Goal: Task Accomplishment & Management: Complete application form

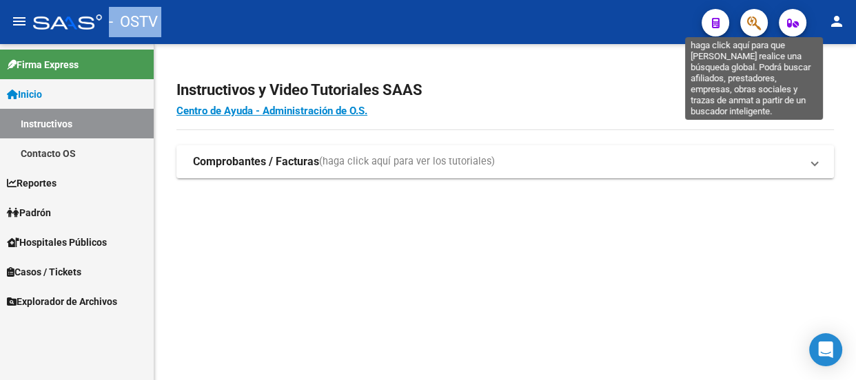
click at [753, 25] on icon "button" at bounding box center [754, 23] width 14 height 16
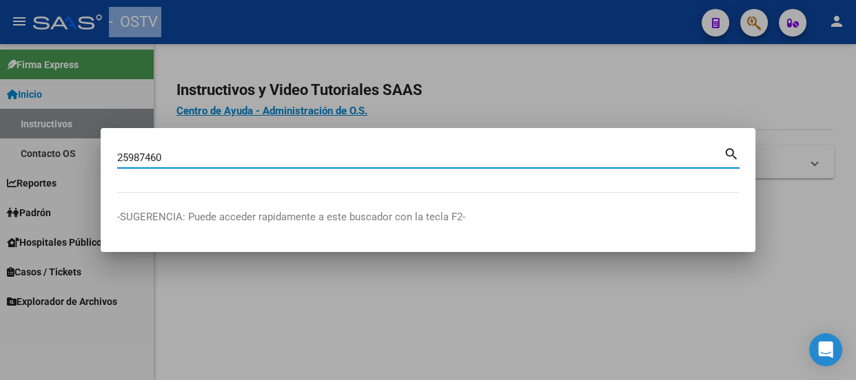
type input "25987460"
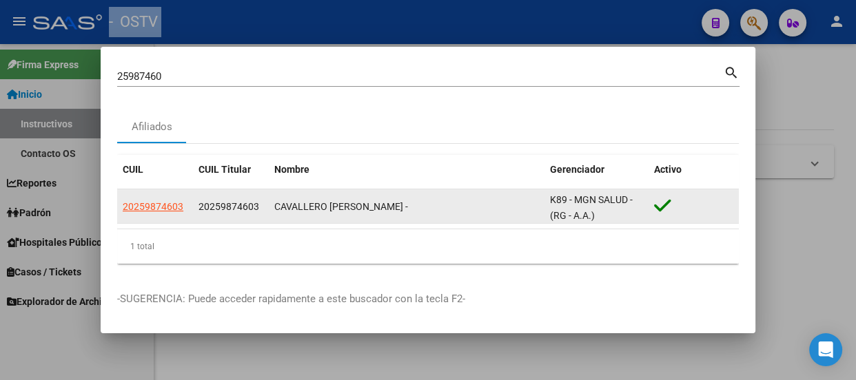
click at [166, 214] on app-link-go-to "20259874603" at bounding box center [153, 207] width 61 height 16
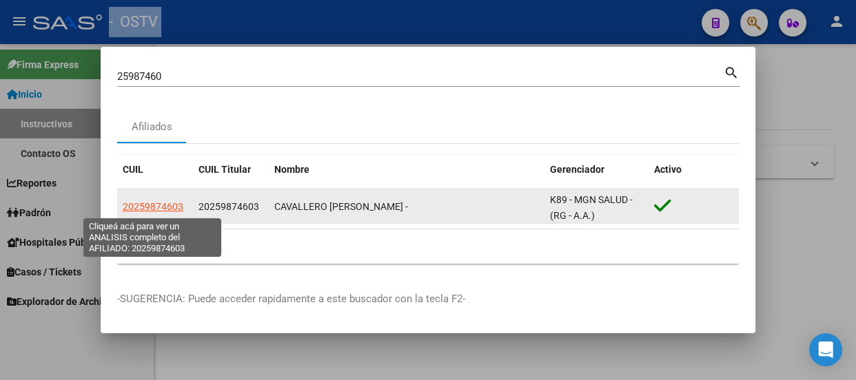
click at [172, 203] on span "20259874603" at bounding box center [153, 206] width 61 height 11
type textarea "20259874603"
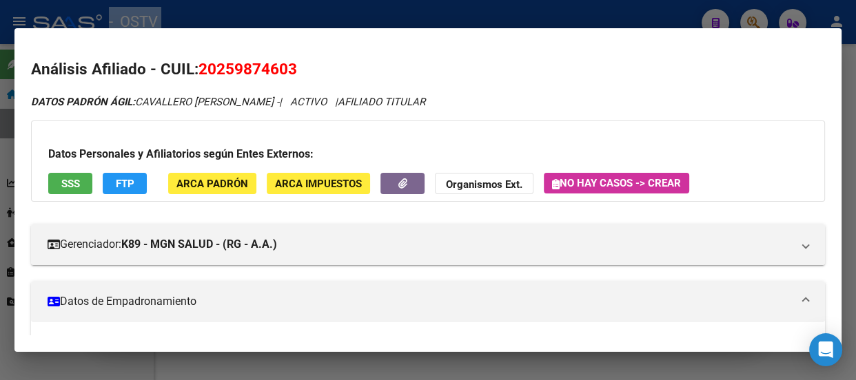
click at [268, 14] on div at bounding box center [428, 190] width 856 height 380
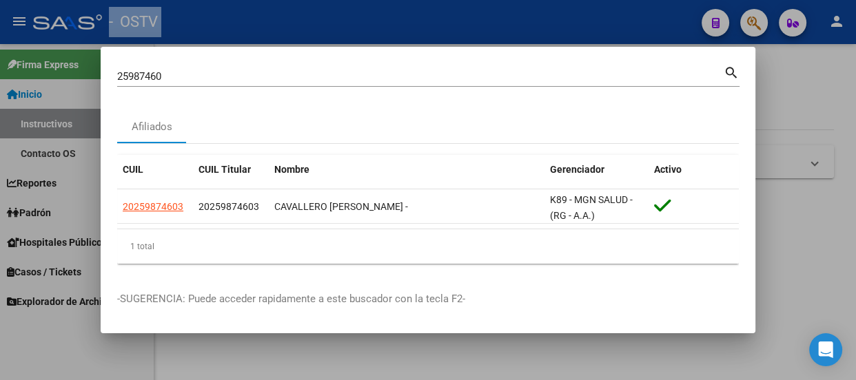
click at [203, 79] on input "25987460" at bounding box center [420, 76] width 606 height 12
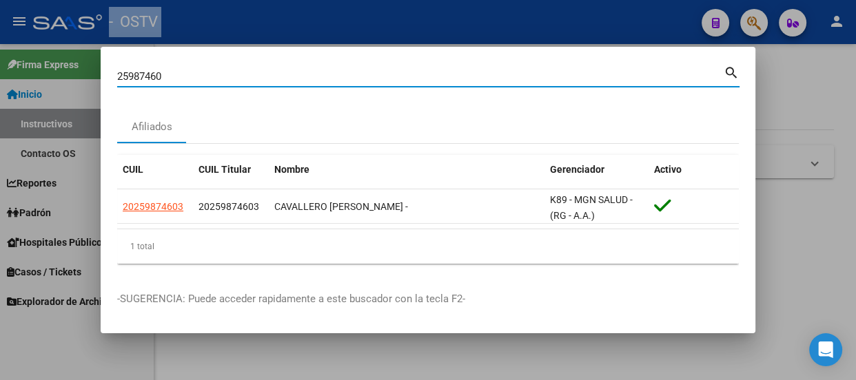
click at [203, 79] on input "25987460" at bounding box center [420, 76] width 606 height 12
type input "22552461"
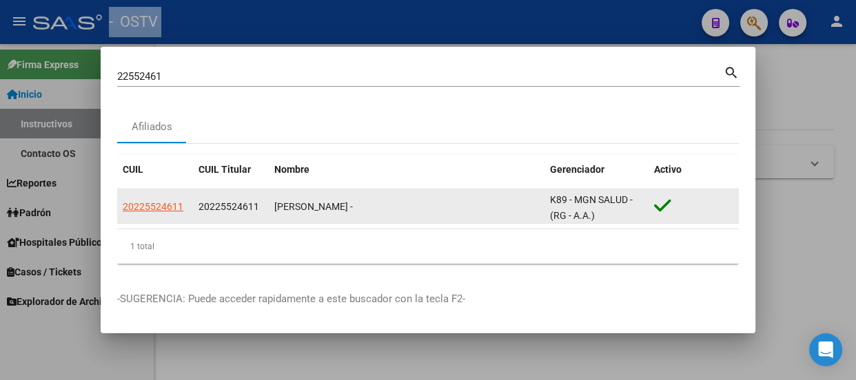
click at [139, 199] on app-link-go-to "20225524611" at bounding box center [153, 207] width 61 height 16
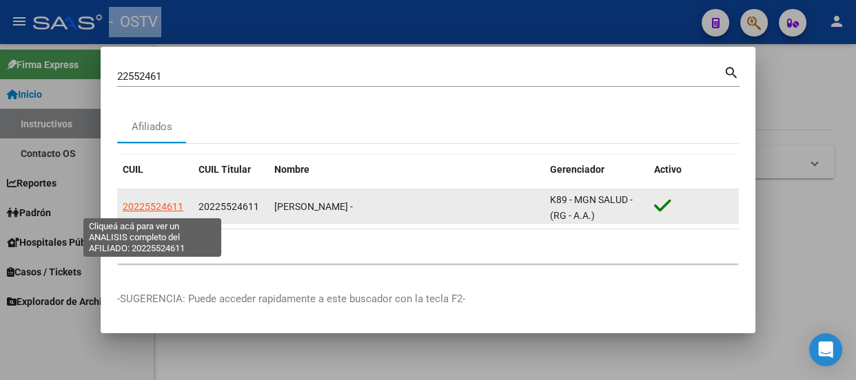
click at [148, 205] on span "20225524611" at bounding box center [153, 206] width 61 height 11
type textarea "20225524611"
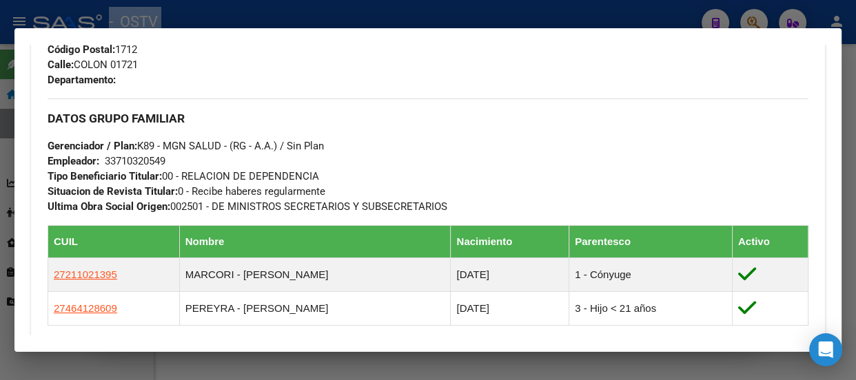
scroll to position [814, 0]
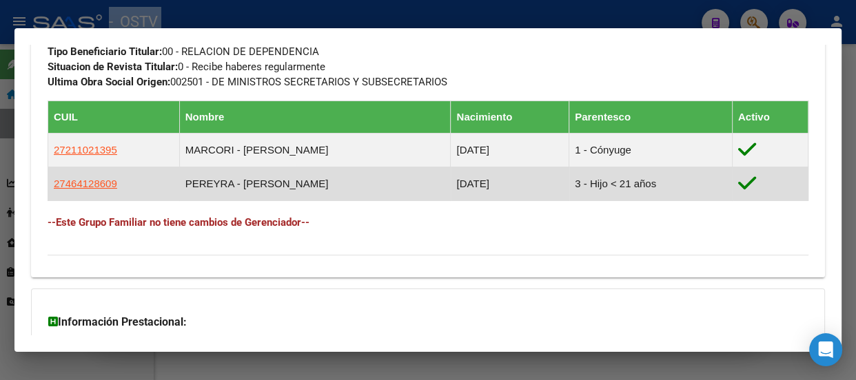
click at [283, 174] on td "PEREYRA - FLORENCIA YAMILA" at bounding box center [315, 184] width 272 height 34
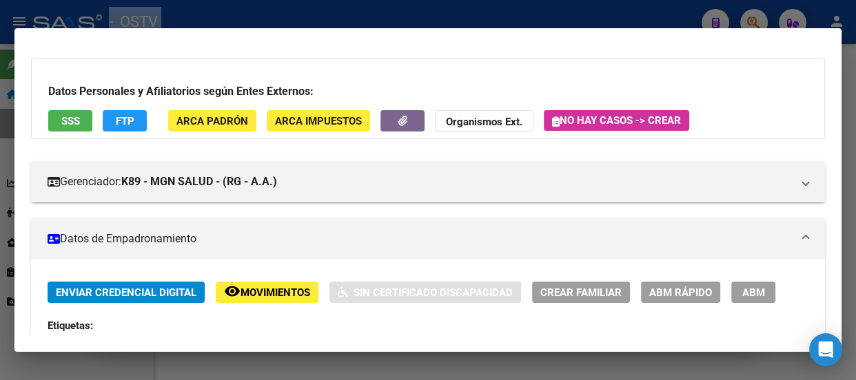
scroll to position [62, 0]
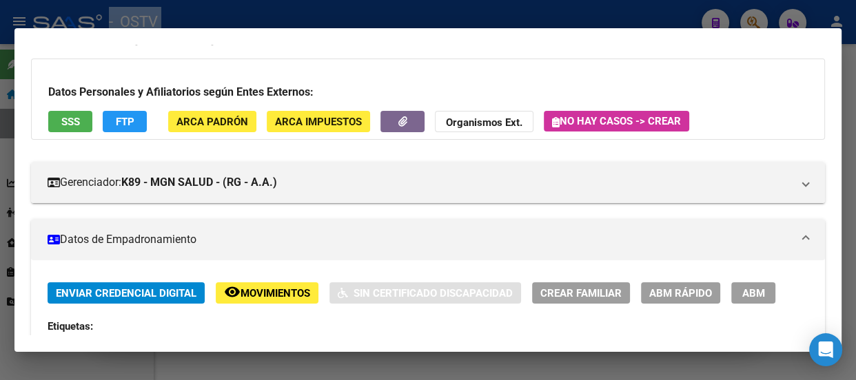
click at [252, 19] on div at bounding box center [428, 190] width 856 height 380
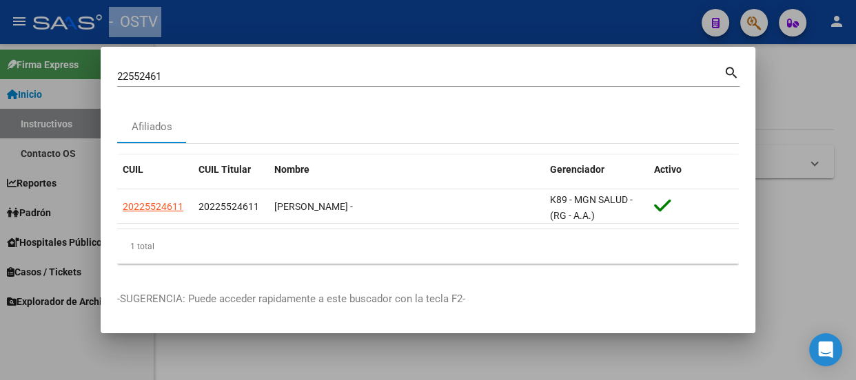
click at [228, 85] on div "22552461 Buscar (apellido, dni, cuil, nro traspaso, cuit, obra social)" at bounding box center [420, 76] width 606 height 21
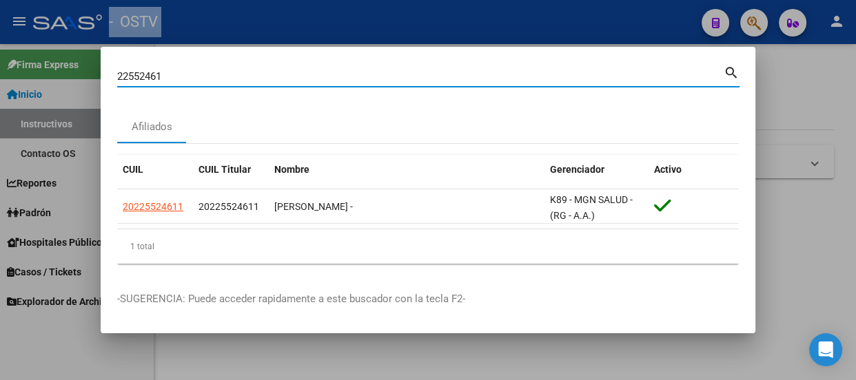
click at [226, 76] on input "22552461" at bounding box center [420, 76] width 606 height 12
type input "18806891"
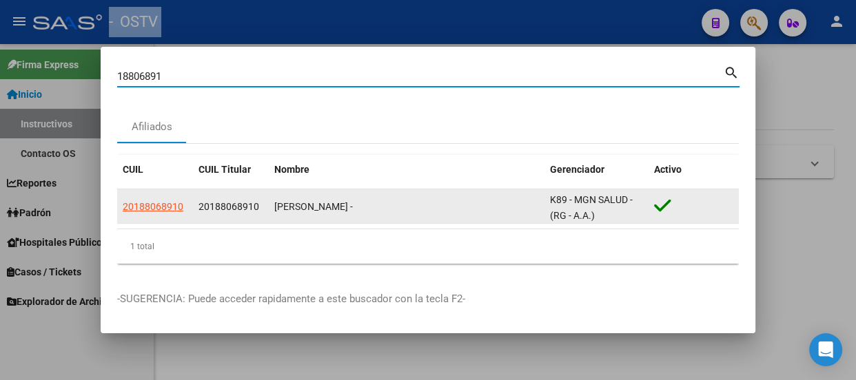
click at [165, 211] on span "20188068910" at bounding box center [153, 206] width 61 height 11
type textarea "20188068910"
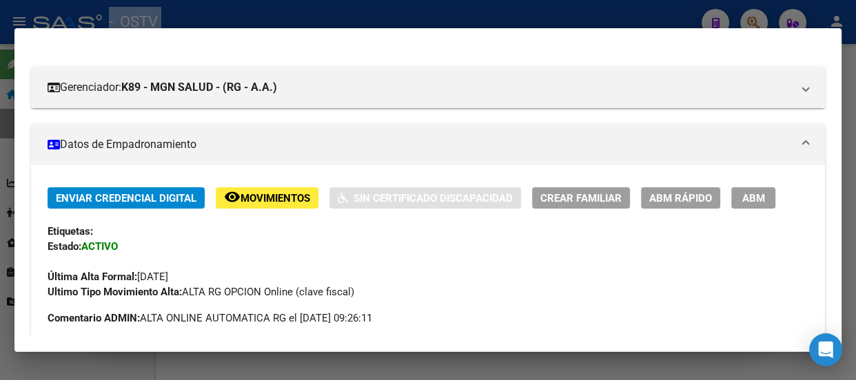
scroll to position [125, 0]
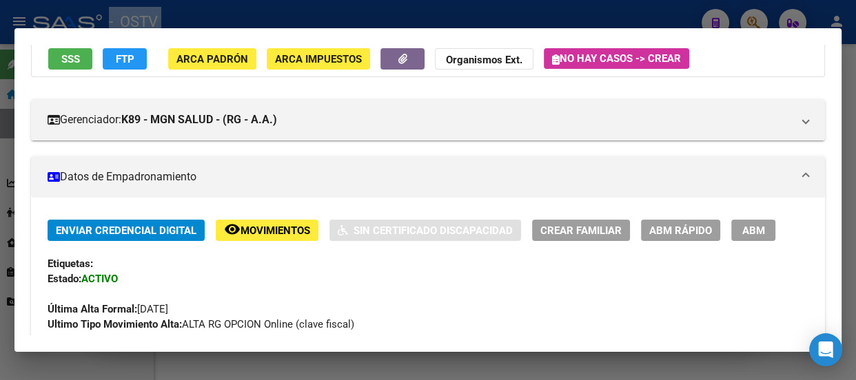
click at [746, 234] on span "ABM" at bounding box center [753, 231] width 23 height 12
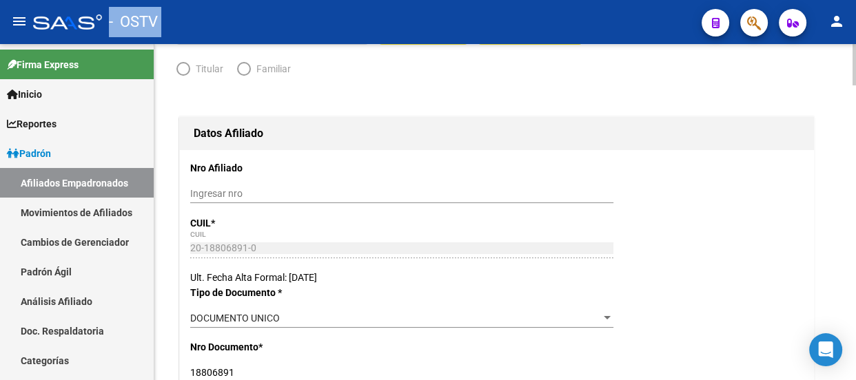
radio input "true"
type input "30-70968195-4"
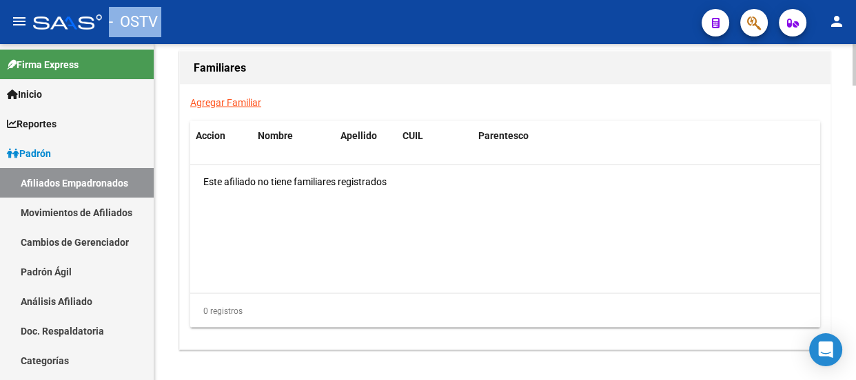
scroll to position [2227, 0]
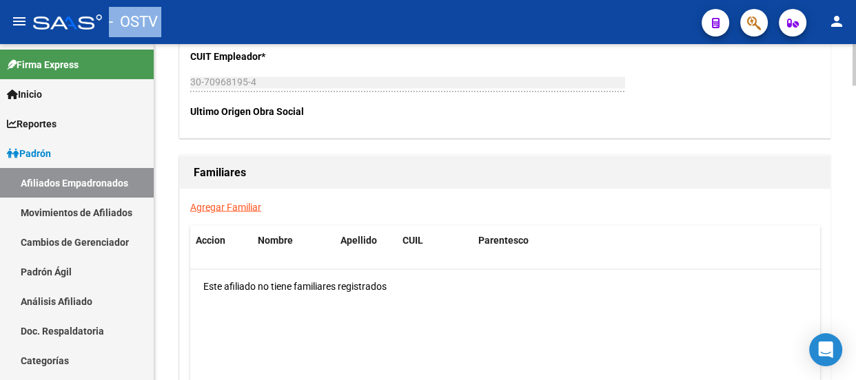
click at [212, 204] on link "Agregar Familiar" at bounding box center [225, 206] width 71 height 11
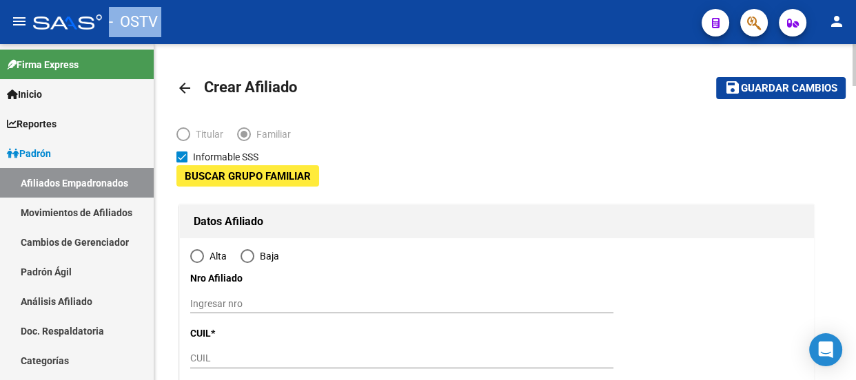
type input "30-70968195-4"
type input "FLORENCIO VARELA"
type input "1888"
type input "rio gualeguay"
type input "1320"
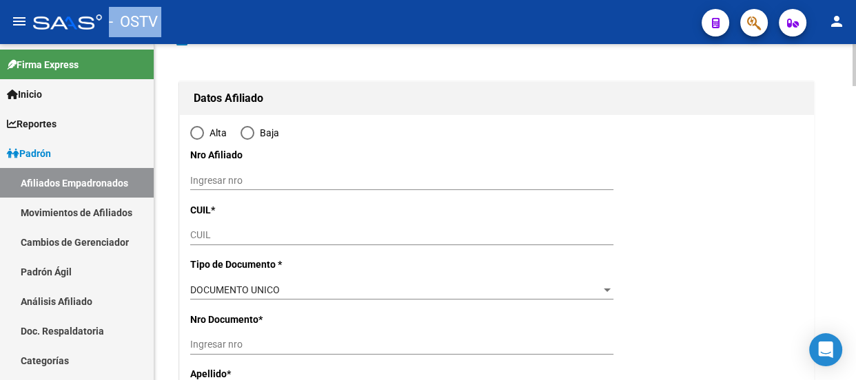
scroll to position [125, 0]
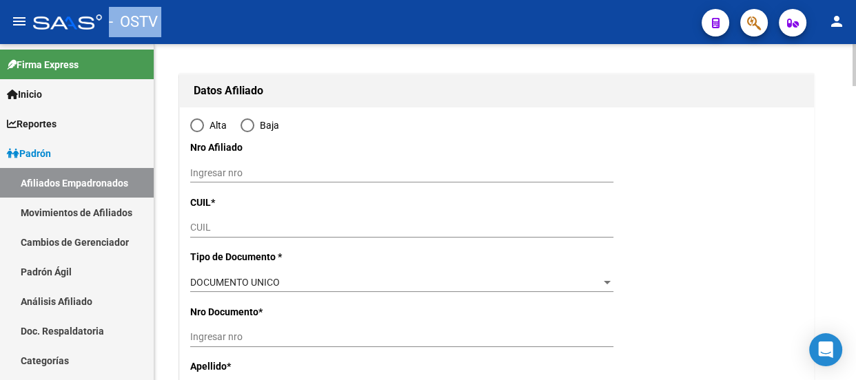
radio input "true"
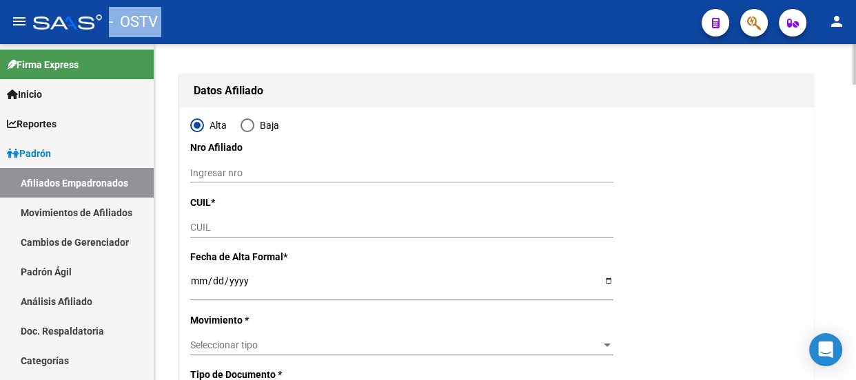
type input "30-70968195-4"
click at [205, 234] on div "CUIL" at bounding box center [401, 227] width 423 height 19
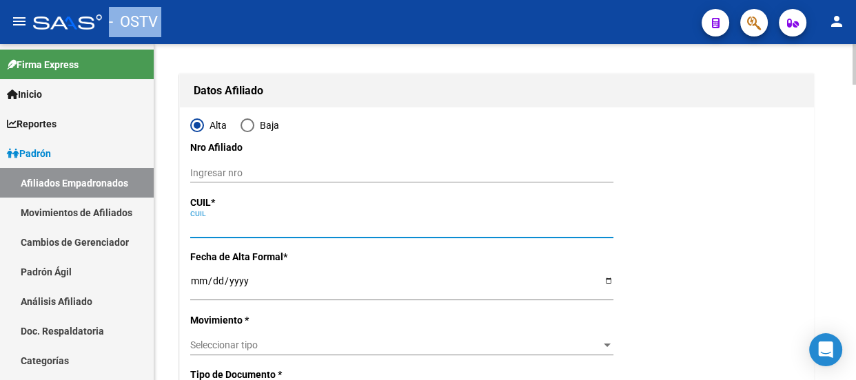
click at [205, 229] on input "CUIL" at bounding box center [401, 228] width 423 height 12
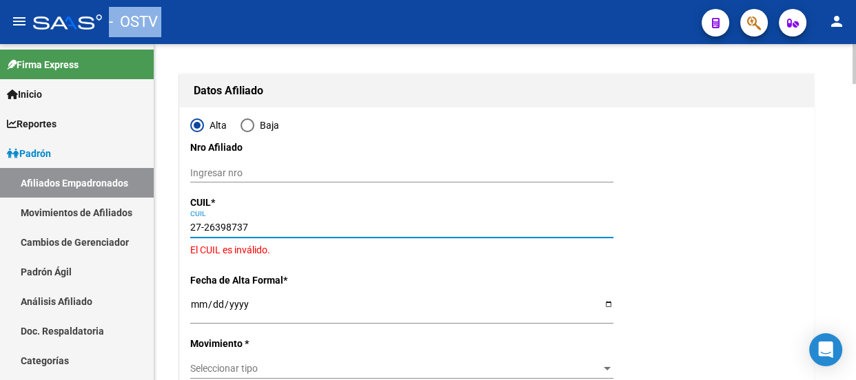
type input "27-26398737-9"
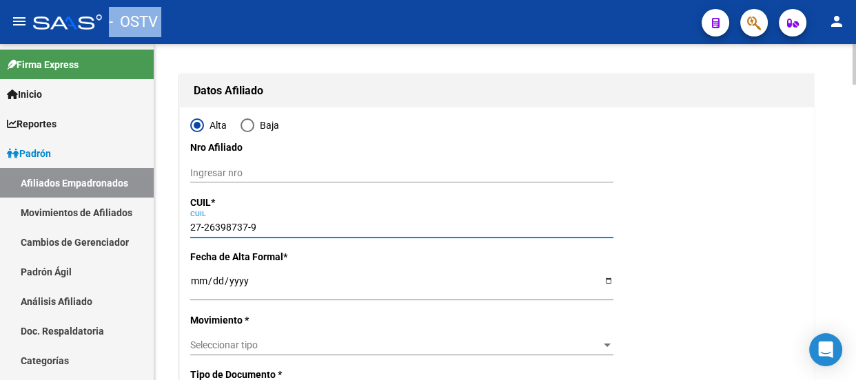
type input "26398737"
type input "GALLARDO"
type input "MILVA ALEJANDRA"
type input "1978-01-20"
type input "FLORENCIO VAREL"
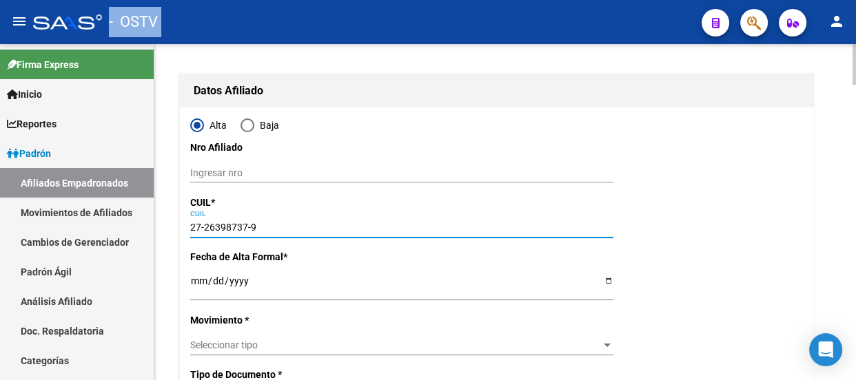
type input "RIO TURBIO Y GUALEGU"
type input "27-26398737-9"
click at [195, 289] on input "Ingresar fecha" at bounding box center [401, 286] width 423 height 21
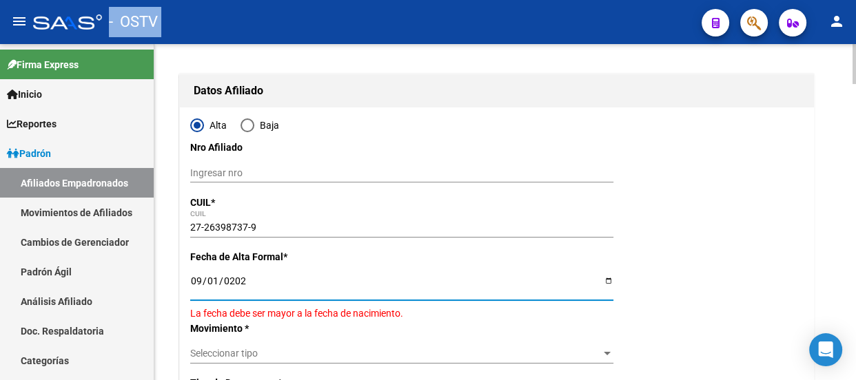
type input "2025-09-01"
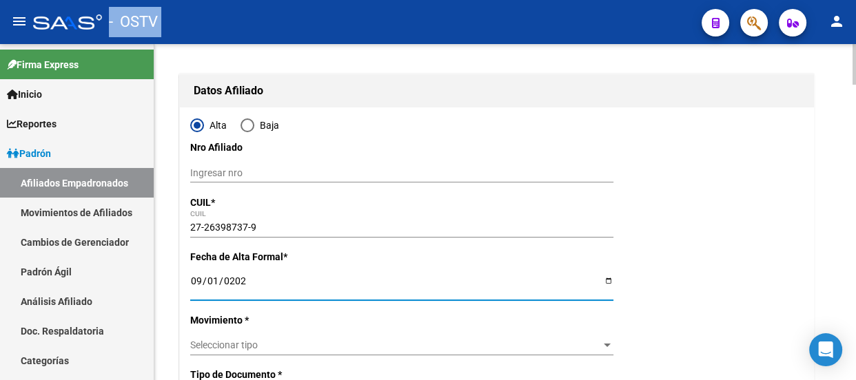
click at [251, 336] on div "Seleccionar tipo Seleccionar tipo" at bounding box center [401, 345] width 423 height 19
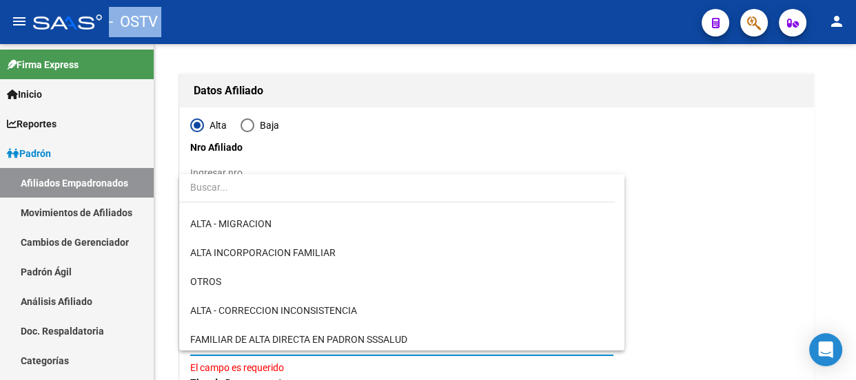
scroll to position [187, 0]
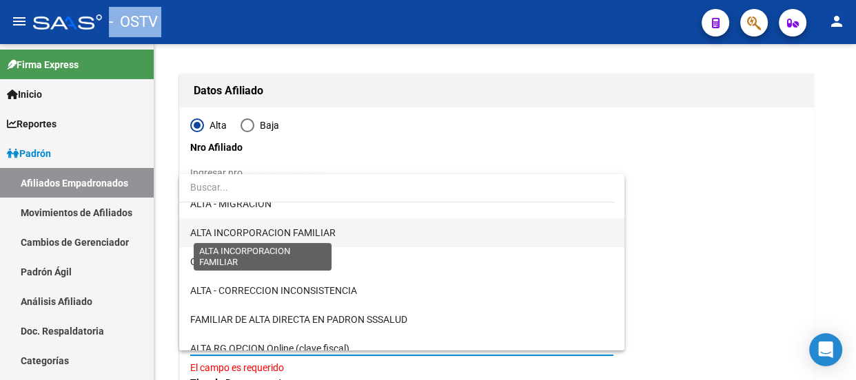
click at [294, 231] on span "ALTA INCORPORACION FAMILIAR" at bounding box center [262, 232] width 145 height 11
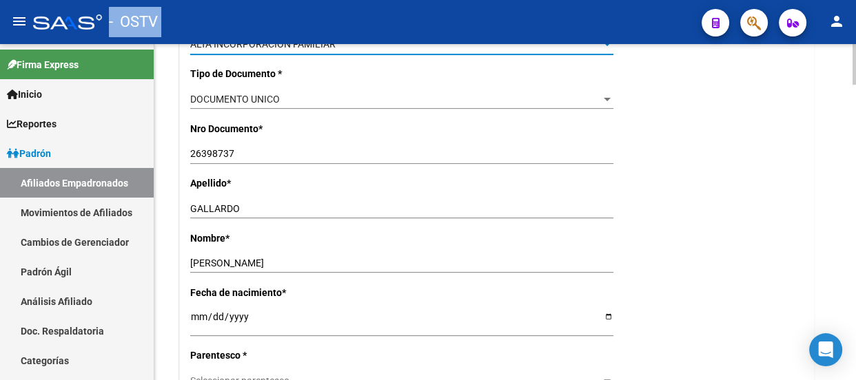
scroll to position [501, 0]
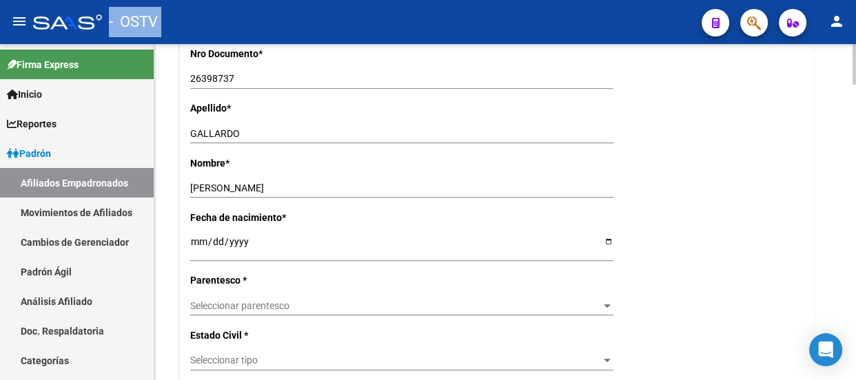
click at [221, 303] on span "Seleccionar parentesco" at bounding box center [395, 306] width 411 height 12
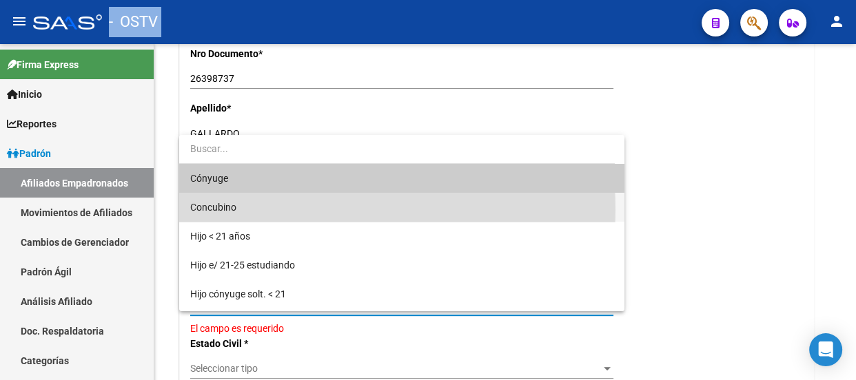
click at [241, 211] on span "Concubino" at bounding box center [401, 207] width 423 height 29
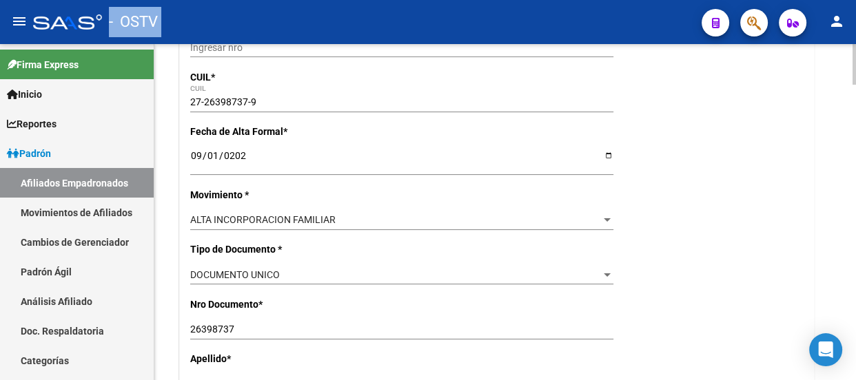
scroll to position [0, 0]
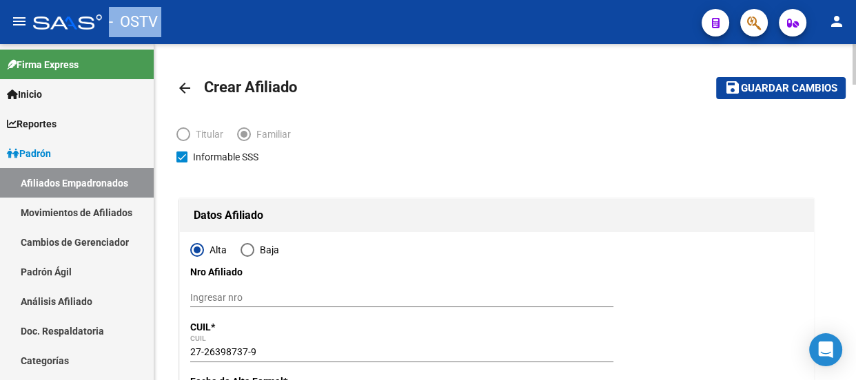
click at [757, 85] on span "Guardar cambios" at bounding box center [789, 89] width 96 height 12
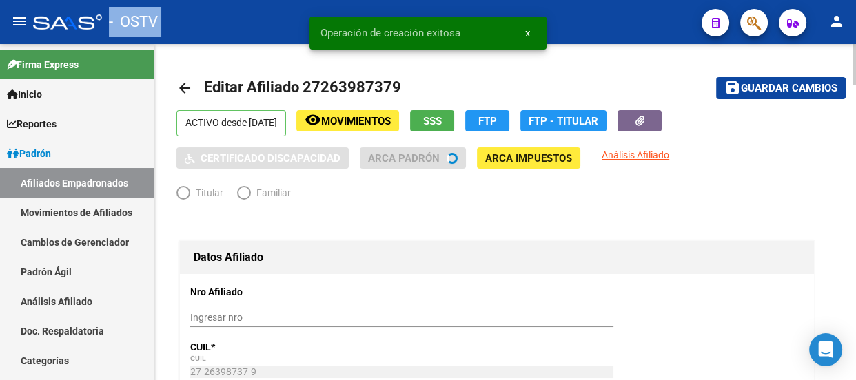
radio input "true"
type input "30-70968195-4"
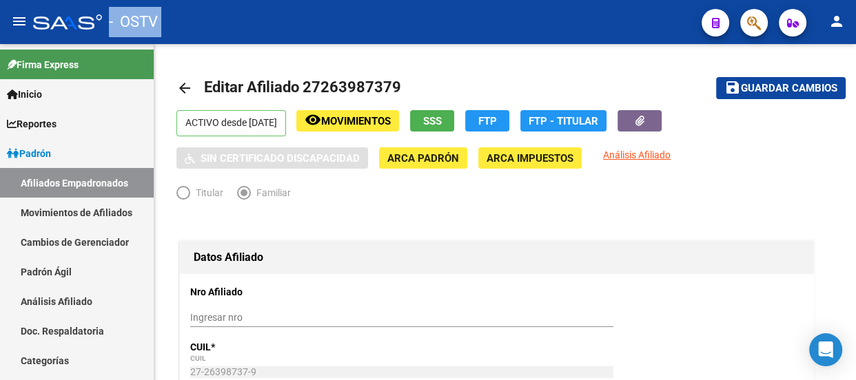
drag, startPoint x: 271, startPoint y: 38, endPoint x: 331, endPoint y: 28, distance: 61.5
click at [271, 38] on mat-toolbar "menu - OSTV person" at bounding box center [428, 22] width 856 height 44
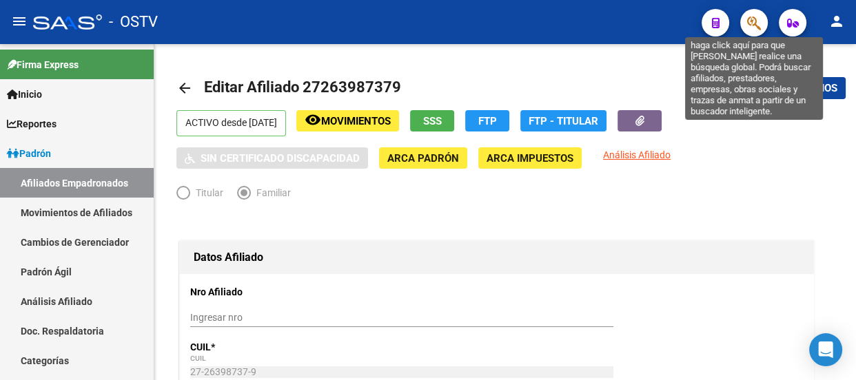
click at [753, 22] on icon "button" at bounding box center [754, 23] width 14 height 16
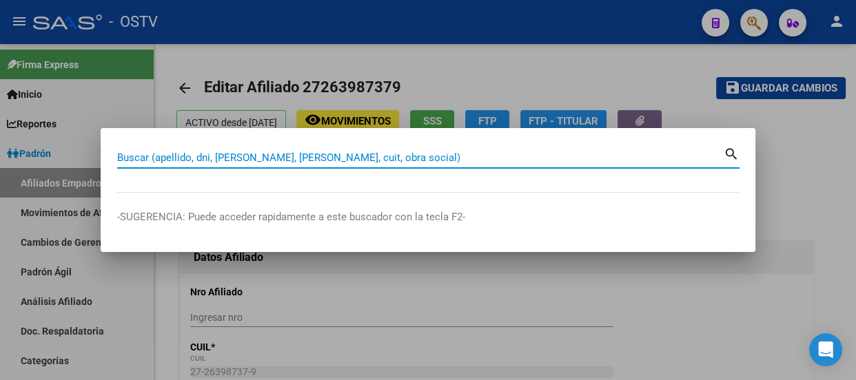
paste input "20417445014"
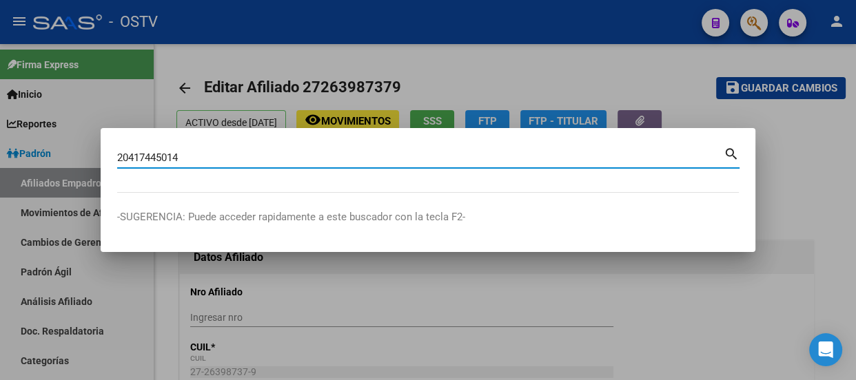
type input "20417445014"
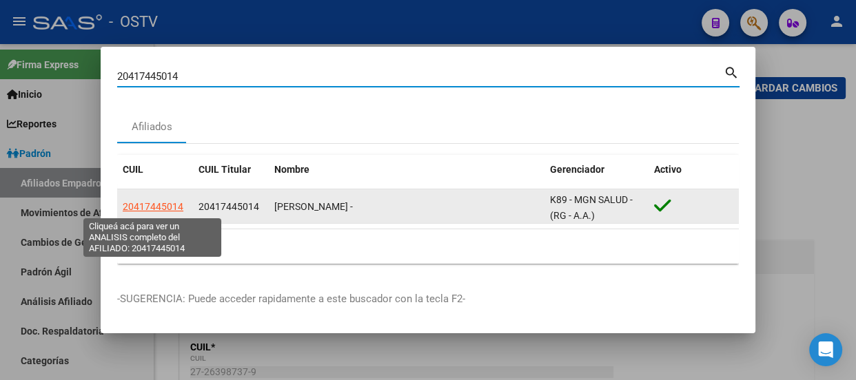
click at [167, 205] on span "20417445014" at bounding box center [153, 206] width 61 height 11
type textarea "20417445014"
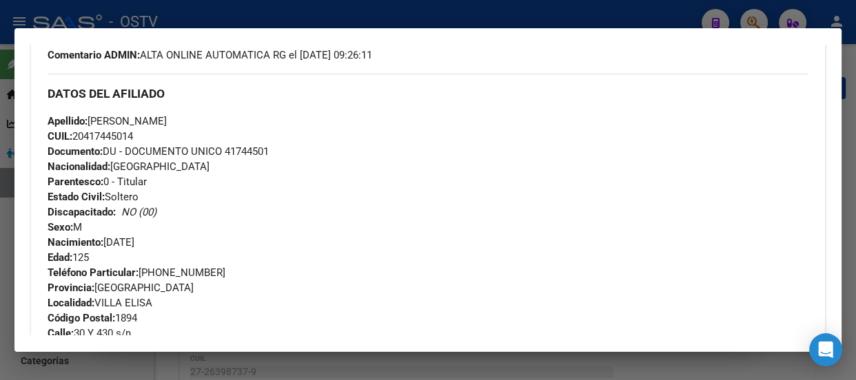
scroll to position [358, 0]
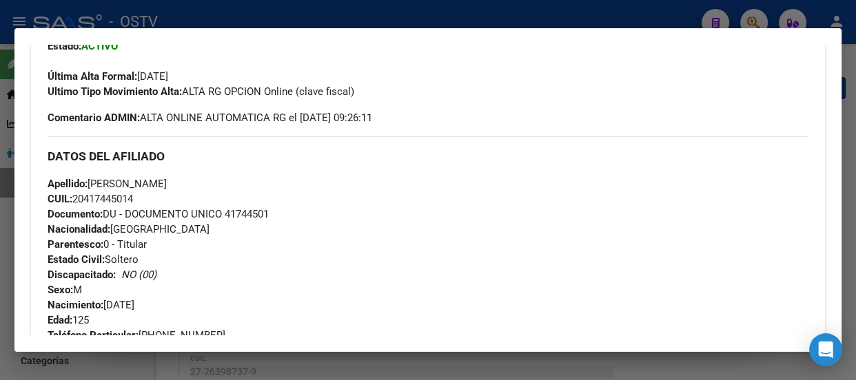
click at [274, 19] on div at bounding box center [428, 190] width 856 height 380
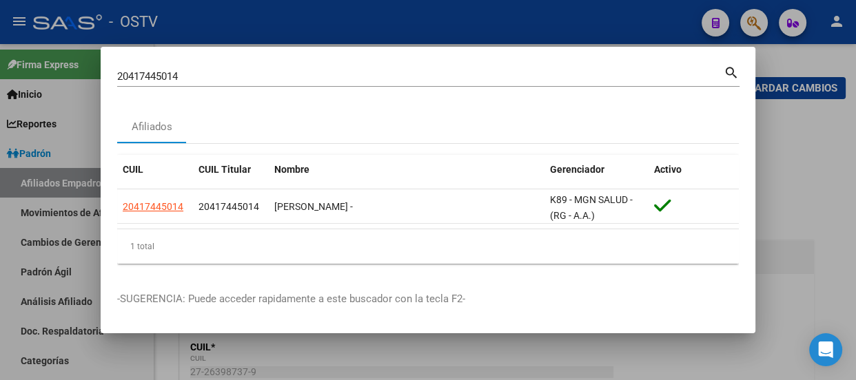
click at [280, 79] on input "20417445014" at bounding box center [420, 76] width 606 height 12
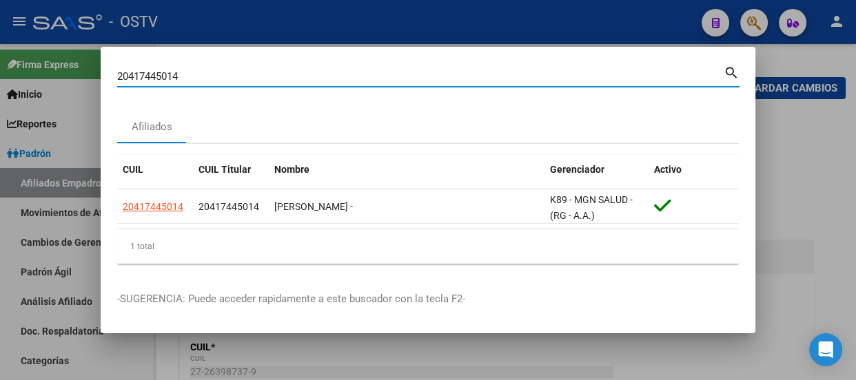
click at [280, 79] on input "20417445014" at bounding box center [420, 76] width 606 height 12
paste input "190549977"
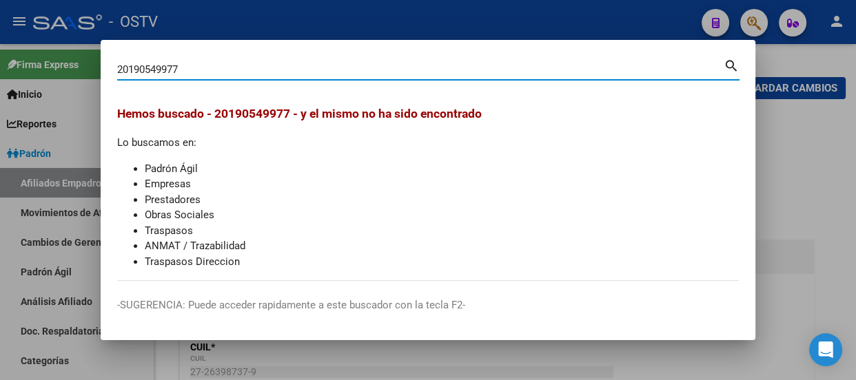
click at [263, 72] on input "20190549977" at bounding box center [420, 69] width 606 height 12
paste input "330331861"
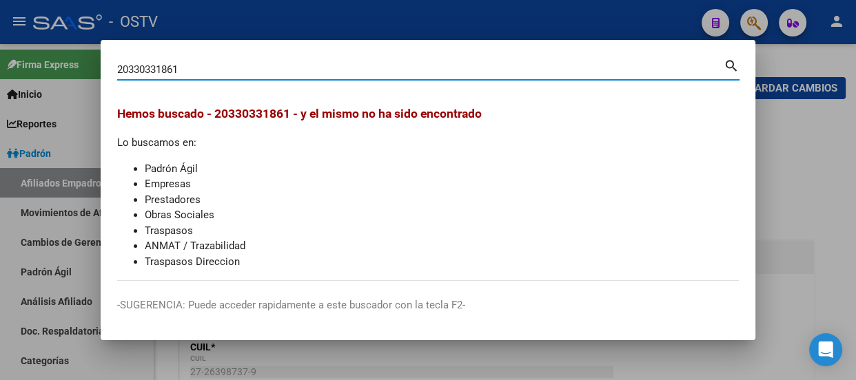
type input "20330331861"
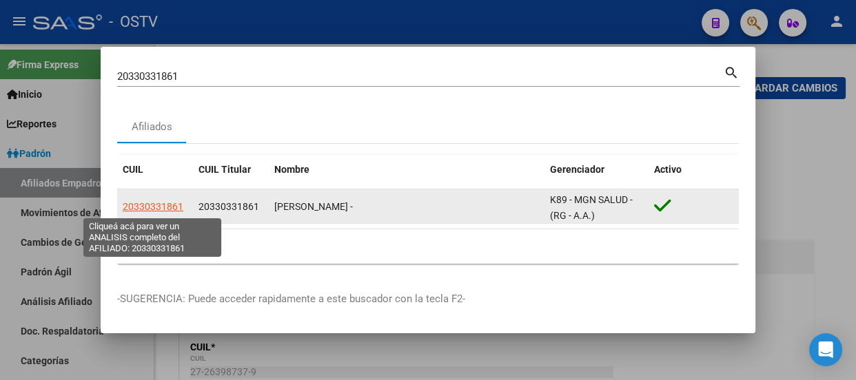
click at [172, 201] on span "20330331861" at bounding box center [153, 206] width 61 height 11
type textarea "20330331861"
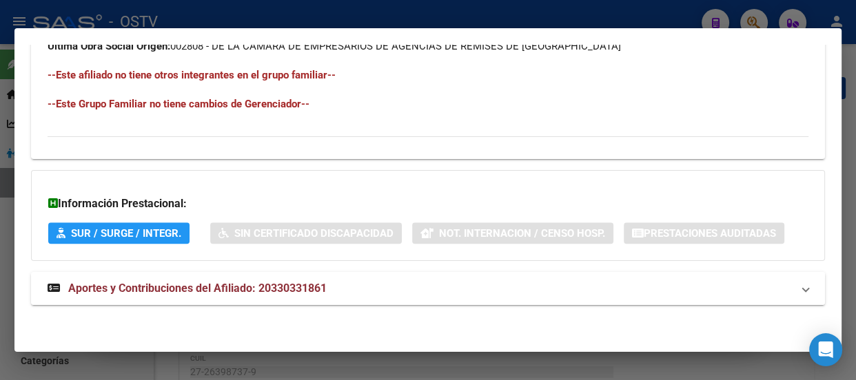
click at [345, 287] on mat-panel-title "Aportes y Contribuciones del Afiliado: 20330331861" at bounding box center [420, 288] width 744 height 17
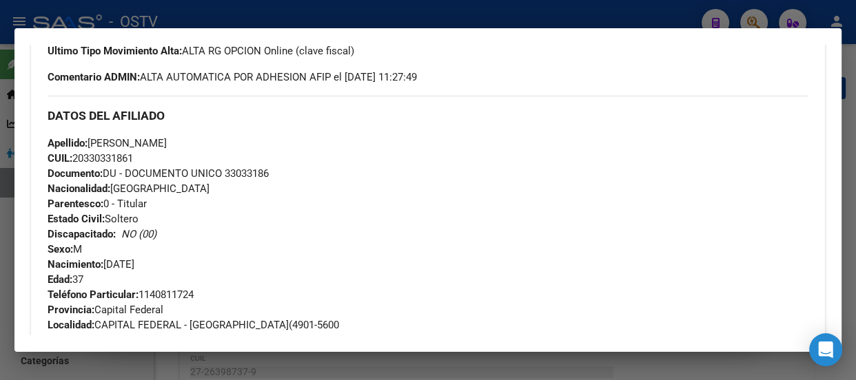
scroll to position [376, 0]
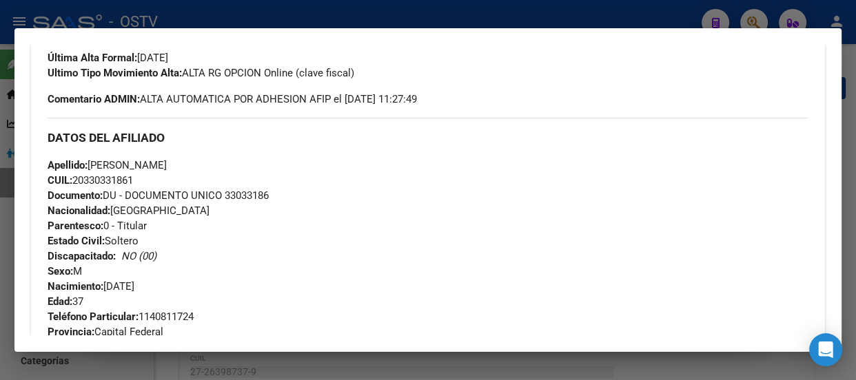
click at [252, 15] on div at bounding box center [428, 190] width 856 height 380
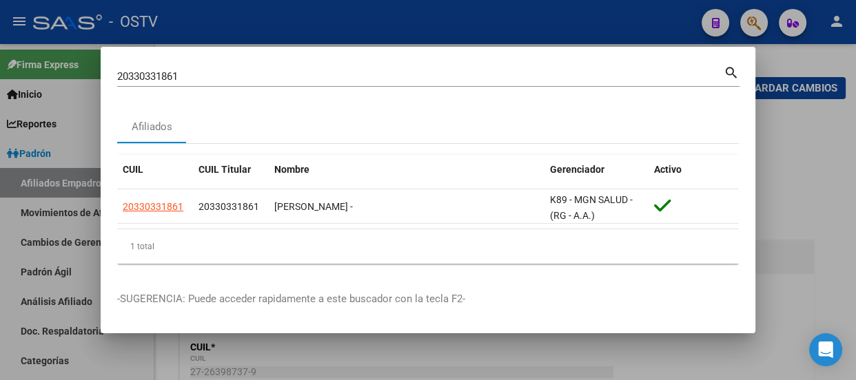
click at [451, 25] on div at bounding box center [428, 190] width 856 height 380
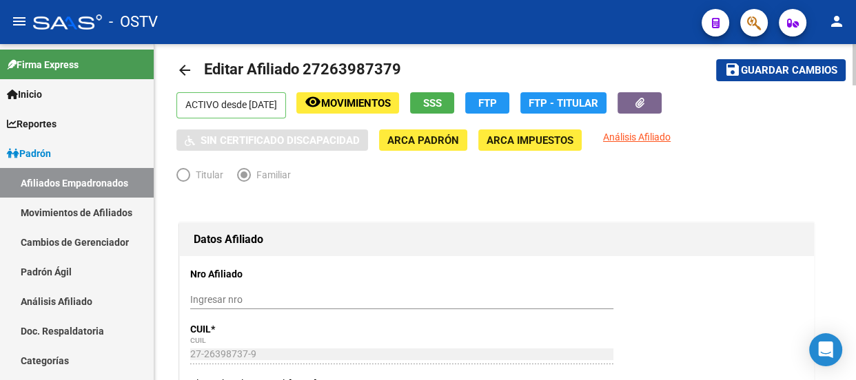
scroll to position [0, 0]
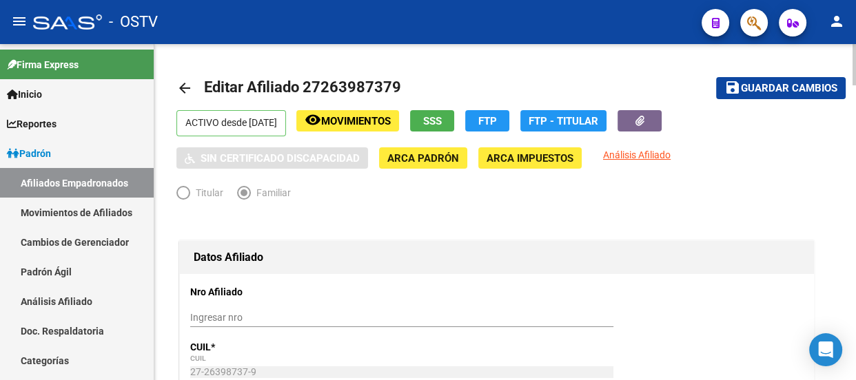
click at [778, 83] on span "Guardar cambios" at bounding box center [789, 89] width 96 height 12
click at [740, 19] on button "button" at bounding box center [754, 23] width 28 height 28
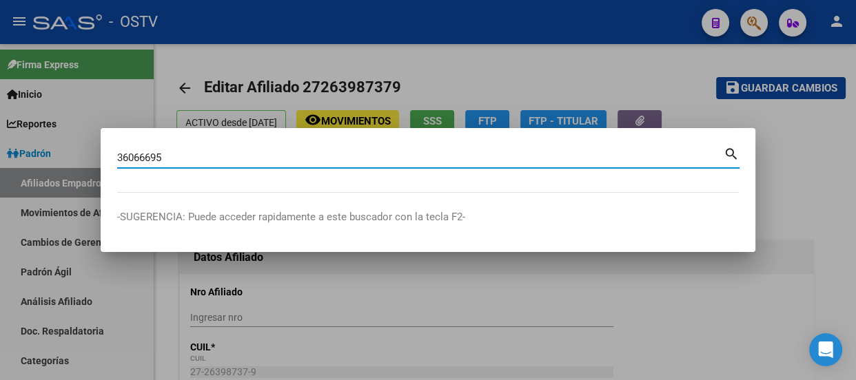
type input "36066695"
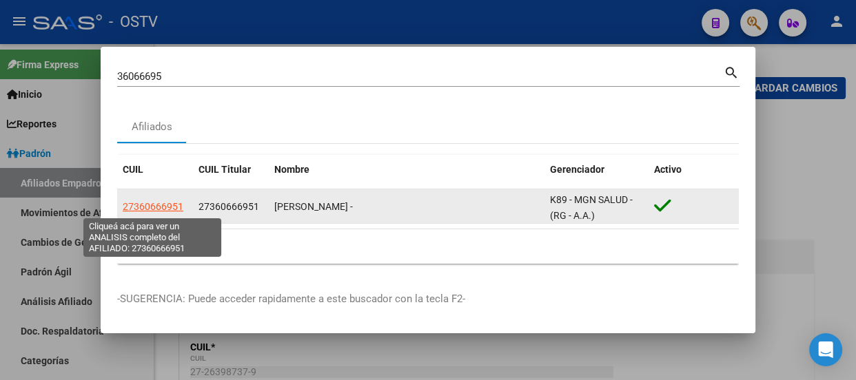
click at [150, 205] on span "27360666951" at bounding box center [153, 206] width 61 height 11
type textarea "27360666951"
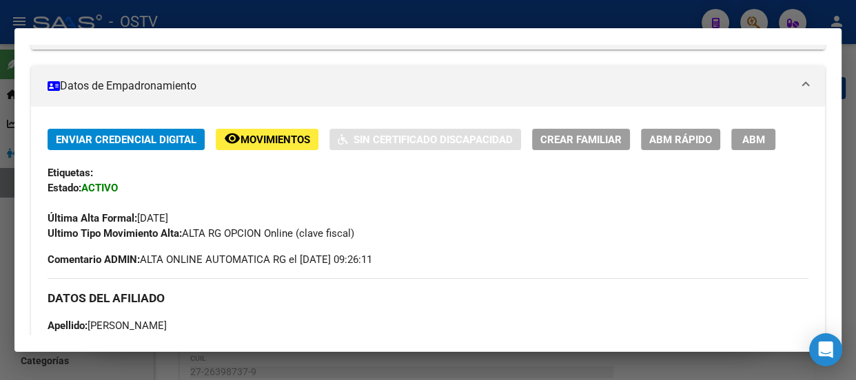
scroll to position [223, 0]
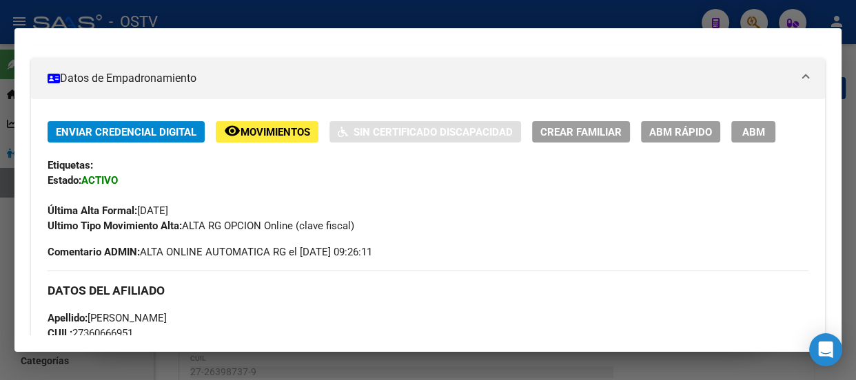
click at [755, 123] on button "ABM" at bounding box center [753, 131] width 44 height 21
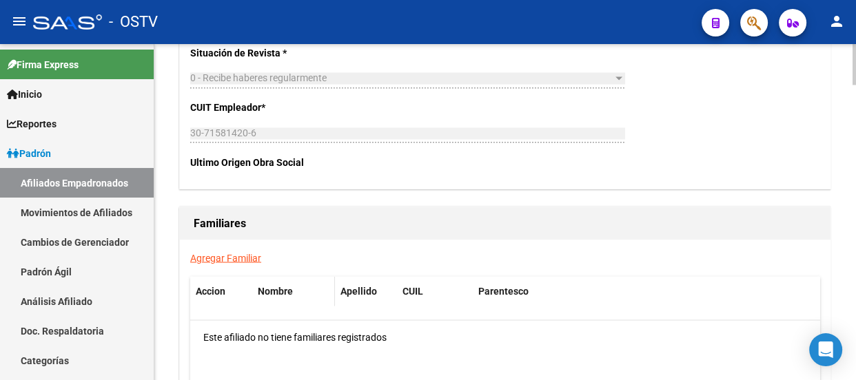
scroll to position [2244, 0]
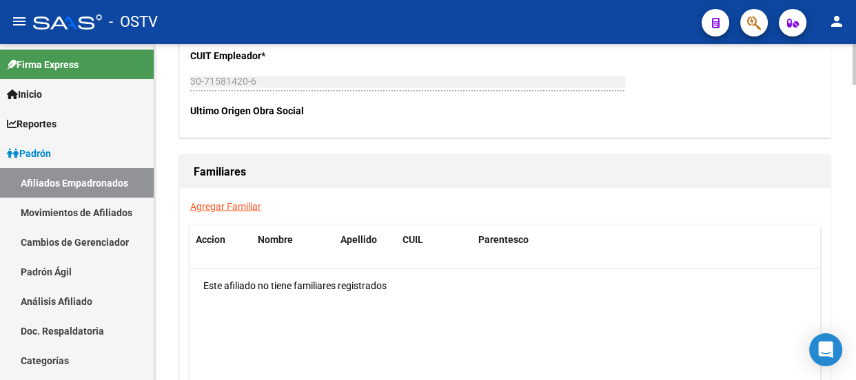
click at [238, 206] on link "Agregar Familiar" at bounding box center [225, 206] width 71 height 11
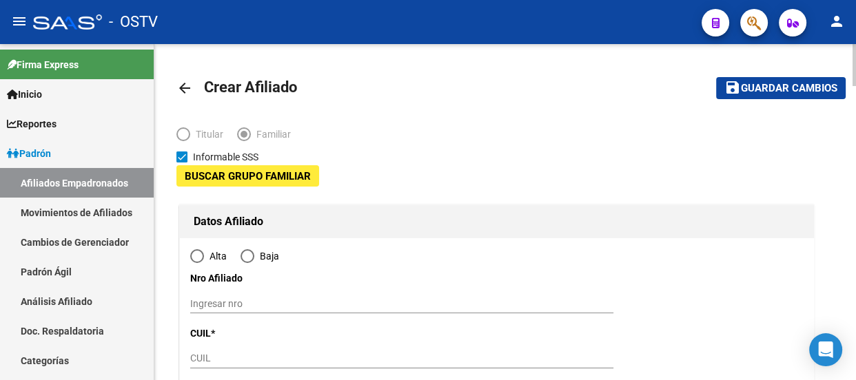
type input "30-71581420-6"
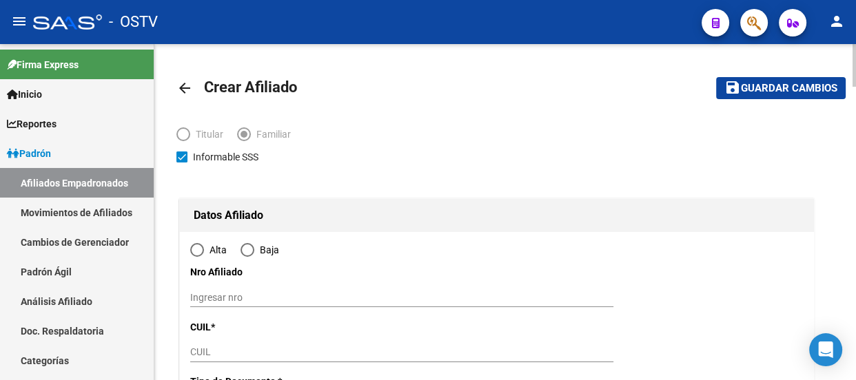
type input "CASTELAR"
type input "1712"
type input "LAS FLORES 1600 Piso"
type input "B Dpt"
type input "D"
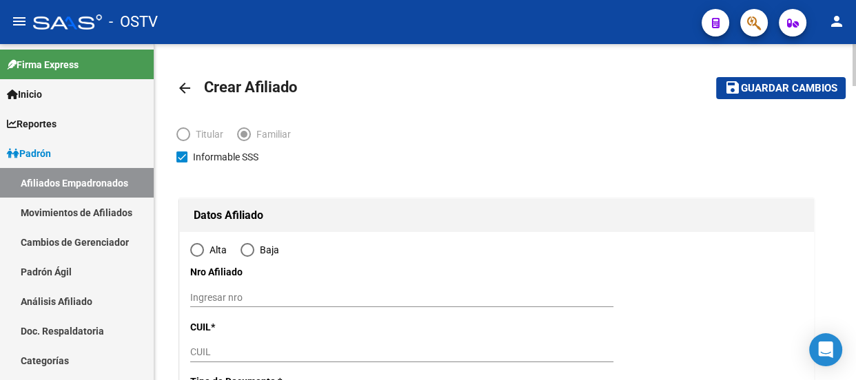
radio input "true"
type input "30-71581420-6"
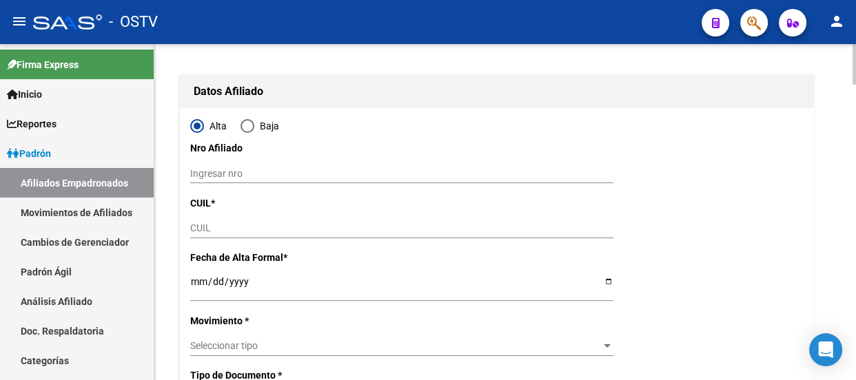
scroll to position [125, 0]
click at [228, 225] on input "CUIL" at bounding box center [401, 228] width 423 height 12
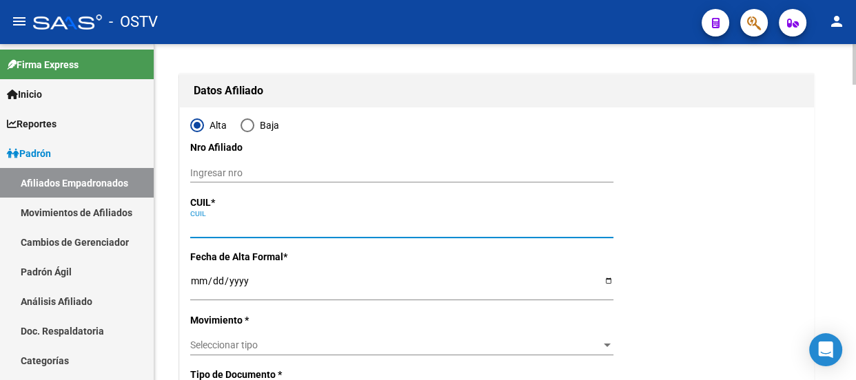
click at [228, 225] on input "CUIL" at bounding box center [401, 228] width 423 height 12
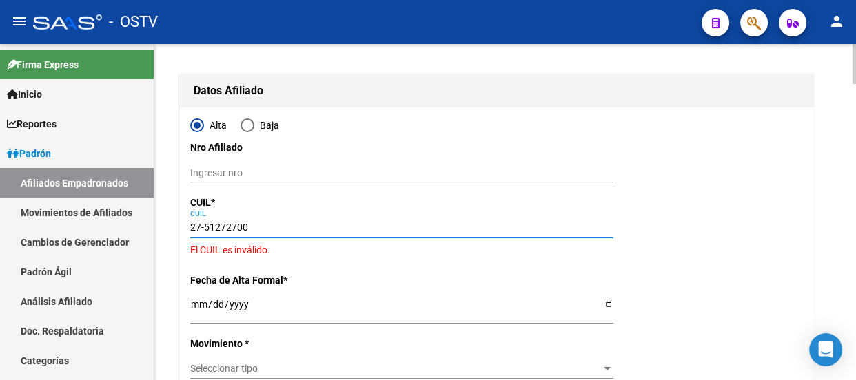
type input "27-51272700-5"
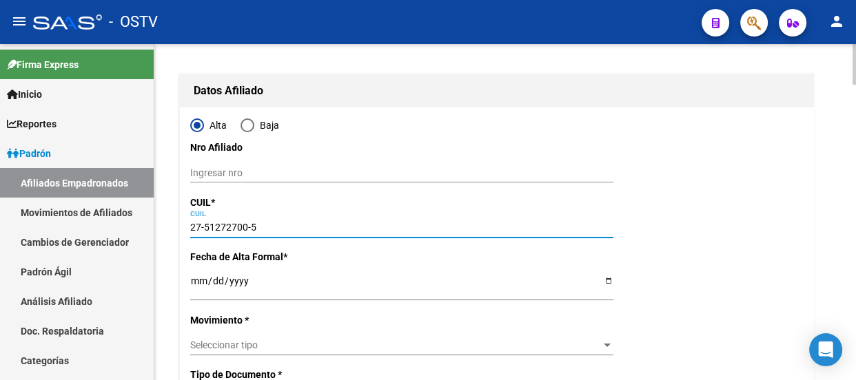
type input "51272700"
type input "AGUILAR MOLLER"
type input "CHARO NICOLE"
type input "2011-08-09"
type input "WILDE"
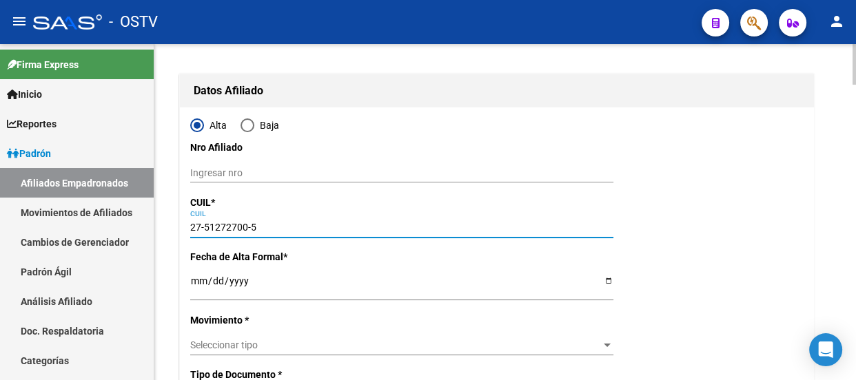
type input "1875"
type input "LAS FLORES"
type input "1600"
type input "27-51272700-5"
click at [193, 283] on input "Ingresar fecha" at bounding box center [401, 286] width 423 height 21
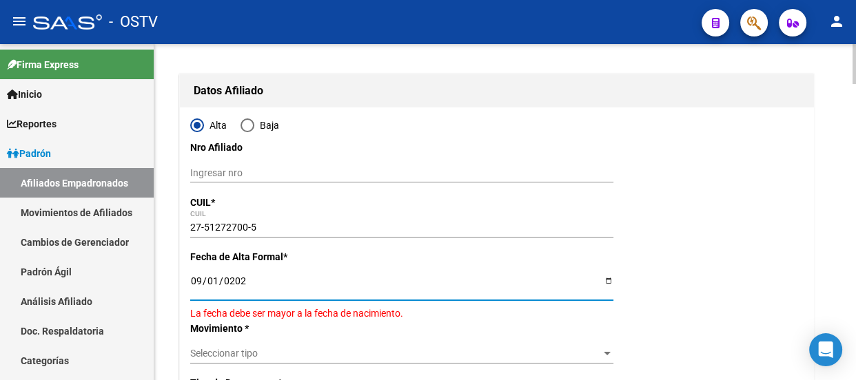
type input "2025-09-01"
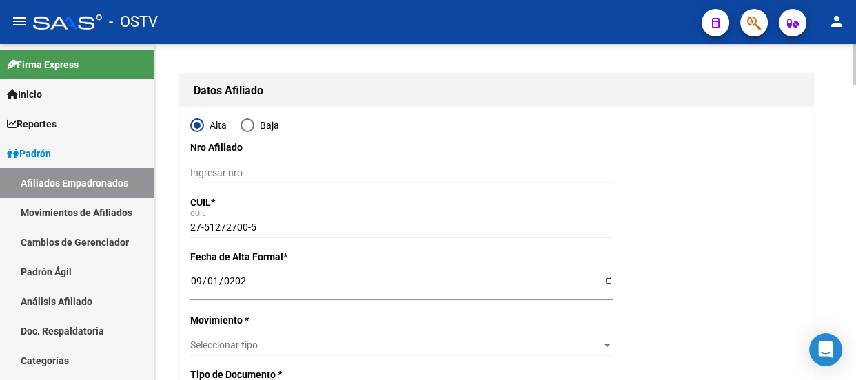
click at [235, 358] on div "Seleccionar tipo Seleccionar tipo" at bounding box center [401, 351] width 423 height 31
click at [239, 351] on div "Seleccionar tipo Seleccionar tipo" at bounding box center [401, 345] width 423 height 19
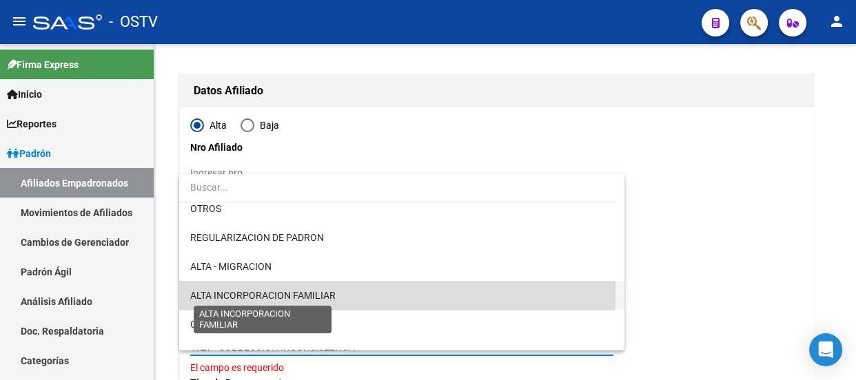
click at [273, 290] on span "ALTA INCORPORACION FAMILIAR" at bounding box center [262, 295] width 145 height 11
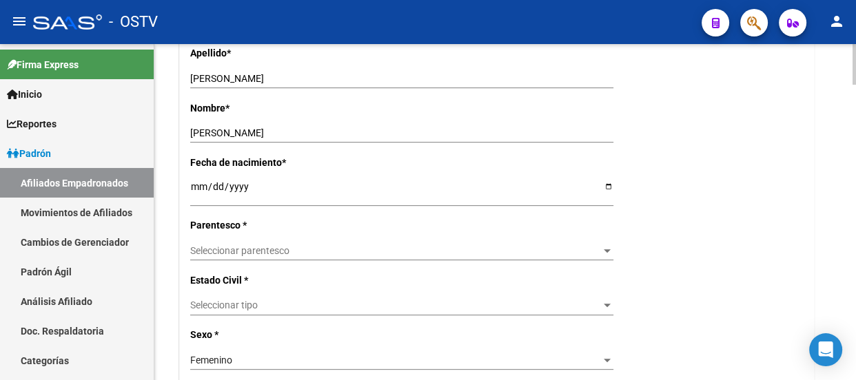
scroll to position [564, 0]
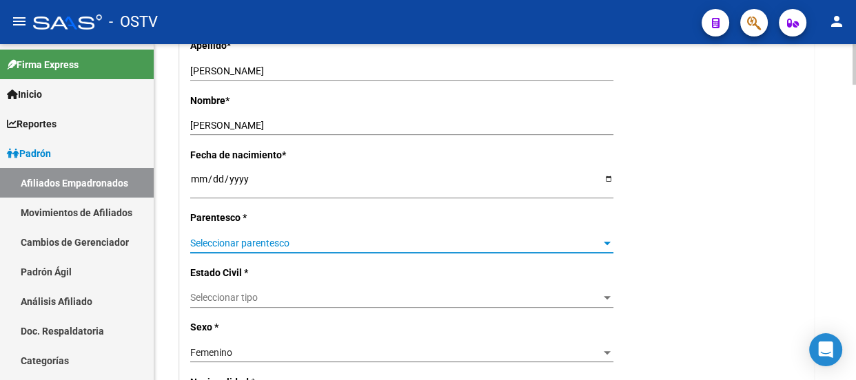
click at [241, 245] on span "Seleccionar parentesco" at bounding box center [395, 244] width 411 height 12
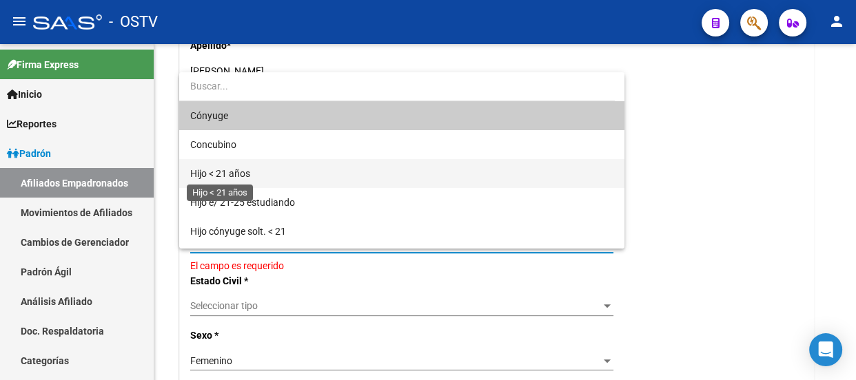
click at [240, 176] on span "Hijo < 21 años" at bounding box center [220, 173] width 60 height 11
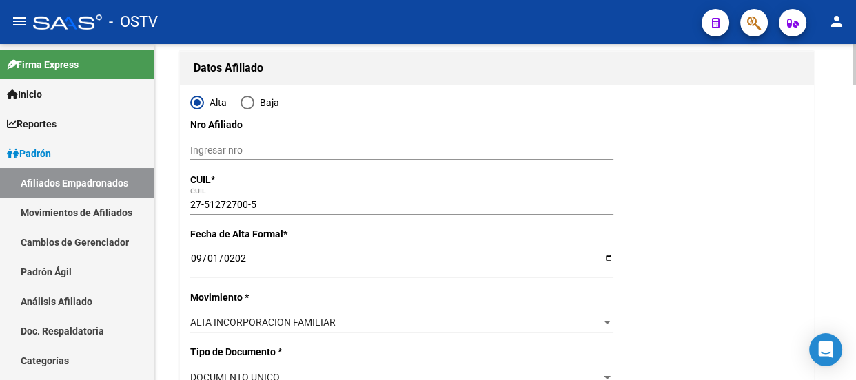
scroll to position [0, 0]
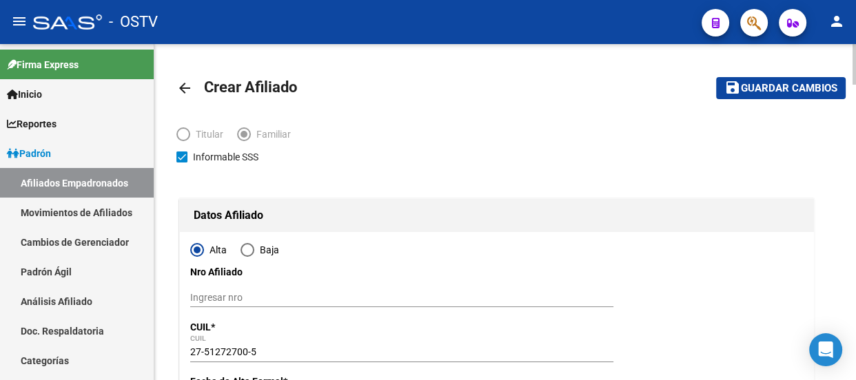
click at [786, 80] on button "save Guardar cambios" at bounding box center [781, 87] width 130 height 21
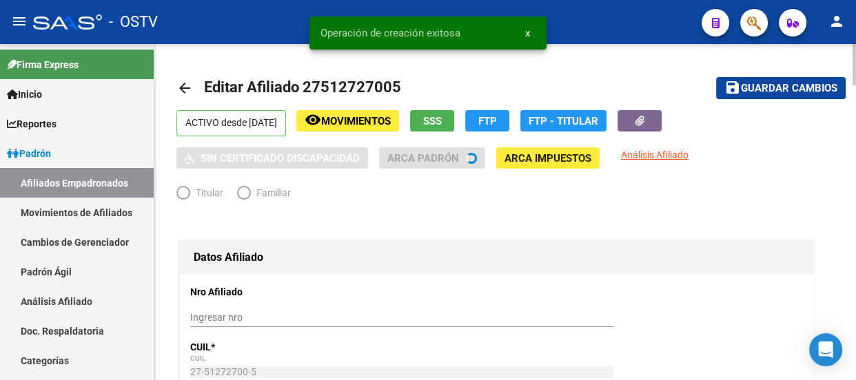
radio input "true"
type input "30-71581420-6"
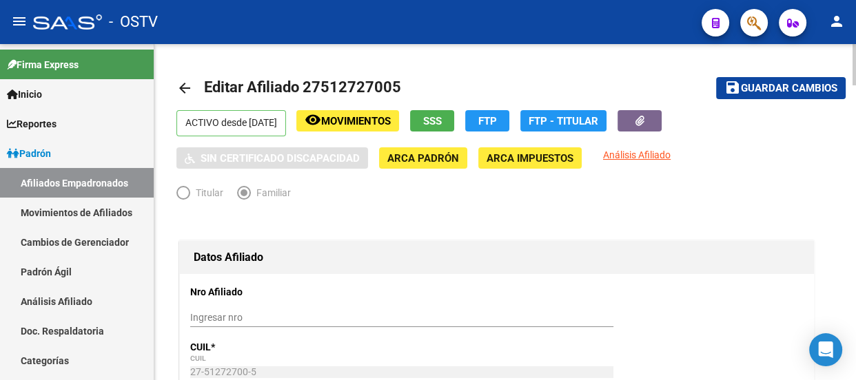
click at [379, 216] on div at bounding box center [496, 222] width 641 height 30
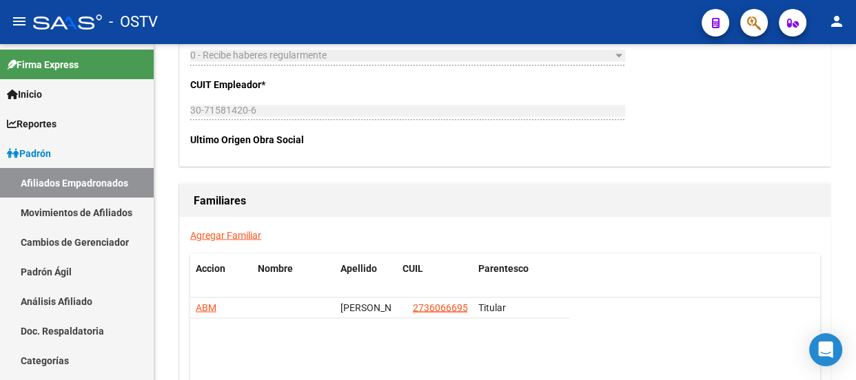
scroll to position [2192, 0]
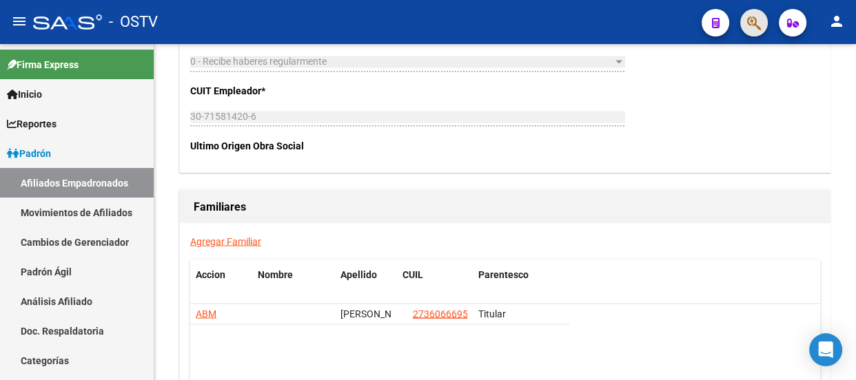
click at [762, 27] on button "button" at bounding box center [754, 23] width 28 height 28
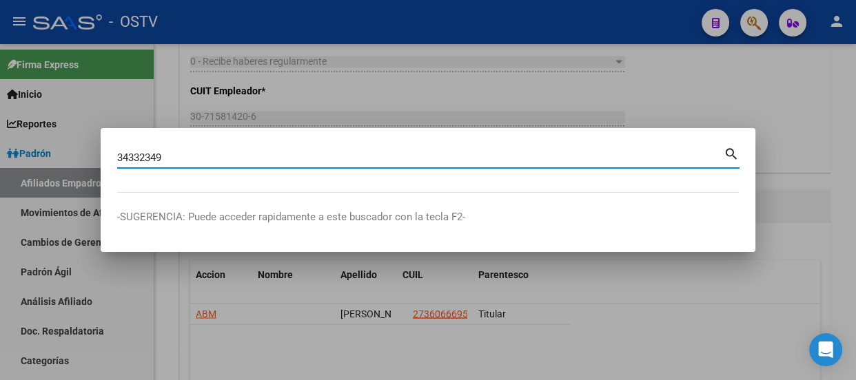
type input "34332349"
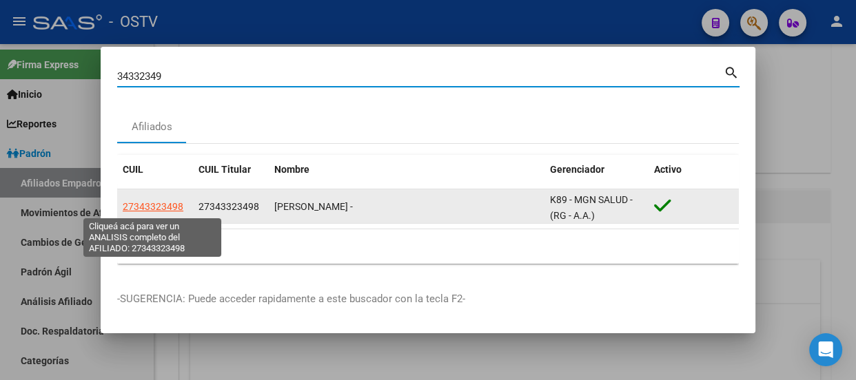
click at [151, 204] on span "27343323498" at bounding box center [153, 206] width 61 height 11
type textarea "27343323498"
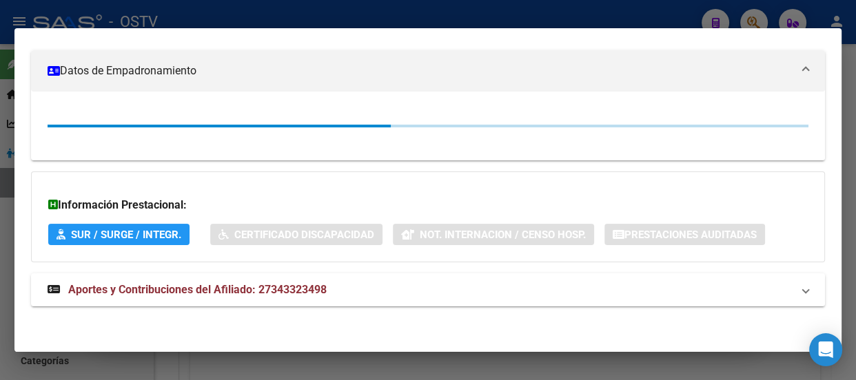
scroll to position [232, 0]
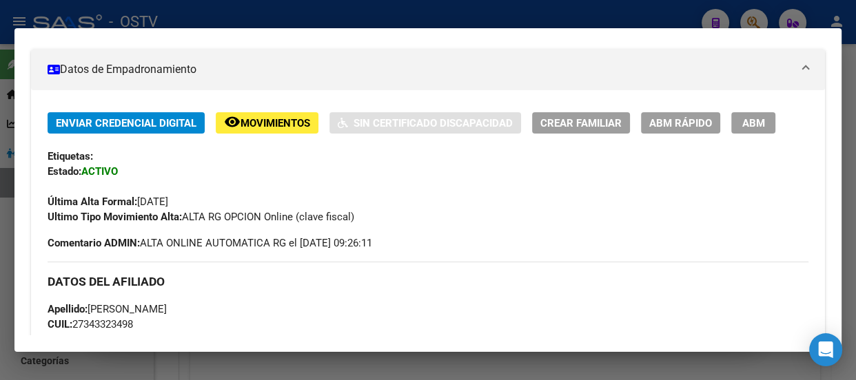
click at [747, 117] on span "ABM" at bounding box center [753, 123] width 23 height 12
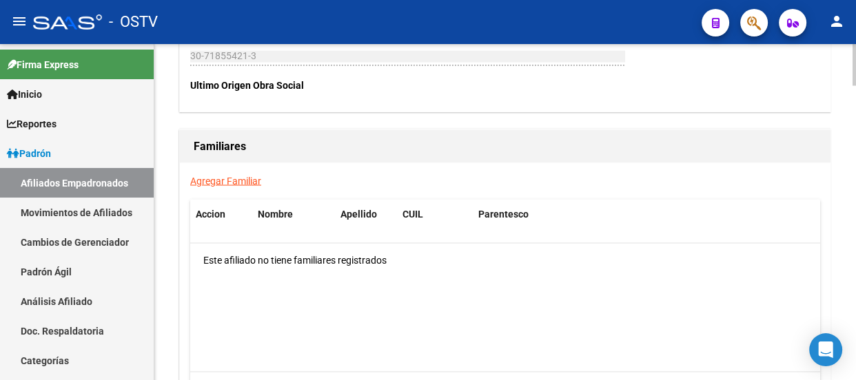
scroll to position [2227, 0]
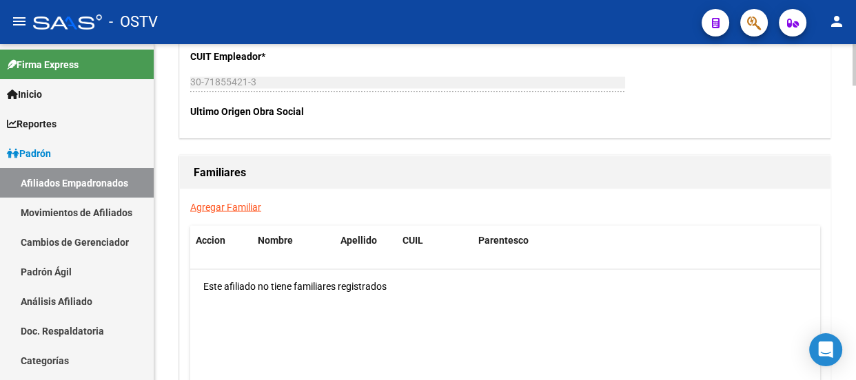
click at [207, 201] on link "Agregar Familiar" at bounding box center [225, 206] width 71 height 11
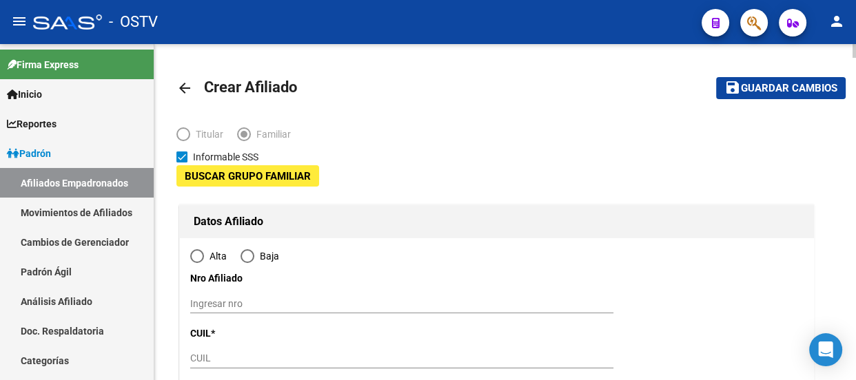
type input "30-71855421-3"
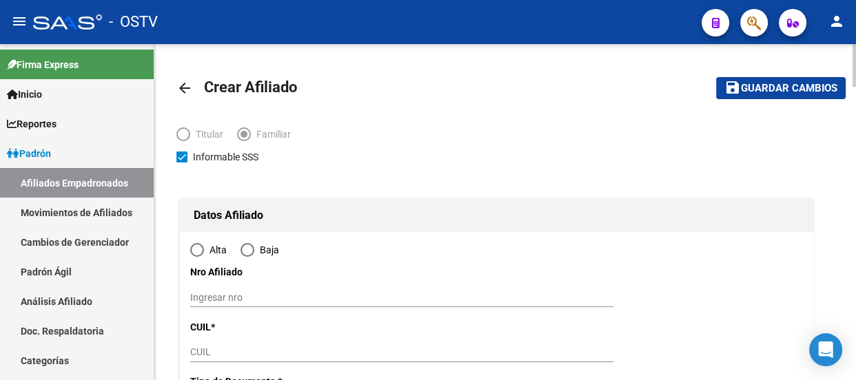
type input "CASTELAR"
type input "1712"
type input "ASUNCION 2728 Piso:P"
type input "A"
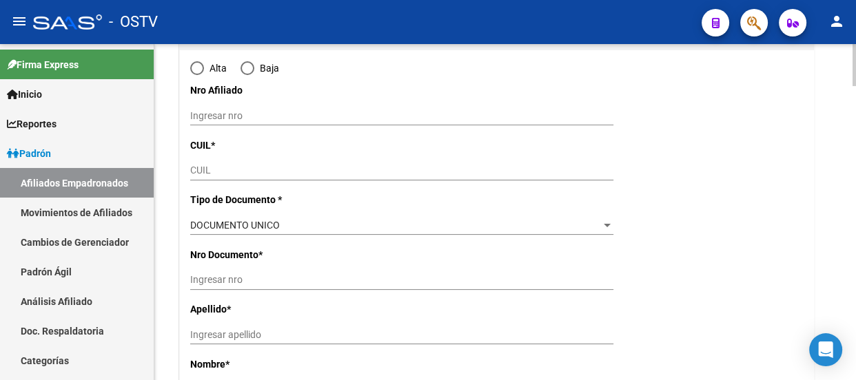
scroll to position [187, 0]
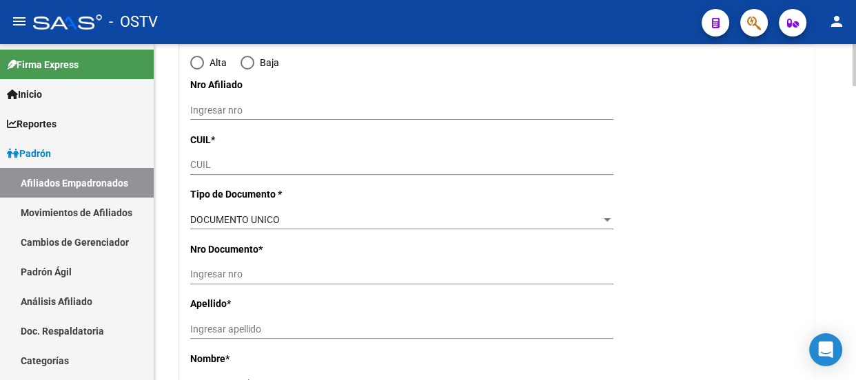
radio input "true"
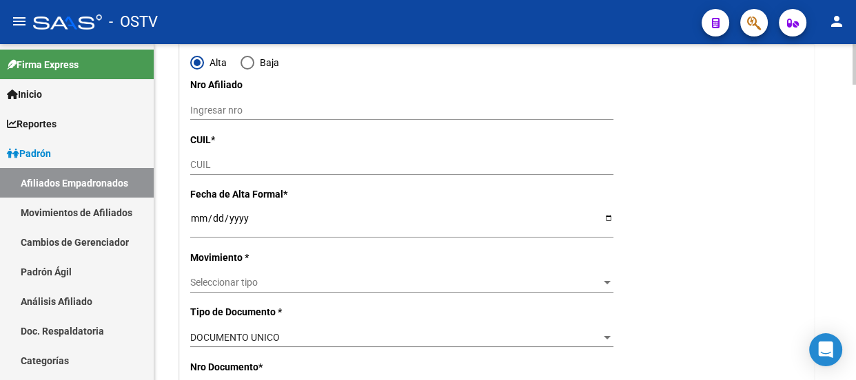
click at [243, 173] on div "CUIL" at bounding box center [401, 165] width 423 height 19
type input "30-71855421-3"
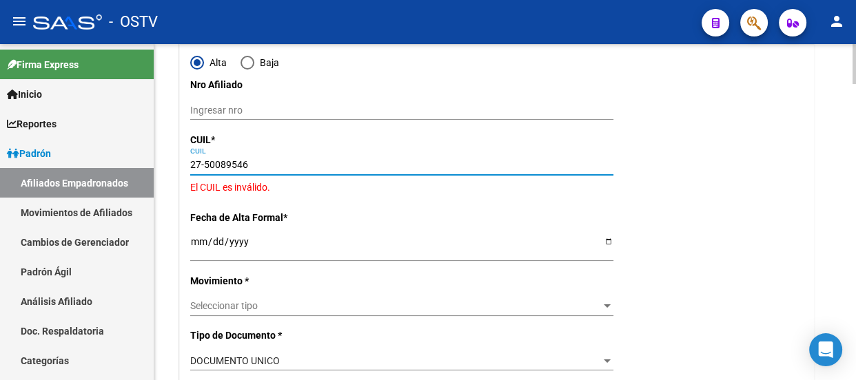
type input "27-50089546-8"
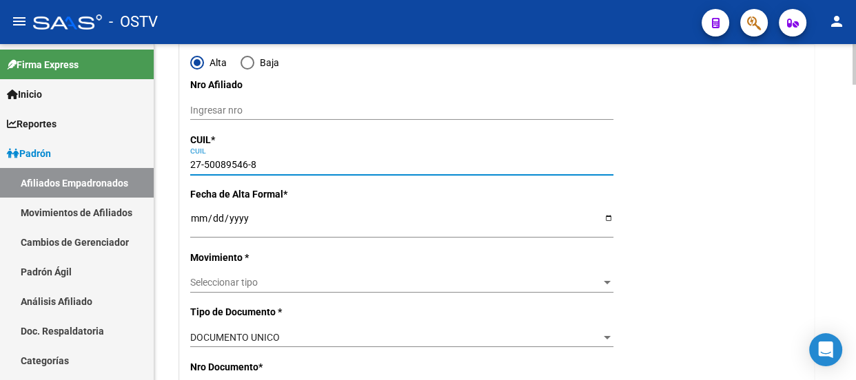
type input "50089546"
type input "BRAGGIO"
type input "LUDMILA NICOLE"
type input "2010-01-07"
type input "JOSE INGENIEROS"
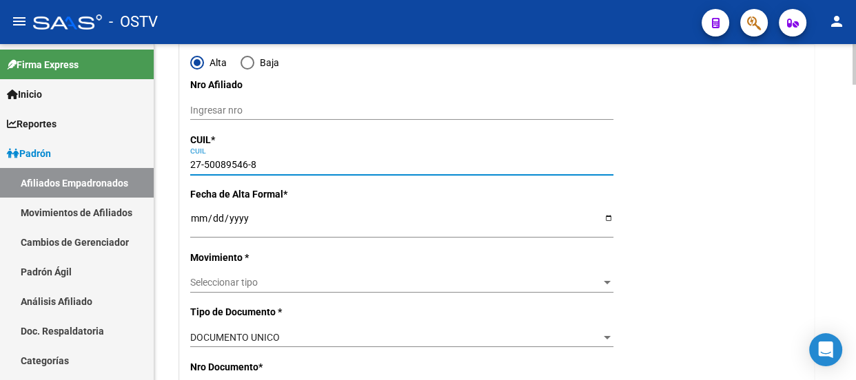
type input "1702"
type input "ASUNCION"
type input "2728"
type input "27-50089546-8"
click at [198, 216] on input "Ingresar fecha" at bounding box center [401, 223] width 423 height 21
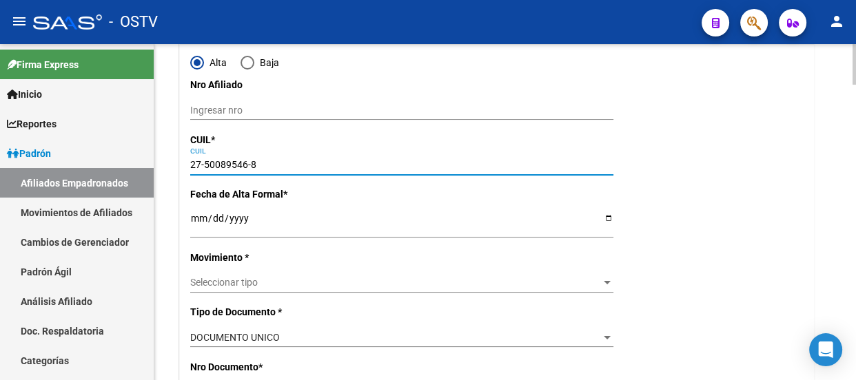
click at [197, 216] on input "Ingresar fecha" at bounding box center [401, 223] width 423 height 21
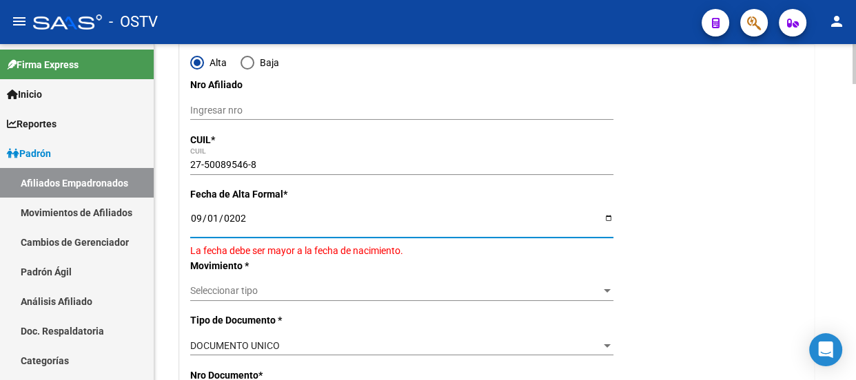
type input "2025-09-01"
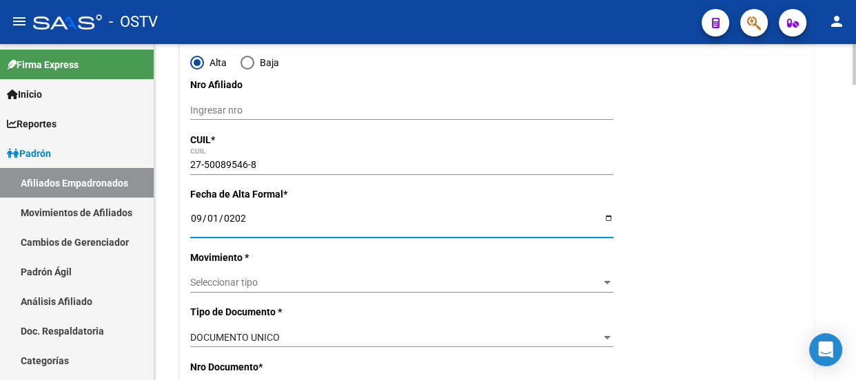
click at [254, 279] on span "Seleccionar tipo" at bounding box center [395, 283] width 411 height 12
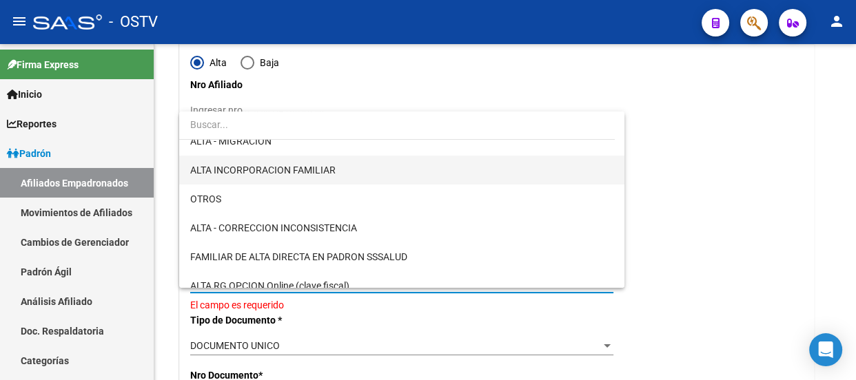
click at [314, 171] on span "ALTA INCORPORACION FAMILIAR" at bounding box center [262, 170] width 145 height 11
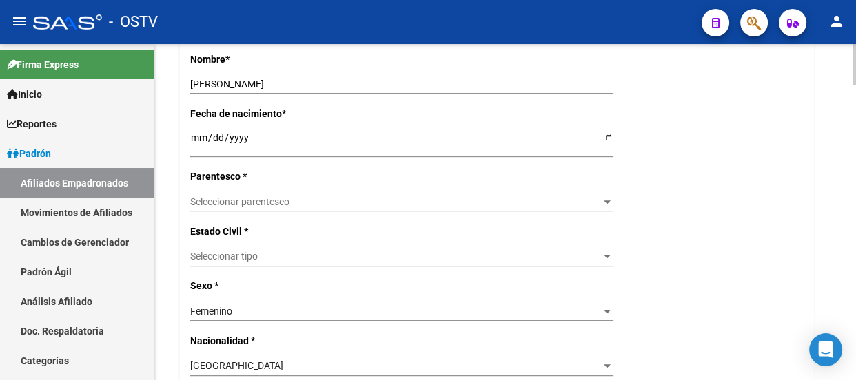
scroll to position [626, 0]
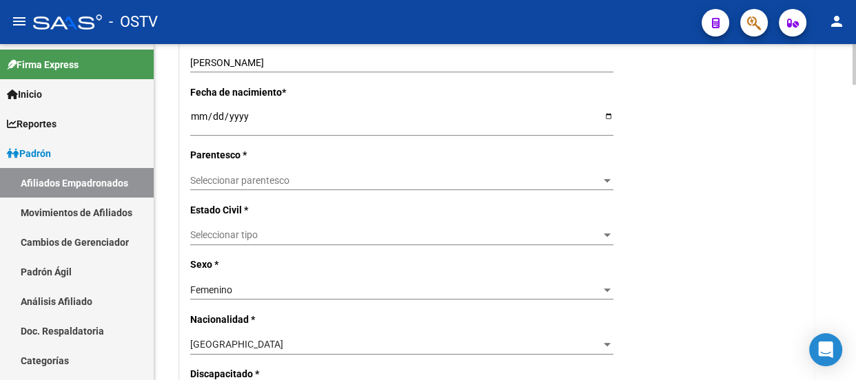
click at [271, 179] on span "Seleccionar parentesco" at bounding box center [395, 181] width 411 height 12
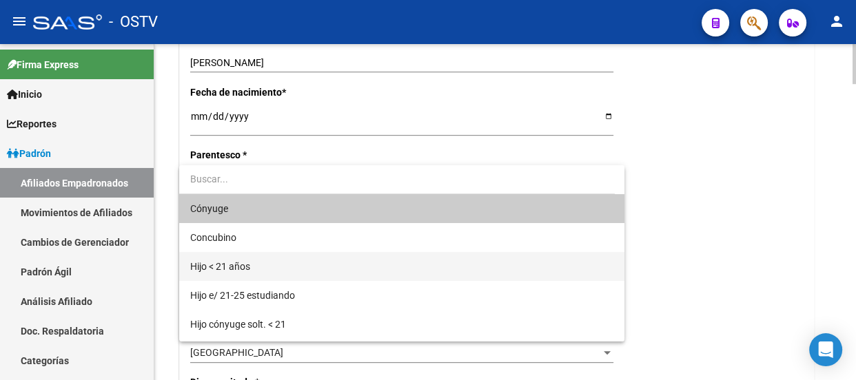
click at [265, 273] on span "Hijo < 21 años" at bounding box center [401, 266] width 423 height 29
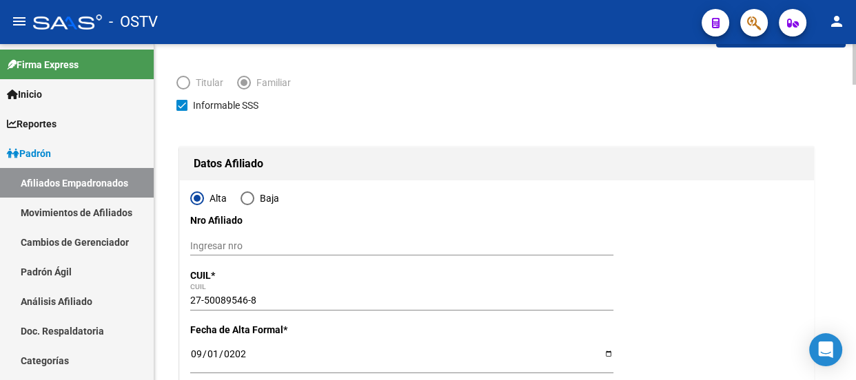
scroll to position [0, 0]
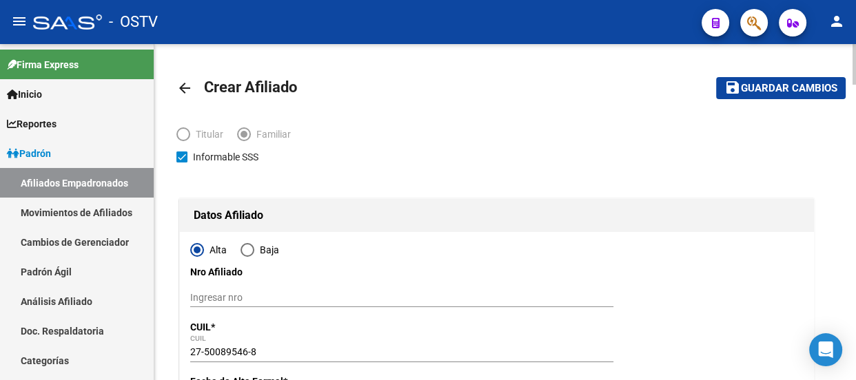
click at [776, 92] on span "Guardar cambios" at bounding box center [789, 89] width 96 height 12
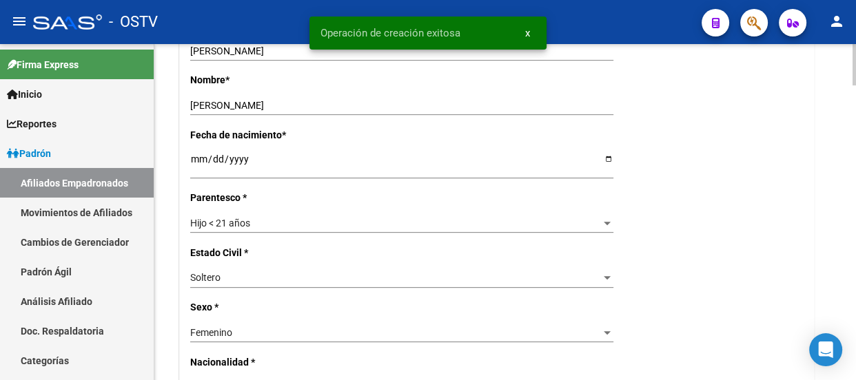
radio input "true"
type input "30-71855421-3"
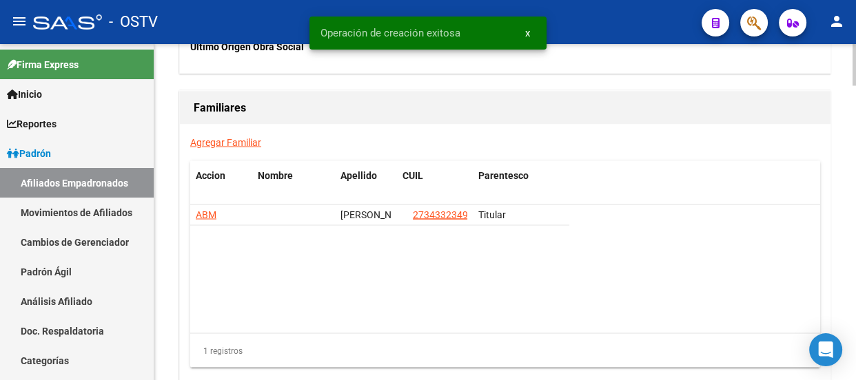
scroll to position [2318, 0]
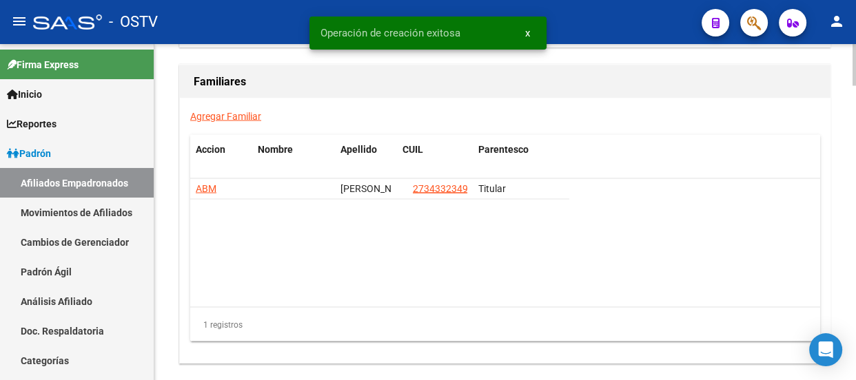
click at [227, 122] on div "Agregar Familiar Accion Nombre Apellido CUIL Parentesco ABM NOGUES MARIEL XOANA…" at bounding box center [505, 230] width 651 height 265
click at [228, 119] on link "Agregar Familiar" at bounding box center [225, 115] width 71 height 11
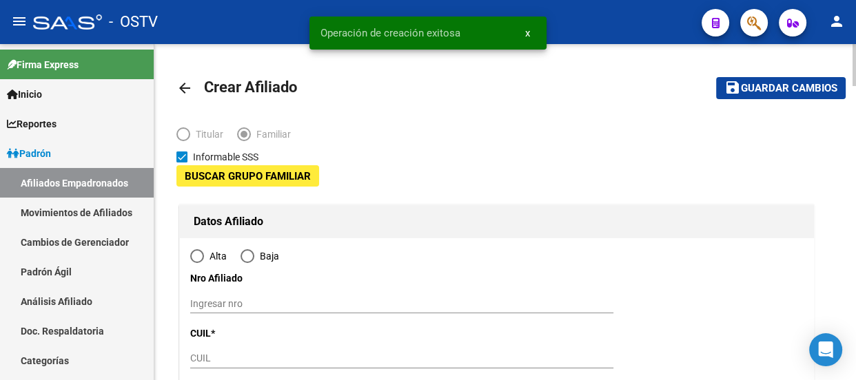
type input "30-71855421-3"
type input "CASTELAR"
type input "1712"
type input "ASUNCION 2728 Piso:P"
type input "A"
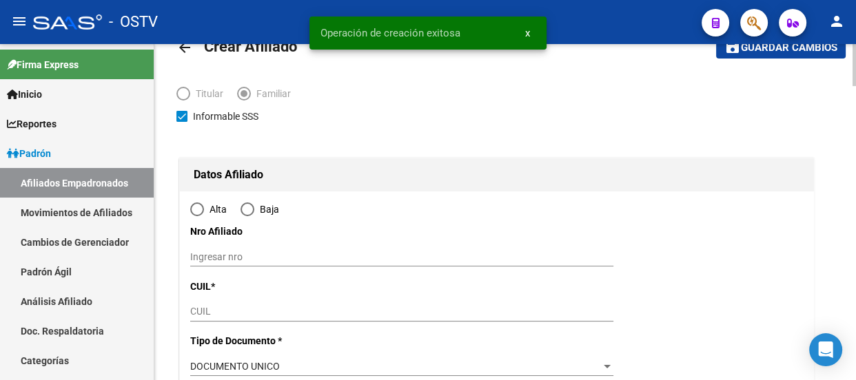
scroll to position [187, 0]
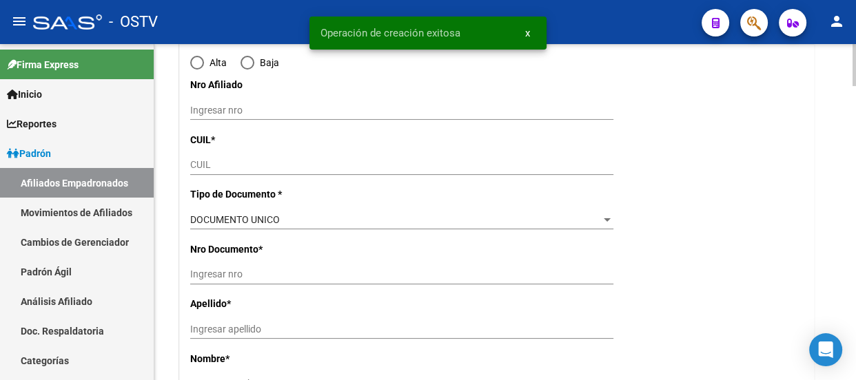
radio input "true"
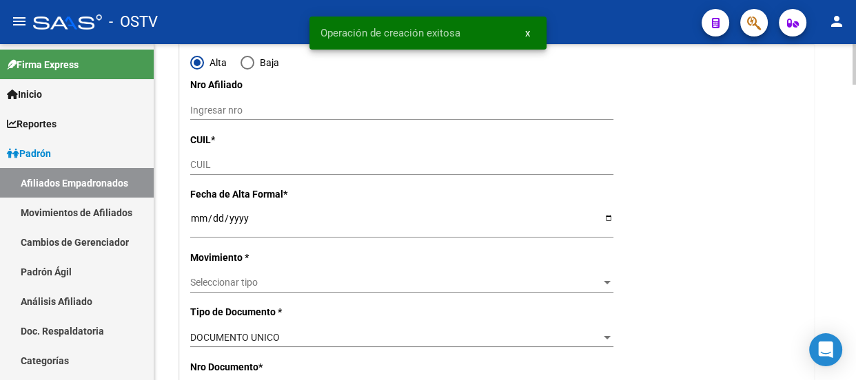
click at [227, 156] on div "CUIL" at bounding box center [401, 165] width 423 height 19
type input "30-71855421-3"
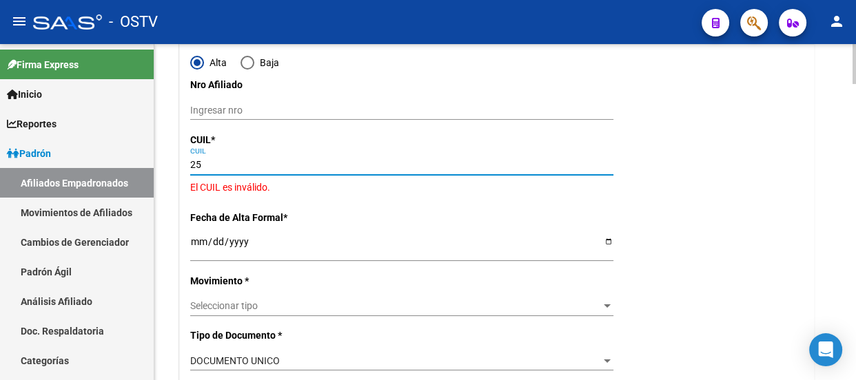
type input "2"
type input "27-54138879-3"
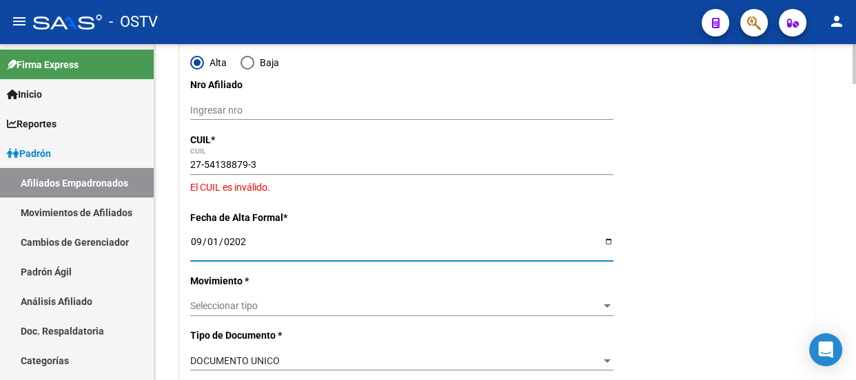
type input "2025-09-01"
click at [322, 298] on div "Seleccionar tipo Seleccionar tipo" at bounding box center [401, 306] width 423 height 19
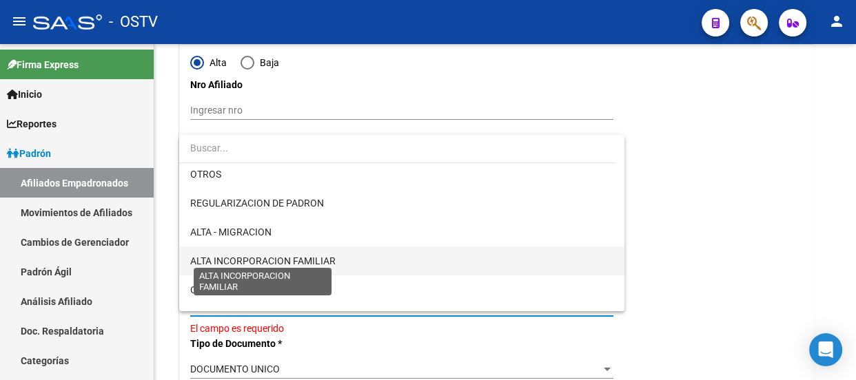
scroll to position [125, 0]
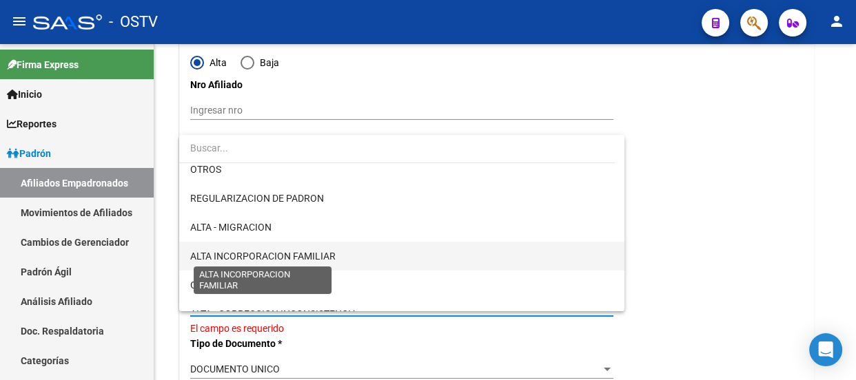
click at [295, 254] on span "ALTA INCORPORACION FAMILIAR" at bounding box center [262, 256] width 145 height 11
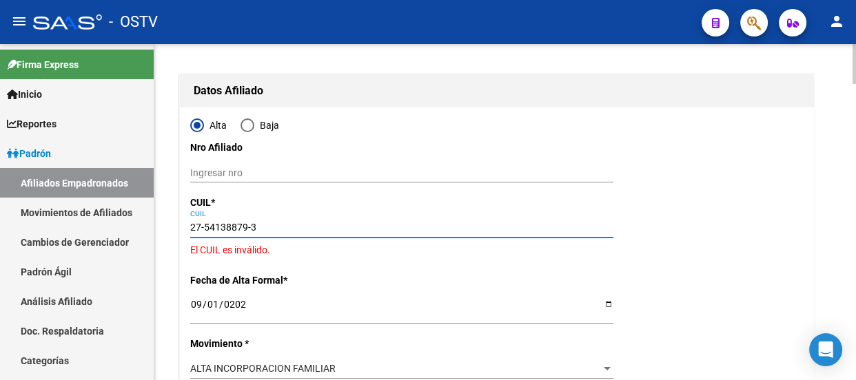
click at [224, 222] on input "27-54138879-3" at bounding box center [401, 228] width 423 height 12
click at [225, 222] on input "27-54138879-3" at bounding box center [401, 228] width 423 height 12
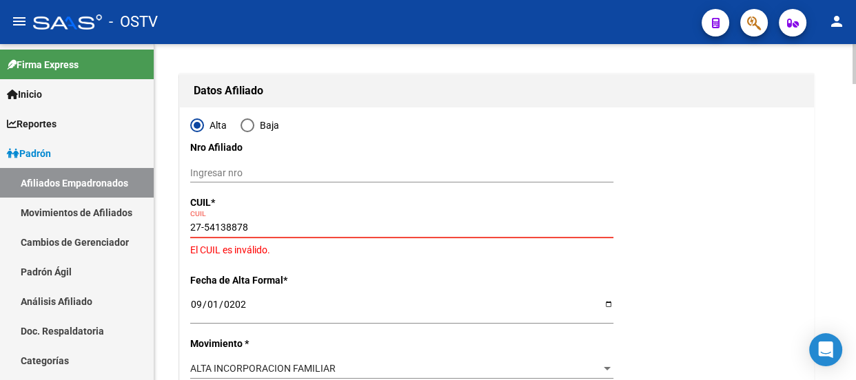
type input "27-54138878-3"
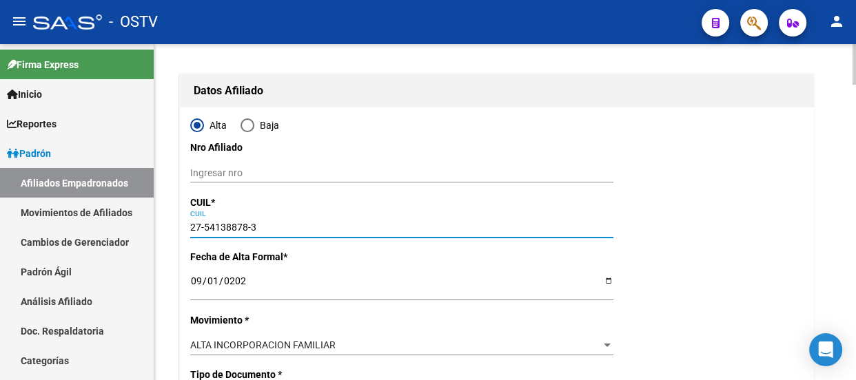
type input "54138878"
type input "DEMARCHI FIAMMA VALENTINA"
type input "2014-08-13"
type input "CASEROS"
type input "1678"
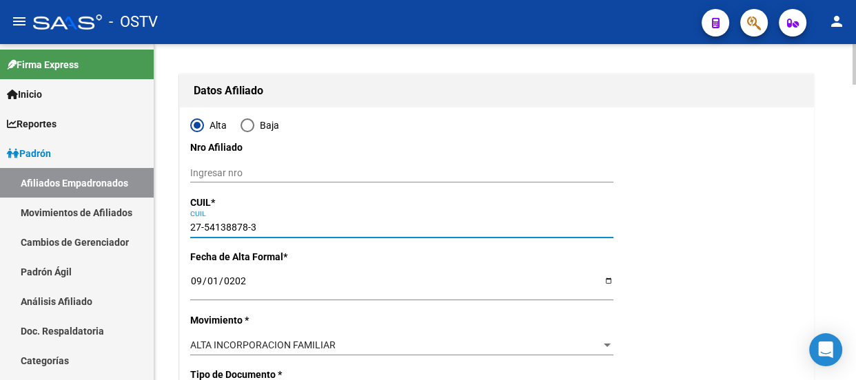
type input "LAMADRID"
type input "3417"
type input "0"
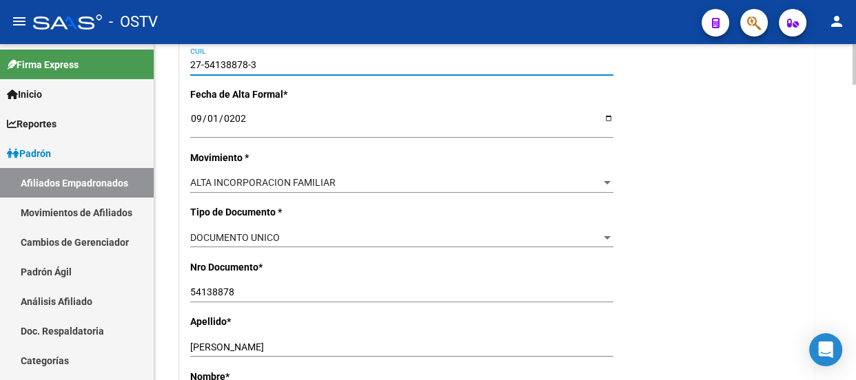
scroll to position [187, 0]
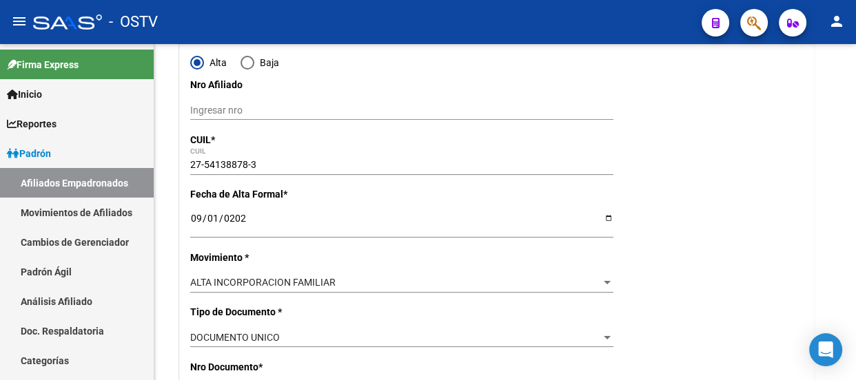
click at [57, 6] on mat-toolbar "menu - OSTV person" at bounding box center [428, 22] width 856 height 44
click at [229, 161] on input "27-54138878-3" at bounding box center [401, 165] width 423 height 12
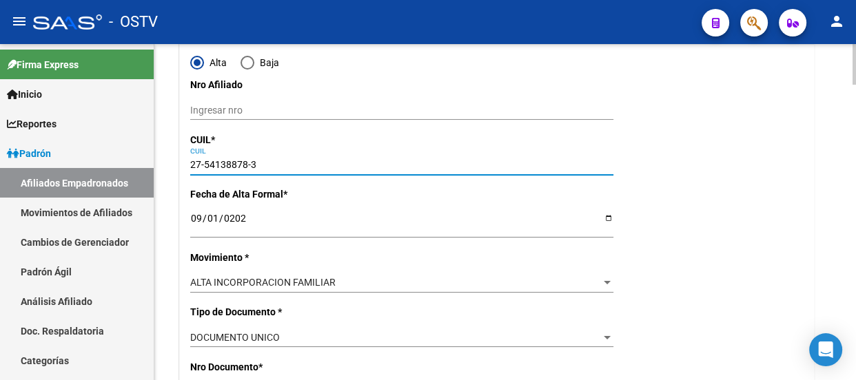
click at [229, 161] on input "27-54138878-3" at bounding box center [401, 165] width 423 height 12
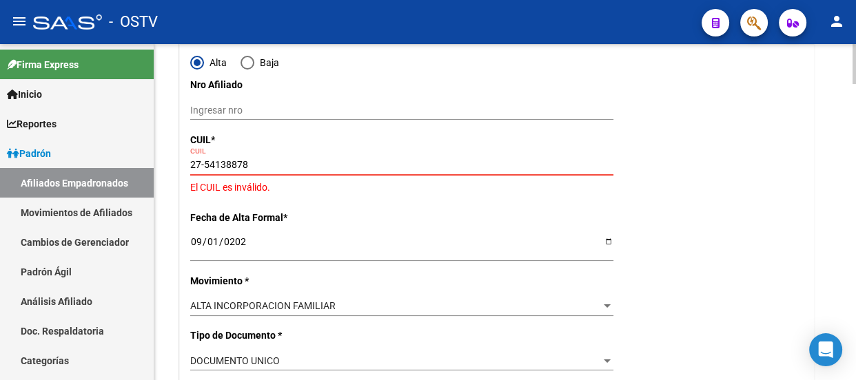
type input "27-54138878-3"
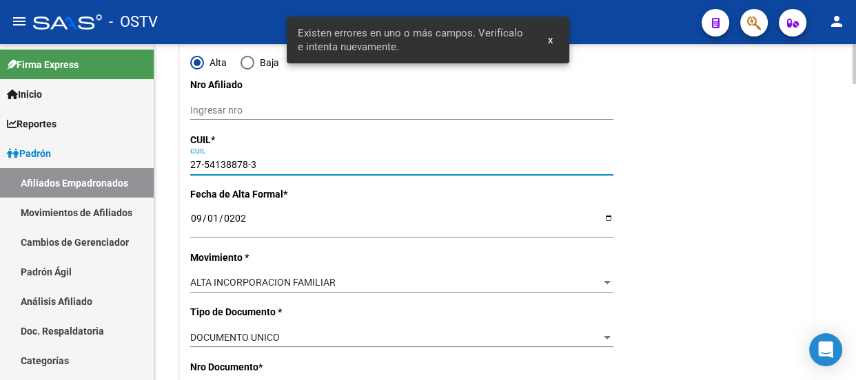
type input "CASEROS"
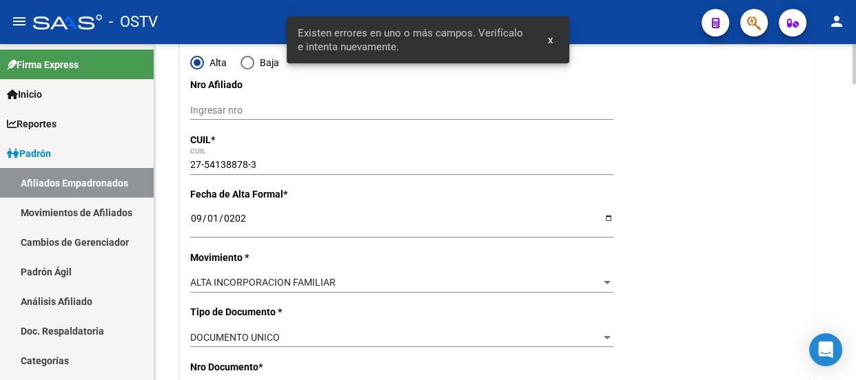
click at [347, 233] on div "2025-09-01 Ingresar fecha" at bounding box center [401, 224] width 423 height 28
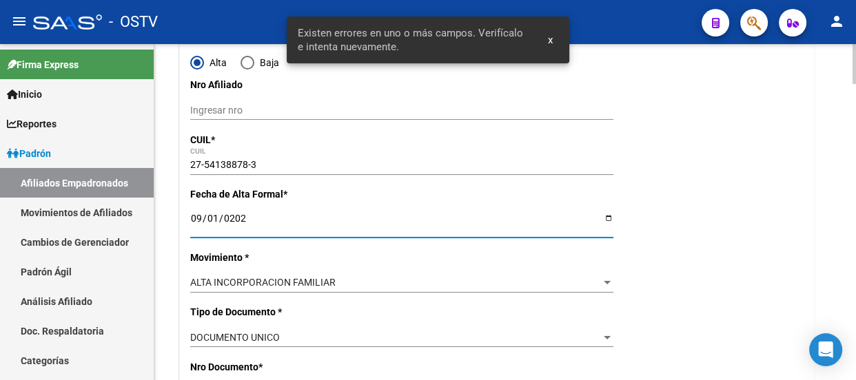
click at [323, 218] on input "2025-09-01" at bounding box center [401, 223] width 423 height 21
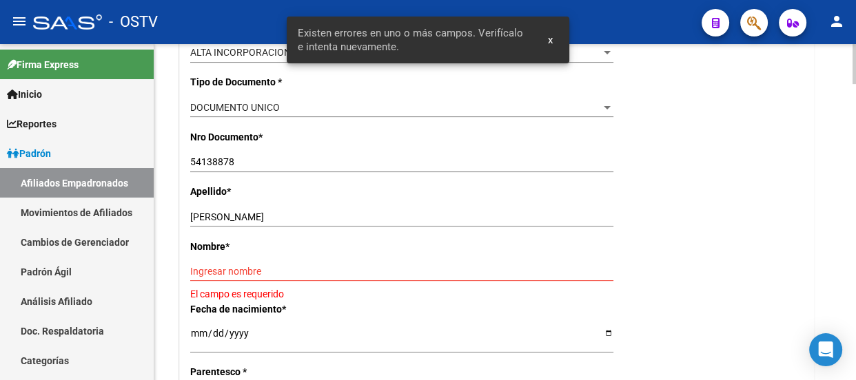
scroll to position [438, 0]
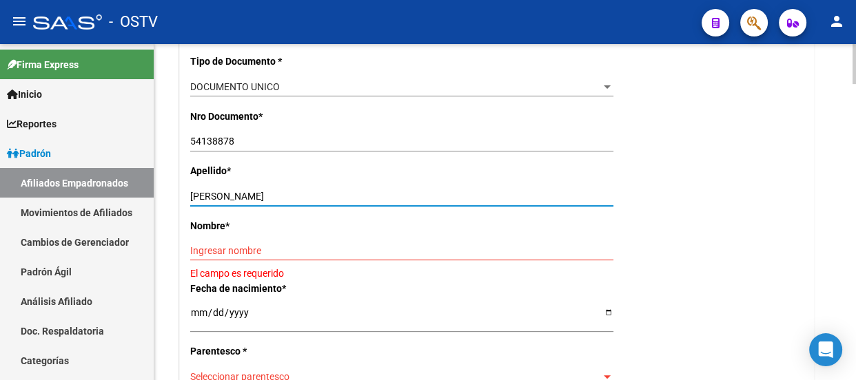
drag, startPoint x: 243, startPoint y: 193, endPoint x: 358, endPoint y: 192, distance: 115.8
click at [358, 192] on input "DEMARCHI FIAMMA VALENTINA" at bounding box center [401, 197] width 423 height 12
type input "DEMARCHI"
click at [282, 238] on div "Nombre * Ingresar nombre El campo es requerido" at bounding box center [496, 249] width 613 height 63
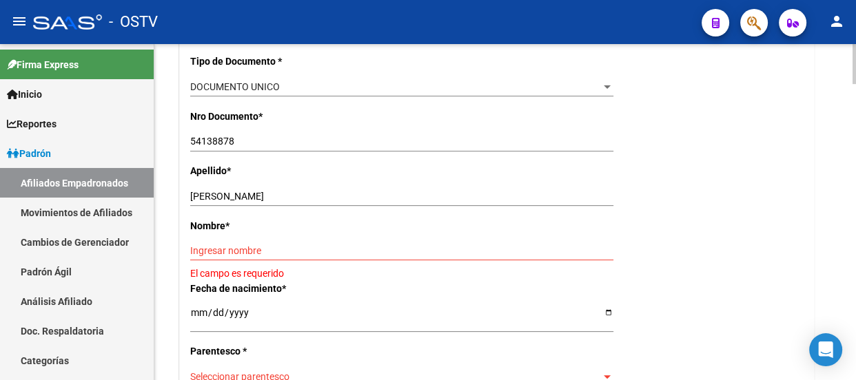
click at [284, 247] on input "Ingresar nombre" at bounding box center [401, 251] width 423 height 12
paste input "FIAMMA VALENTINA"
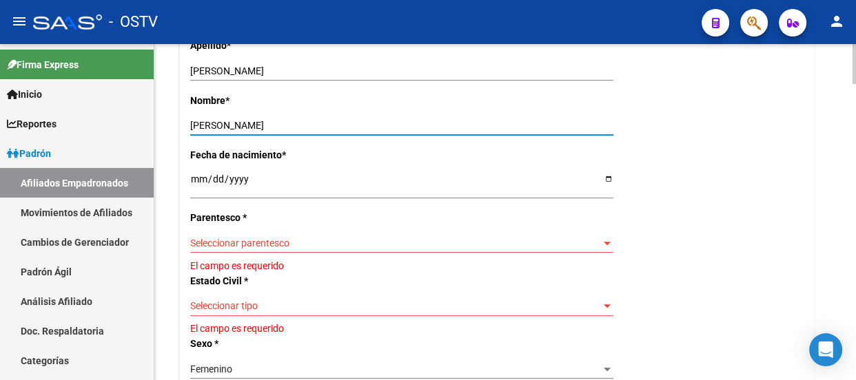
scroll to position [626, 0]
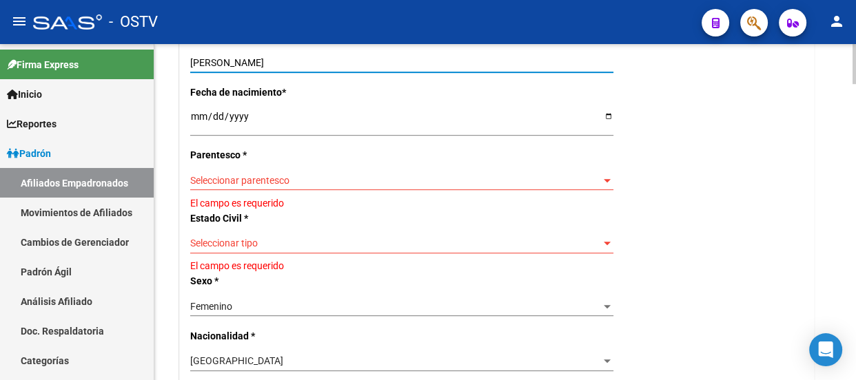
type input "FIAMMA VALENTINA"
click at [221, 172] on div "Seleccionar parentesco Seleccionar parentesco" at bounding box center [401, 180] width 423 height 19
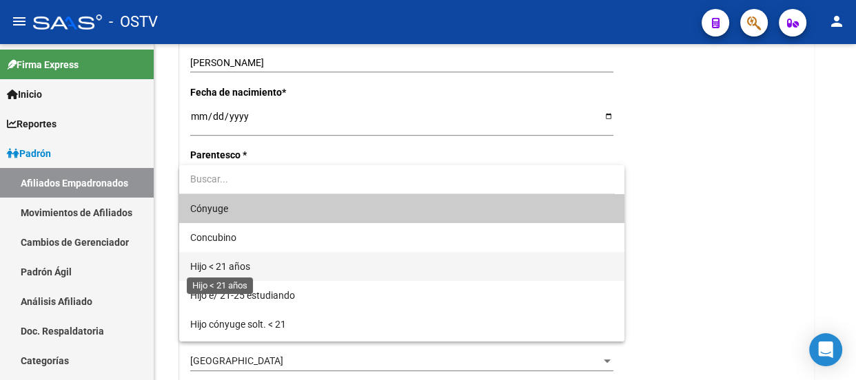
click at [241, 264] on span "Hijo < 21 años" at bounding box center [220, 266] width 60 height 11
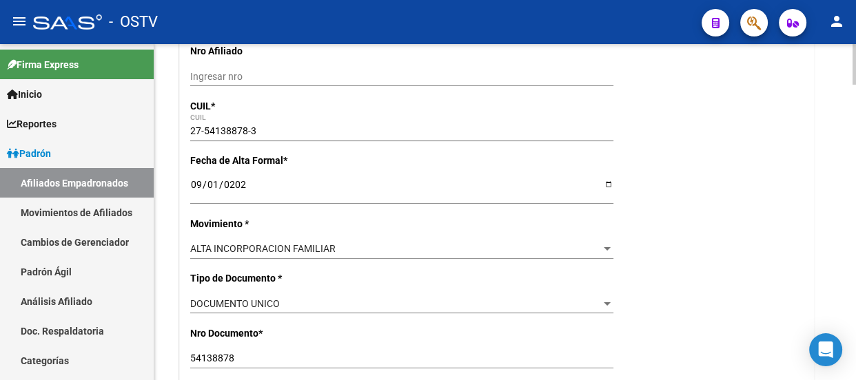
scroll to position [0, 0]
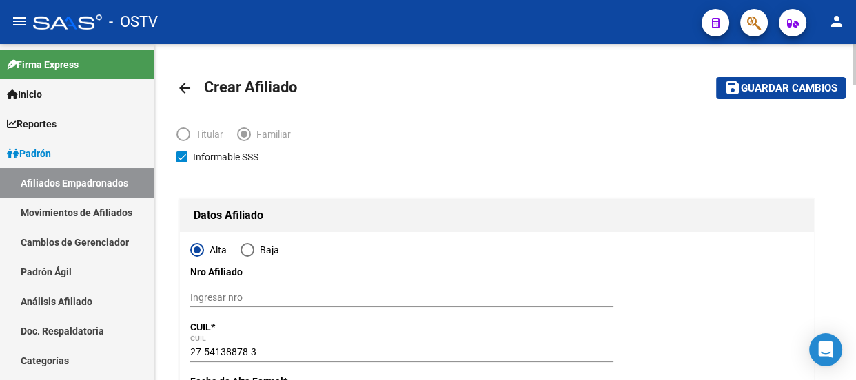
click at [804, 83] on span "Guardar cambios" at bounding box center [789, 89] width 96 height 12
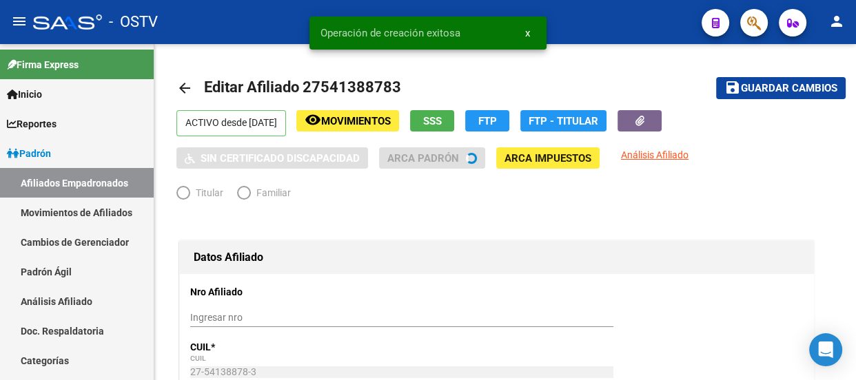
radio input "true"
type input "30-71855421-3"
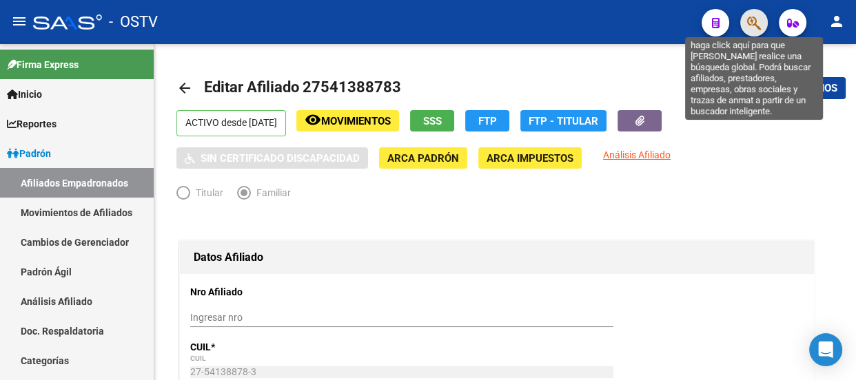
click at [759, 26] on icon "button" at bounding box center [754, 23] width 14 height 16
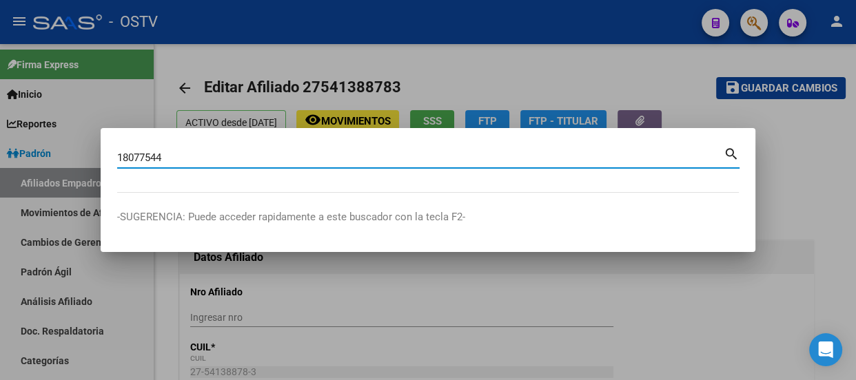
type input "18077544"
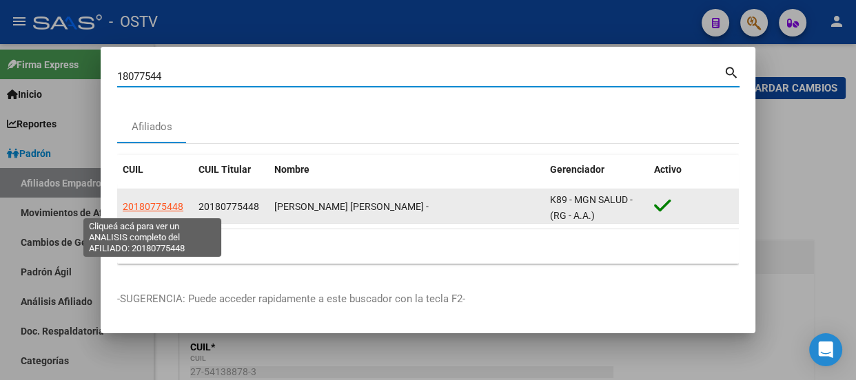
click at [145, 201] on span "20180775448" at bounding box center [153, 206] width 61 height 11
type textarea "20180775448"
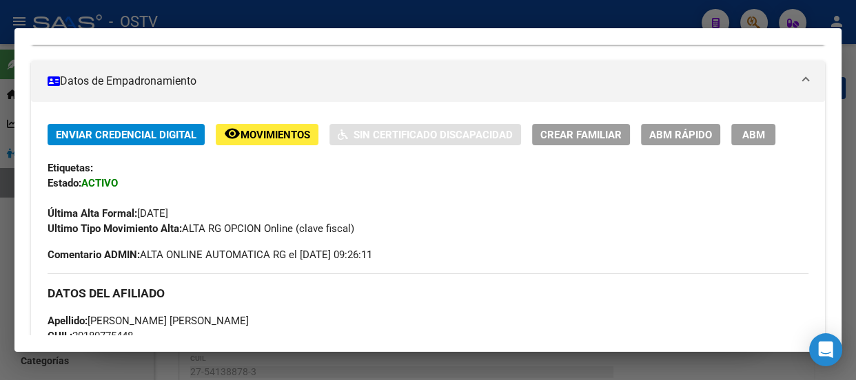
scroll to position [250, 0]
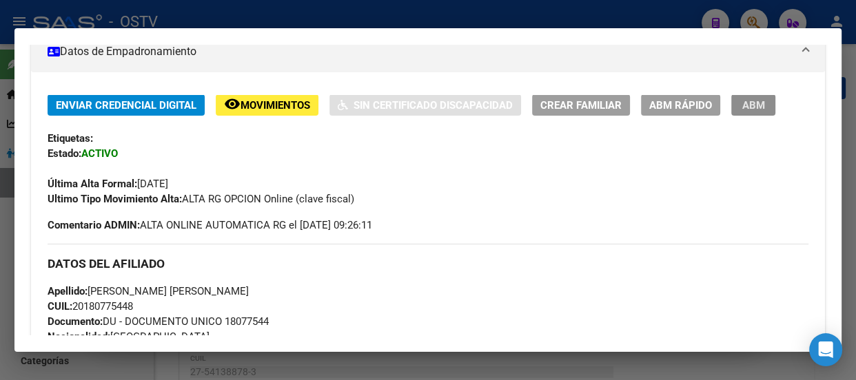
click at [742, 108] on span "ABM" at bounding box center [753, 105] width 23 height 12
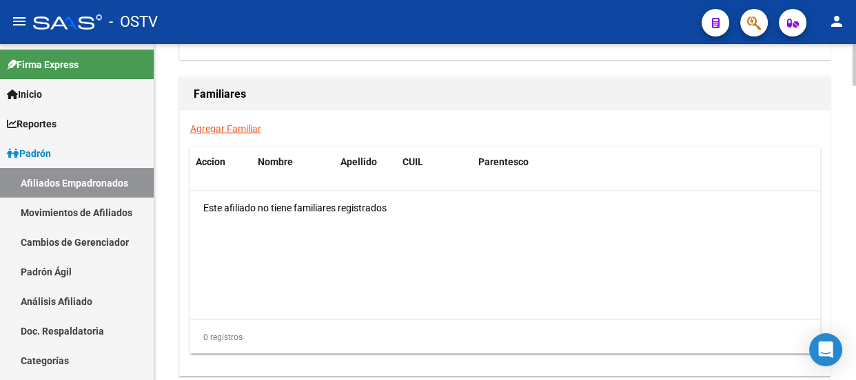
scroll to position [2164, 0]
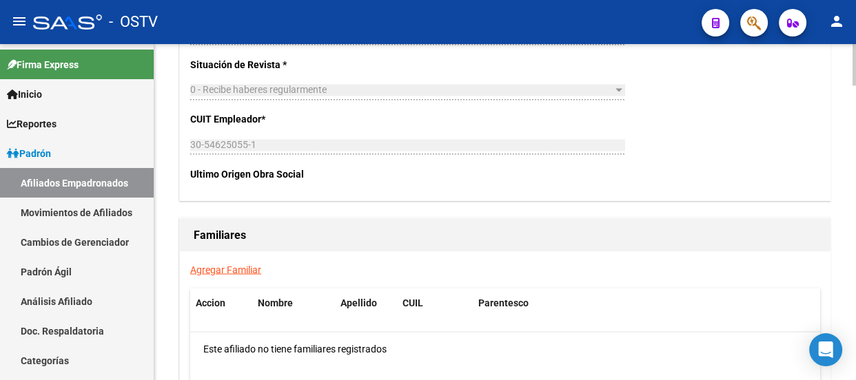
click at [229, 268] on link "Agregar Familiar" at bounding box center [225, 269] width 71 height 11
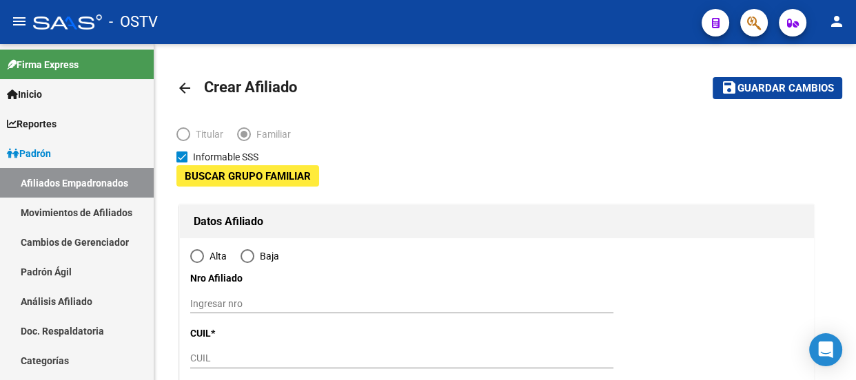
type input "30-54625055-1"
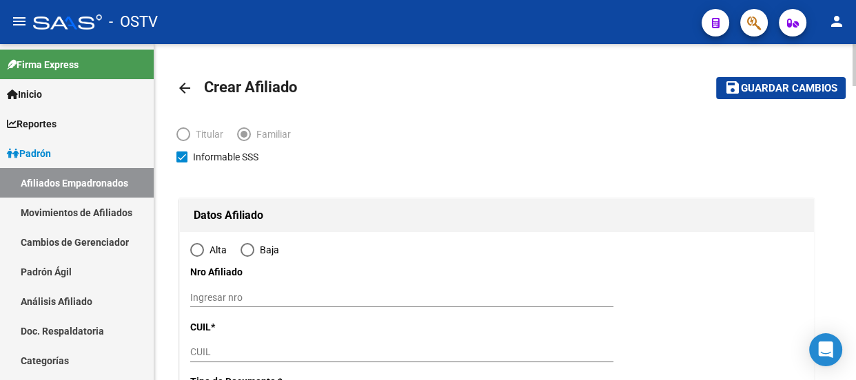
type input "CAPITAL FEDERAL - ANTEZANA(501-600)"
type input "1416"
type input "ALBERTI"
type input "00340"
radio input "true"
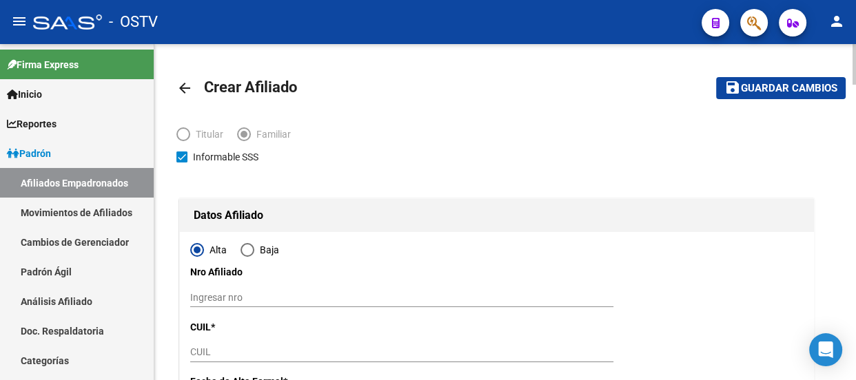
type input "30-54625055-1"
click at [221, 301] on input "Ingresar nro" at bounding box center [401, 298] width 423 height 12
click at [239, 349] on input "CUIL" at bounding box center [401, 353] width 423 height 12
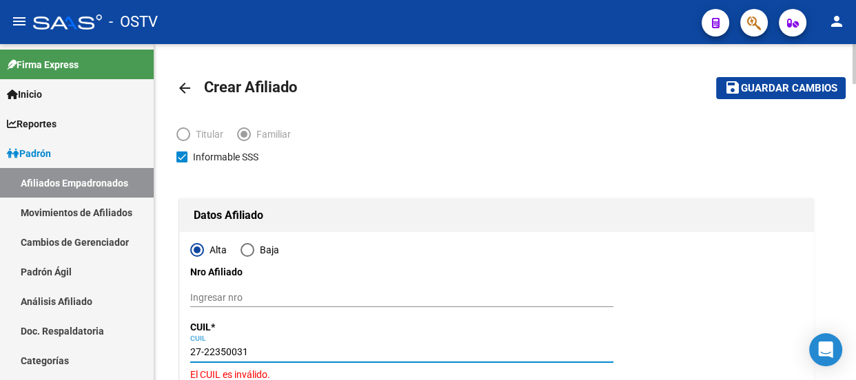
type input "27-22350031-0"
type input "22350031"
type input "FRANCO"
type input "ROXANA LILIANA"
type input "1971-08-17"
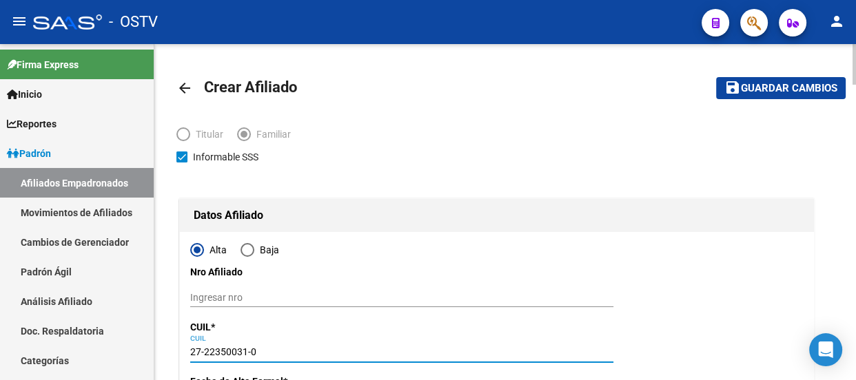
type input "CABA"
type input "1437"
type input "GRAL URQUIZA"
type input "2241"
type input "07"
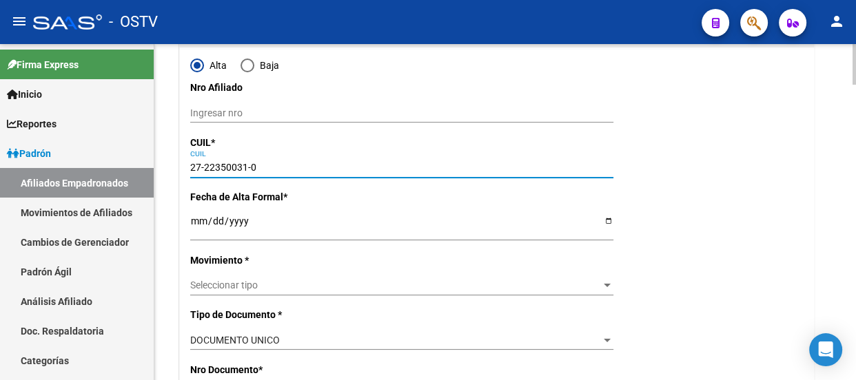
scroll to position [187, 0]
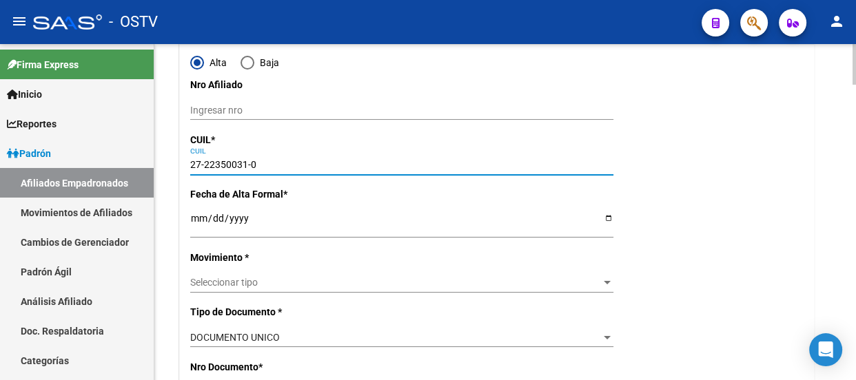
type input "27-22350031-0"
click at [200, 219] on input "Ingresar fecha" at bounding box center [401, 223] width 423 height 21
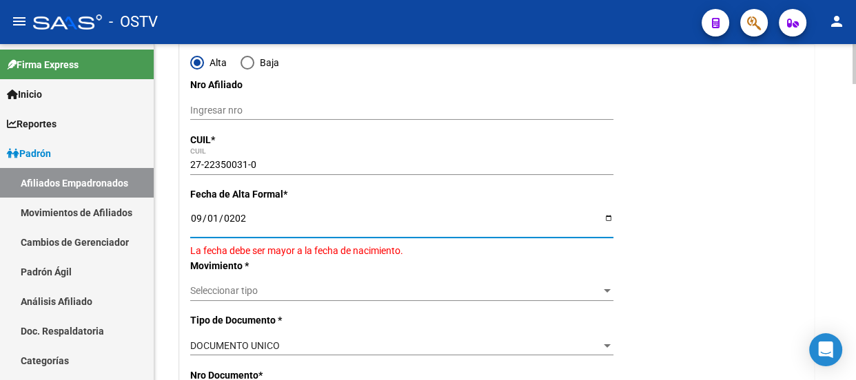
type input "2025-09-01"
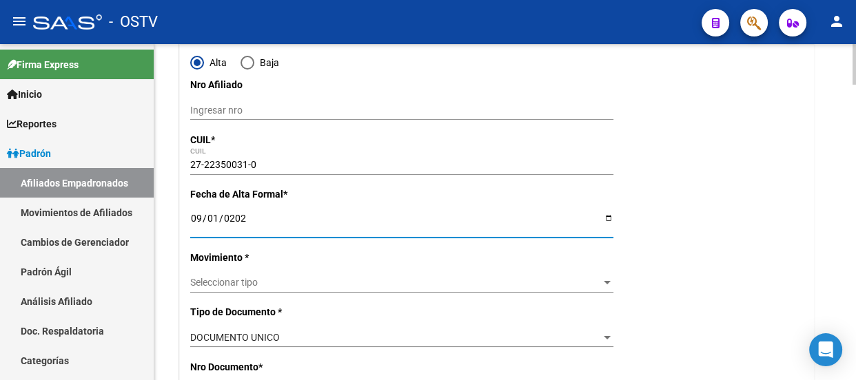
click at [217, 278] on span "Seleccionar tipo" at bounding box center [395, 283] width 411 height 12
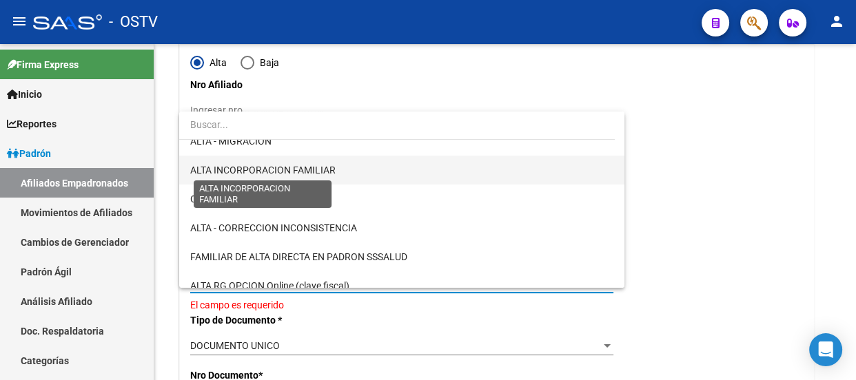
click at [278, 156] on span "ALTA INCORPORACION FAMILIAR" at bounding box center [401, 170] width 423 height 29
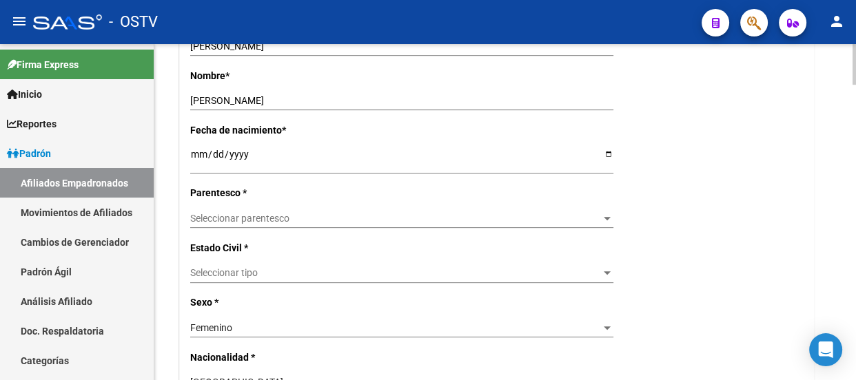
scroll to position [626, 0]
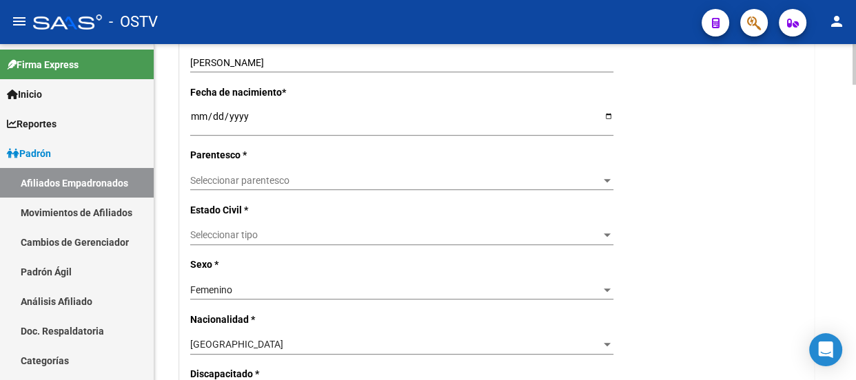
click at [217, 184] on span "Seleccionar parentesco" at bounding box center [395, 181] width 411 height 12
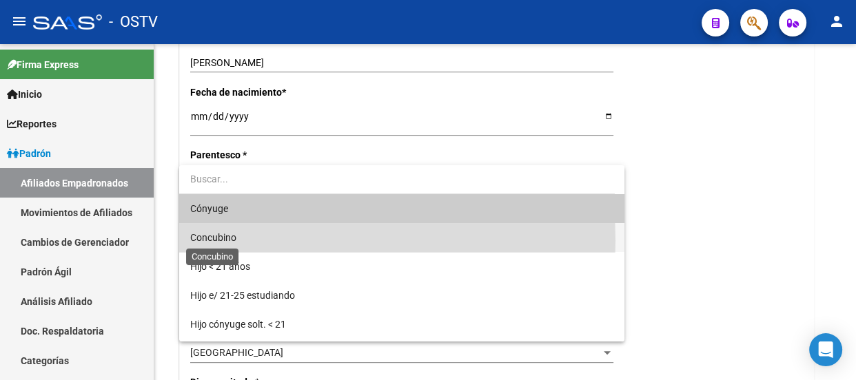
click at [227, 241] on span "Concubino" at bounding box center [213, 237] width 46 height 11
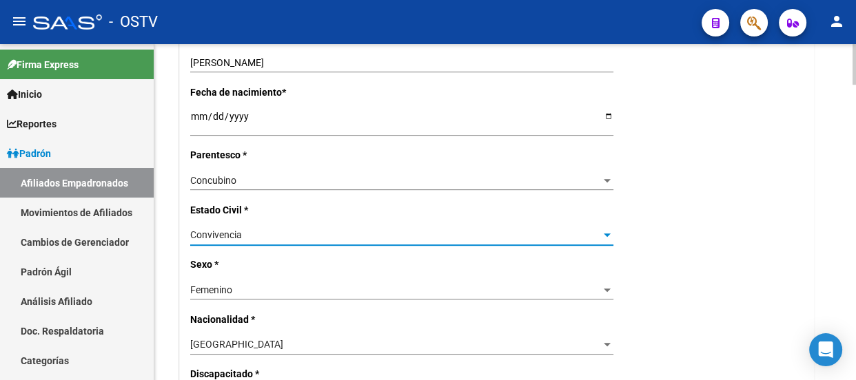
click at [234, 233] on span "Convivencia" at bounding box center [216, 234] width 52 height 11
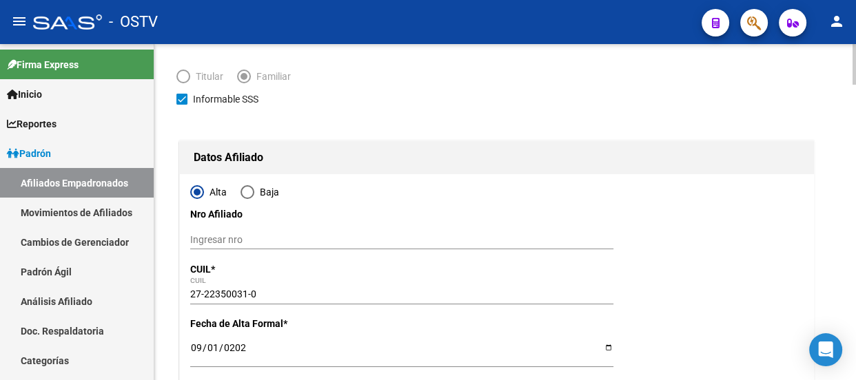
scroll to position [0, 0]
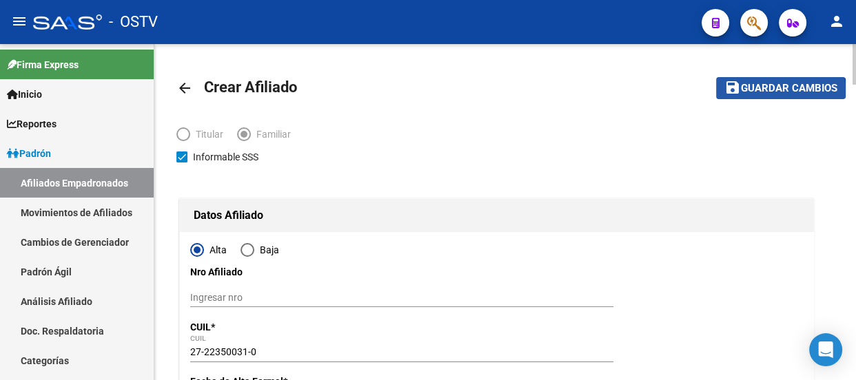
click at [766, 91] on span "Guardar cambios" at bounding box center [789, 89] width 96 height 12
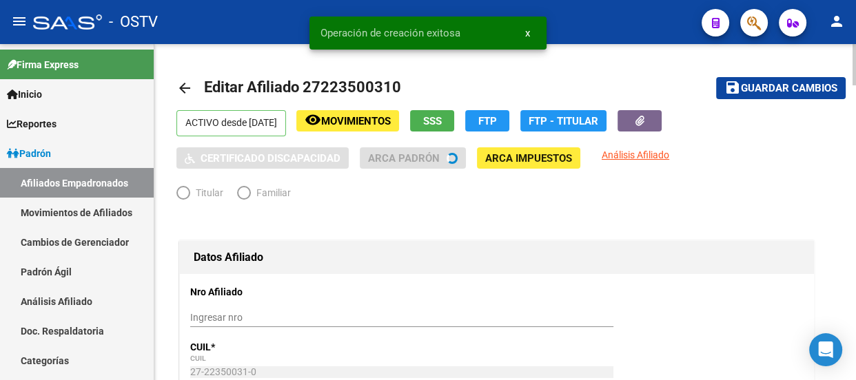
radio input "true"
type input "30-54625055-1"
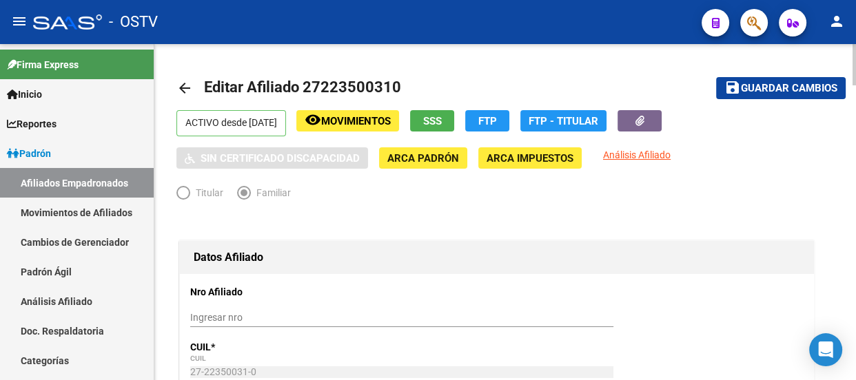
click at [48, 10] on div "- OSTV" at bounding box center [361, 22] width 657 height 30
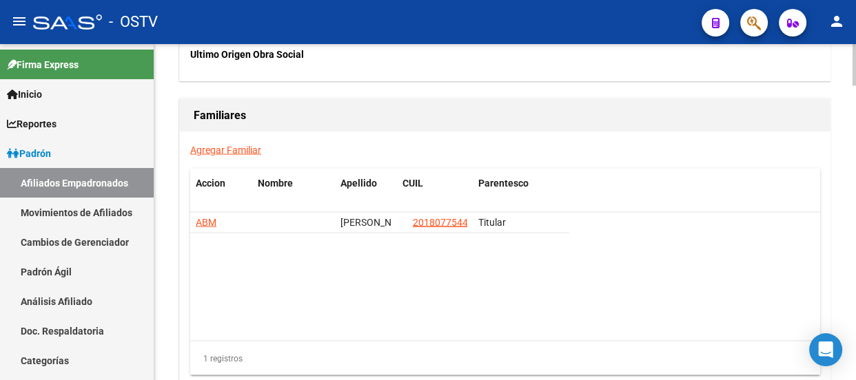
scroll to position [2318, 0]
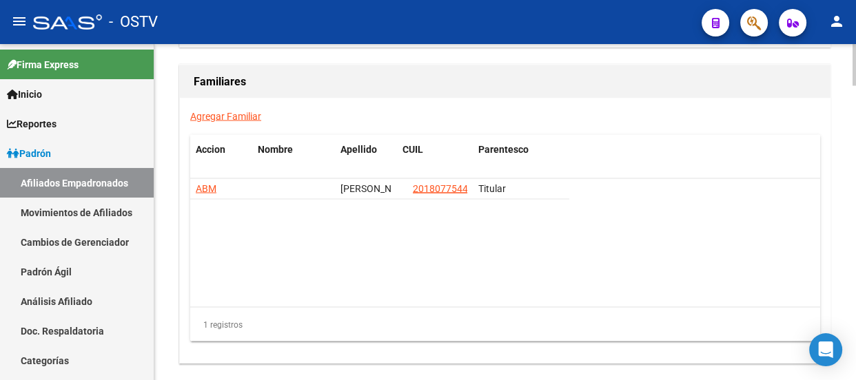
click at [248, 114] on link "Agregar Familiar" at bounding box center [225, 115] width 71 height 11
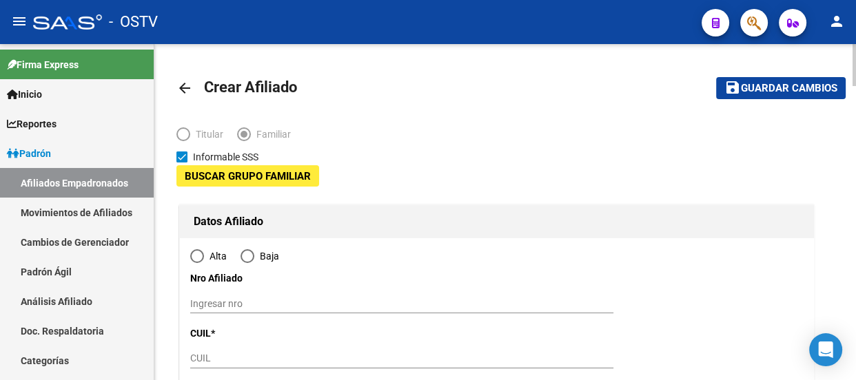
type input "30-54625055-1"
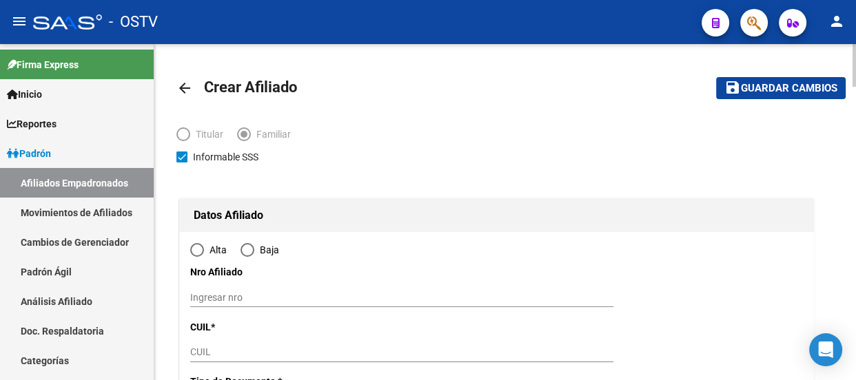
type input "CAPITAL FEDERAL - ANTEZANA(501-600)"
type input "1416"
type input "ALBERTI"
type input "00340"
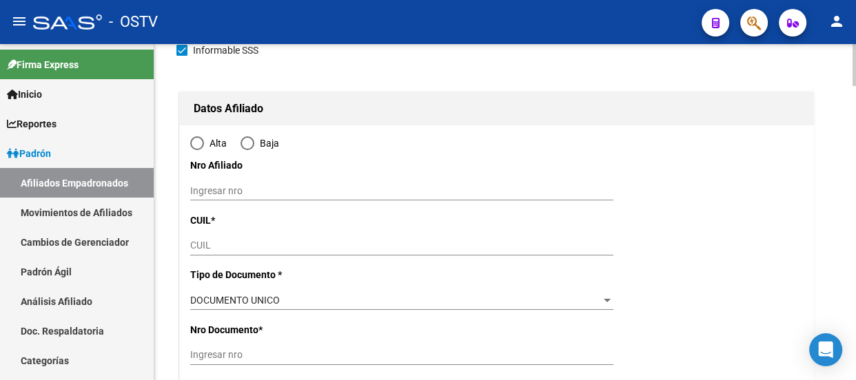
radio input "true"
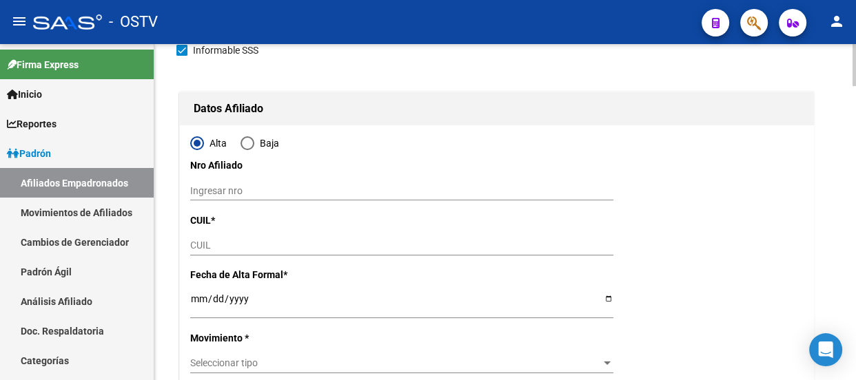
scroll to position [125, 0]
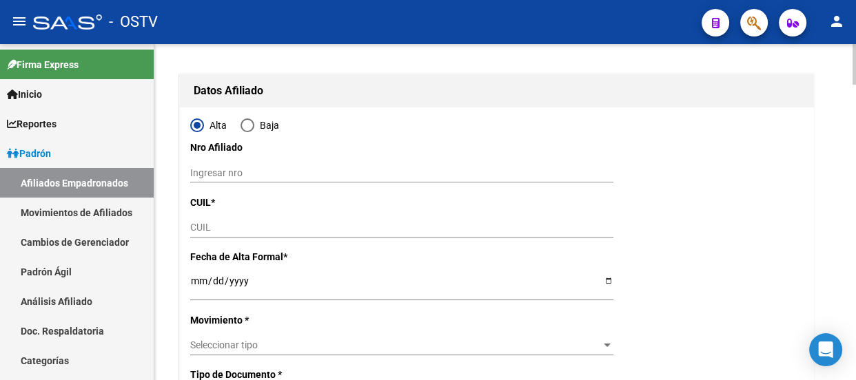
click at [221, 222] on input "CUIL" at bounding box center [401, 228] width 423 height 12
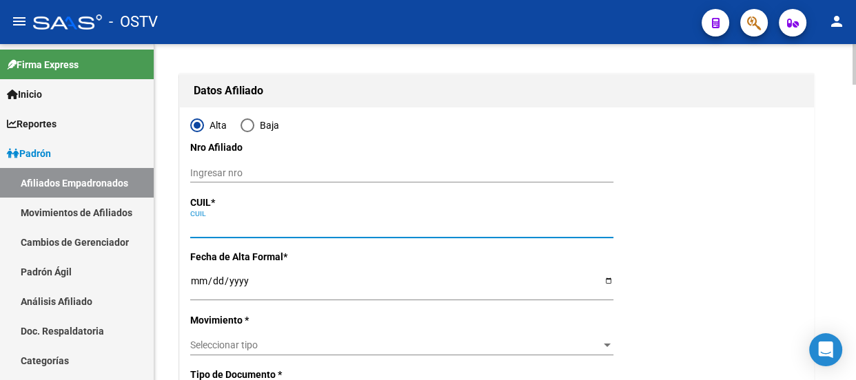
type input "30-54625055-1"
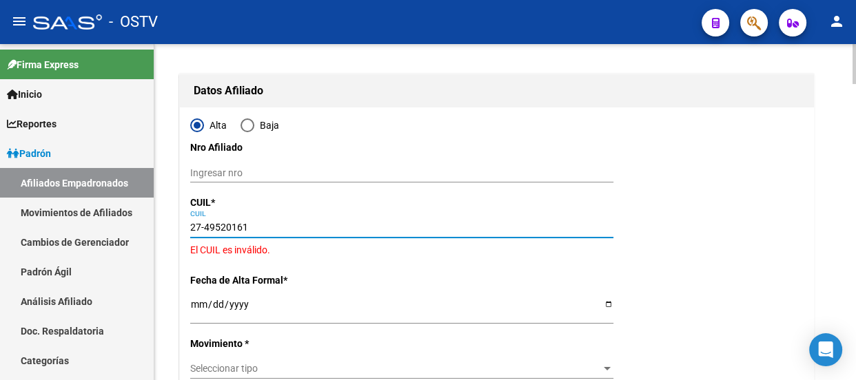
type input "27-49520161-4"
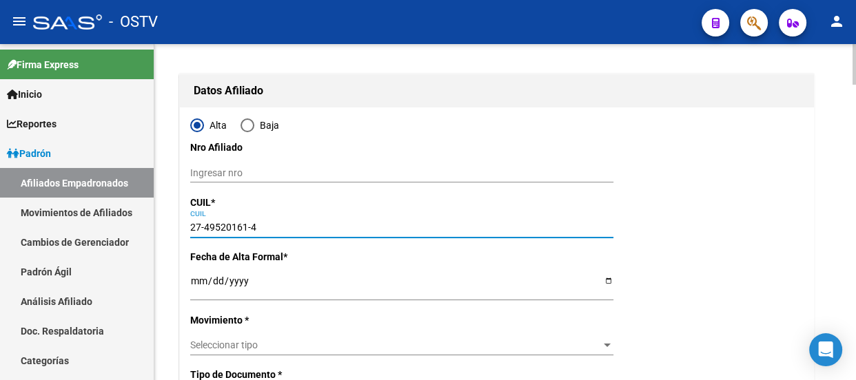
type input "49520161"
type input "CASALI"
type input "BIANCA NAZARENA"
type input "2009-05-25"
type input "CABA"
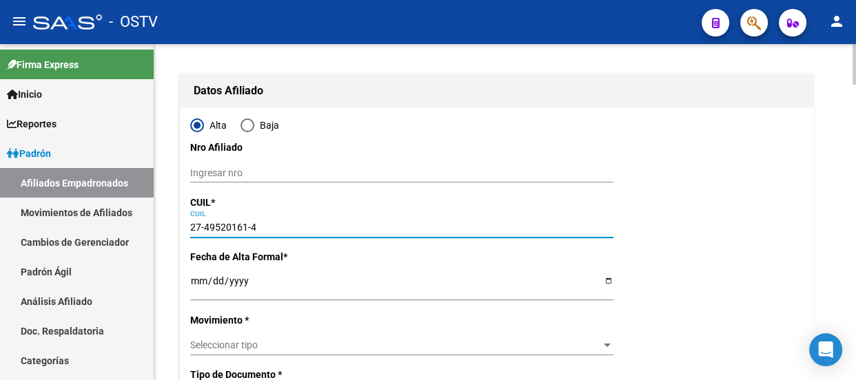
type input "1111"
type input "GRAL URQUIZA"
type input "2241"
type input "07"
type input "27-49520161-4"
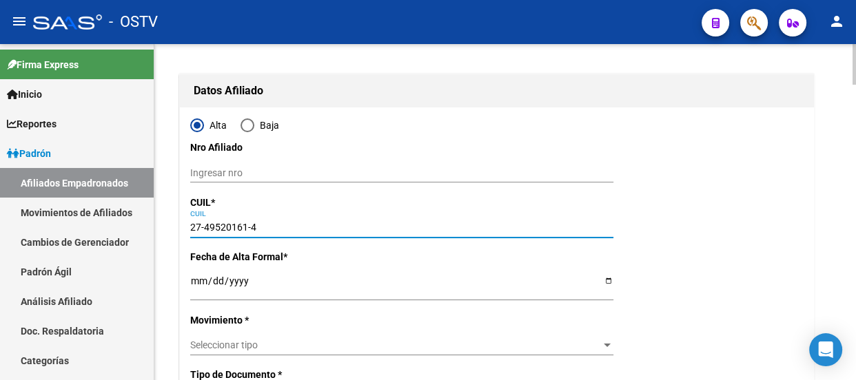
click at [200, 280] on input "Ingresar fecha" at bounding box center [401, 286] width 423 height 21
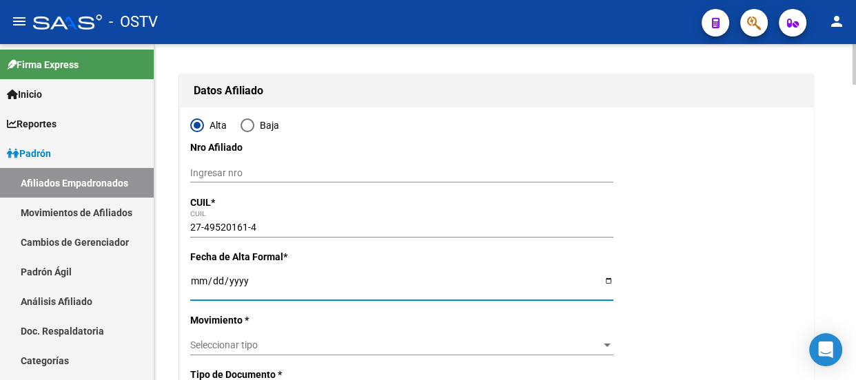
type input "0001-09-01"
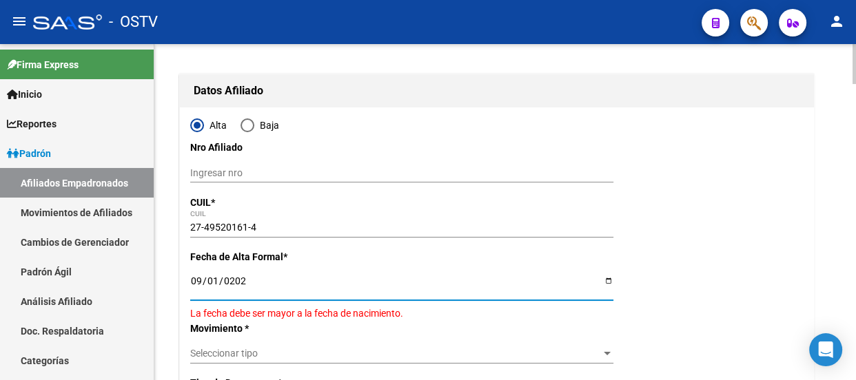
type input "2024-09-01"
type input "2025-09-01"
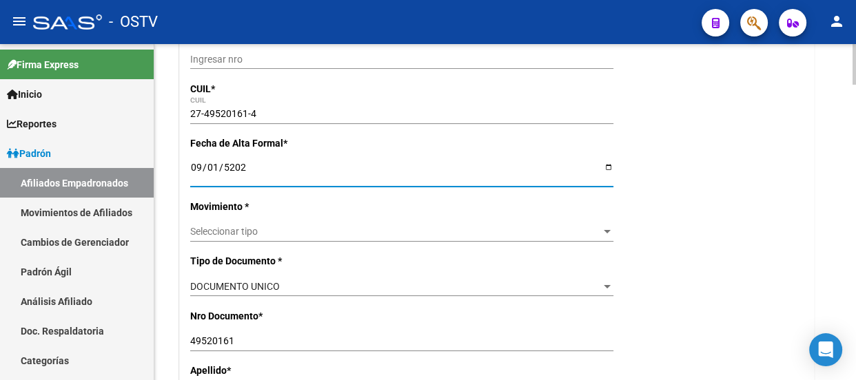
scroll to position [250, 0]
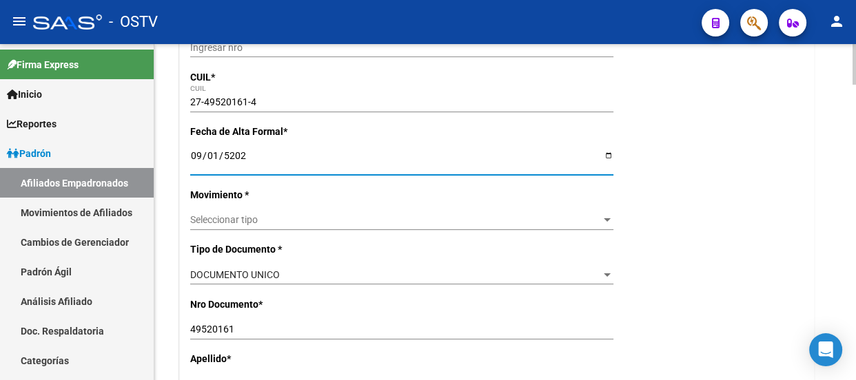
click at [262, 214] on span "Seleccionar tipo" at bounding box center [395, 220] width 411 height 12
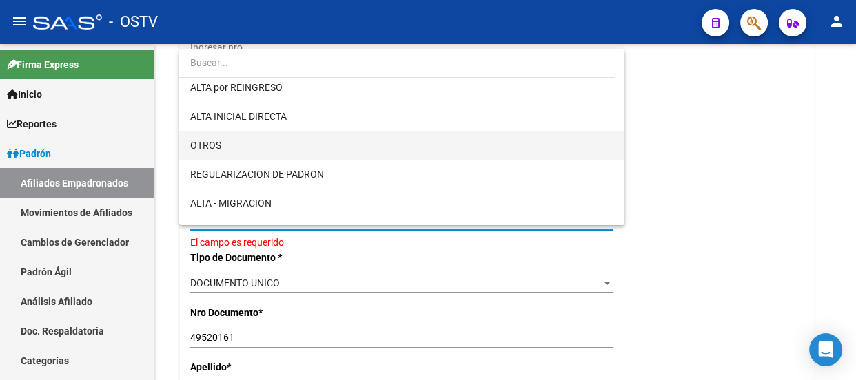
scroll to position [125, 0]
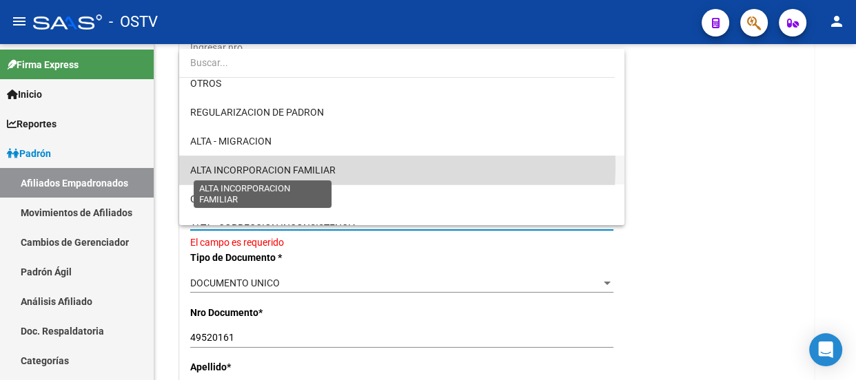
click at [274, 165] on span "ALTA INCORPORACION FAMILIAR" at bounding box center [262, 170] width 145 height 11
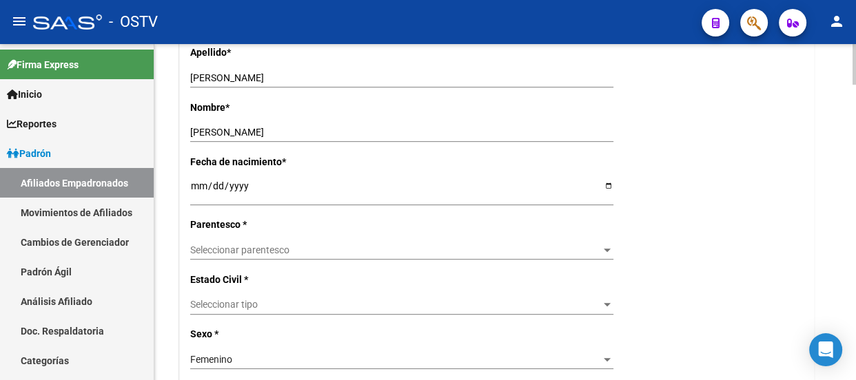
scroll to position [626, 0]
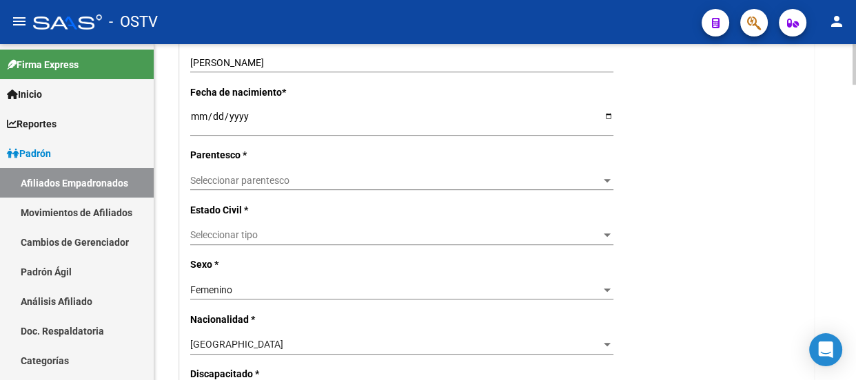
click at [272, 172] on div "Seleccionar parentesco Seleccionar parentesco" at bounding box center [401, 180] width 423 height 19
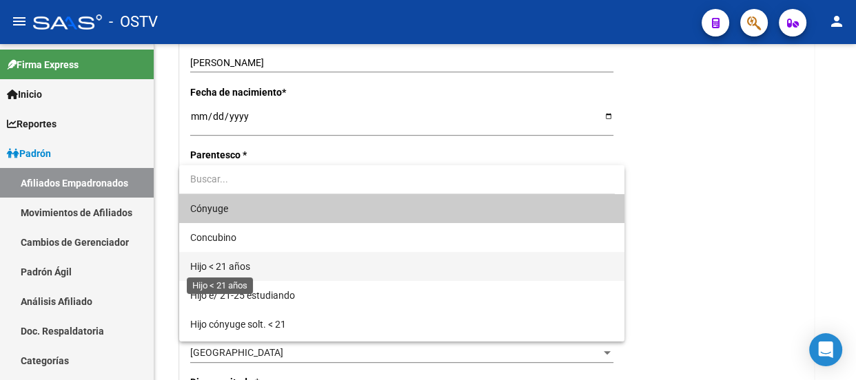
click at [236, 264] on span "Hijo < 21 años" at bounding box center [220, 266] width 60 height 11
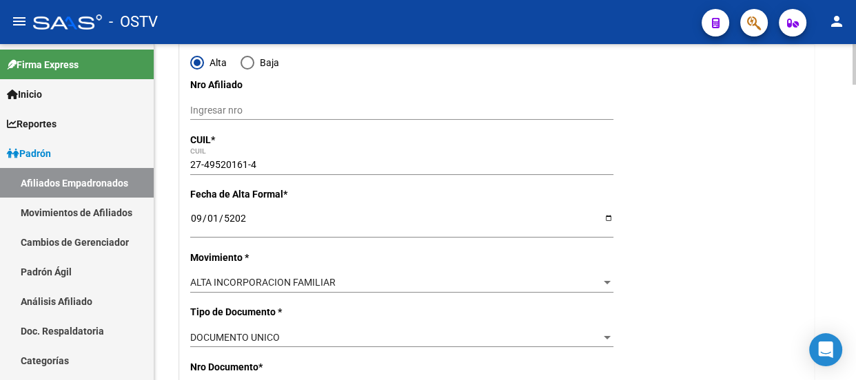
scroll to position [0, 0]
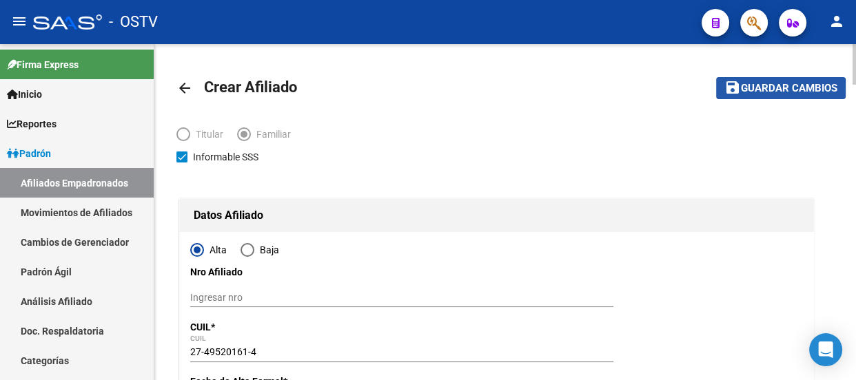
click at [756, 92] on span "Guardar cambios" at bounding box center [789, 89] width 96 height 12
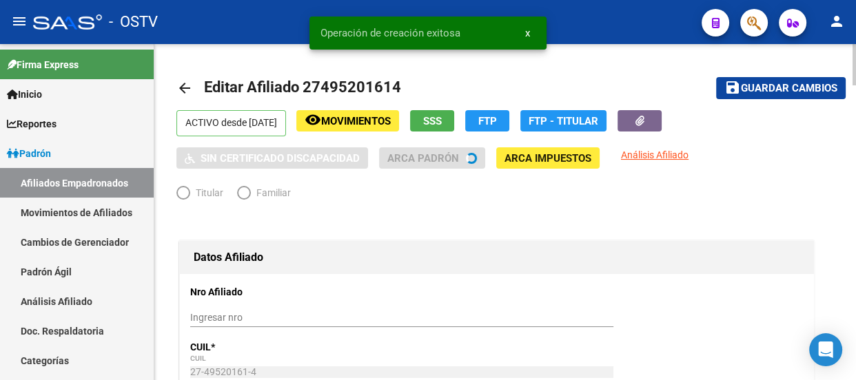
radio input "true"
type input "30-54625055-1"
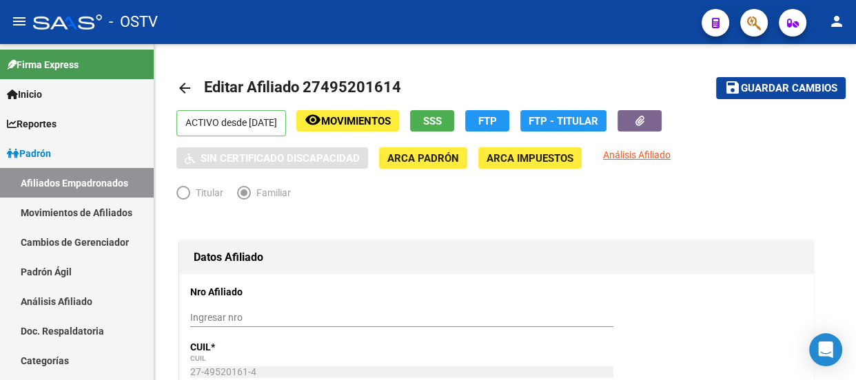
drag, startPoint x: 325, startPoint y: 51, endPoint x: 372, endPoint y: 33, distance: 50.8
click at [762, 19] on button "button" at bounding box center [754, 23] width 28 height 28
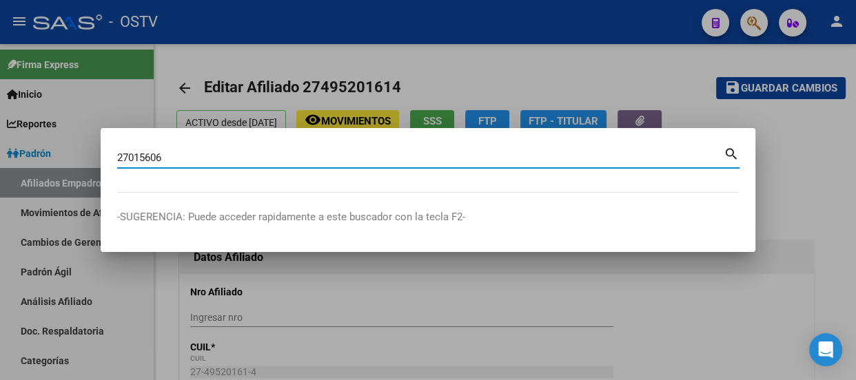
type input "27015606"
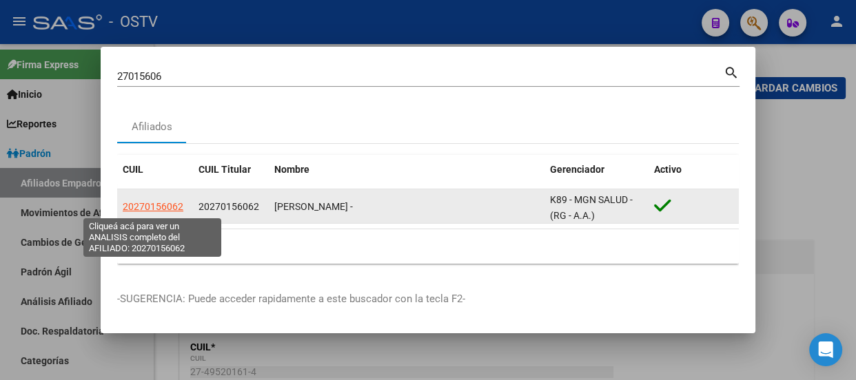
click at [170, 205] on span "20270156062" at bounding box center [153, 206] width 61 height 11
type textarea "20270156062"
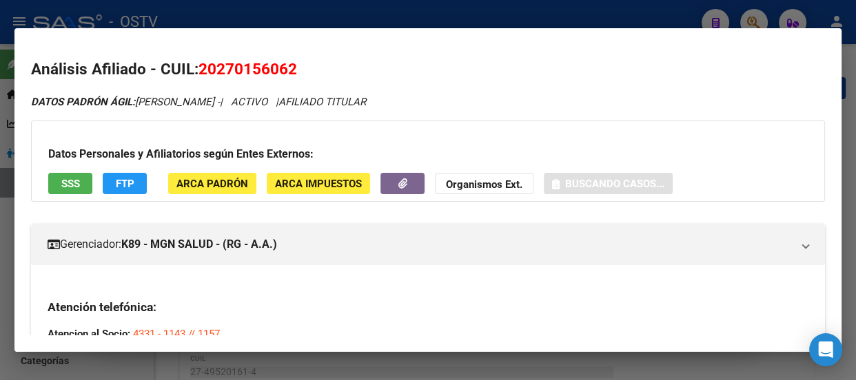
scroll to position [232, 0]
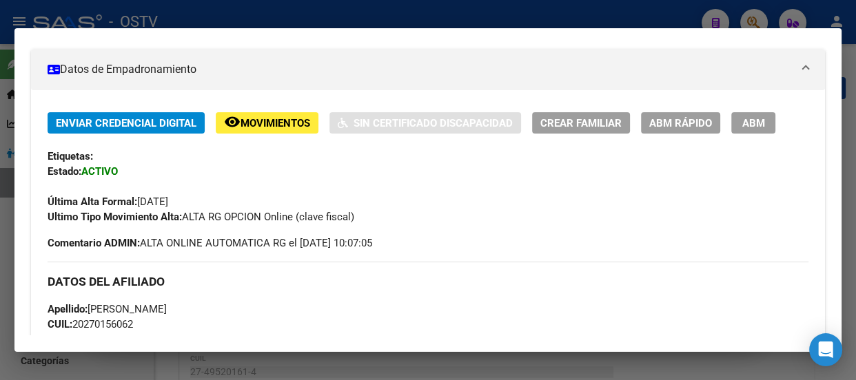
click at [766, 123] on button "ABM" at bounding box center [753, 122] width 44 height 21
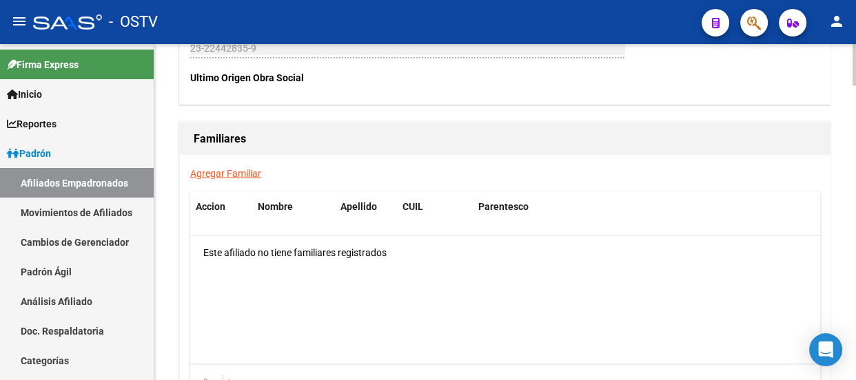
scroll to position [2318, 0]
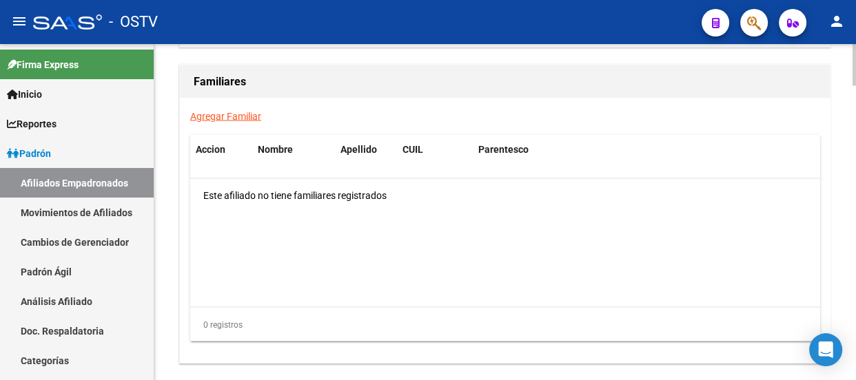
click at [243, 119] on link "Agregar Familiar" at bounding box center [225, 115] width 71 height 11
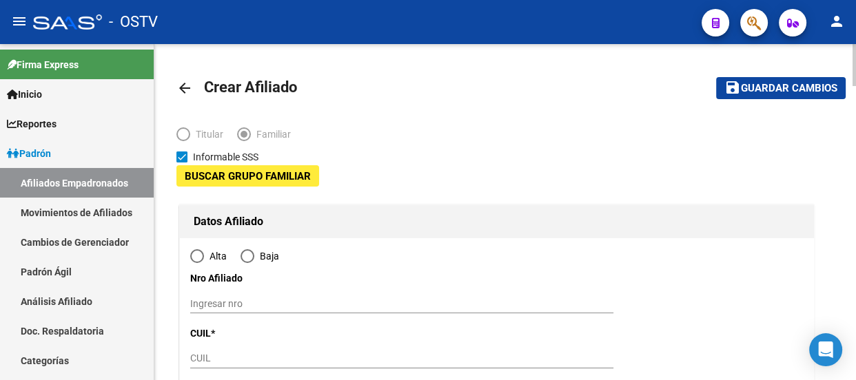
type input "23-22442835-9"
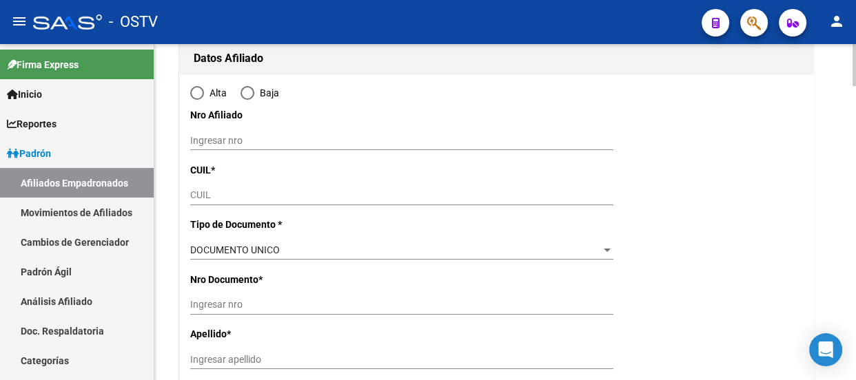
type input "CASTELAR"
type input "1712"
type input "CALDERON DE LA BARCA"
type input "00847"
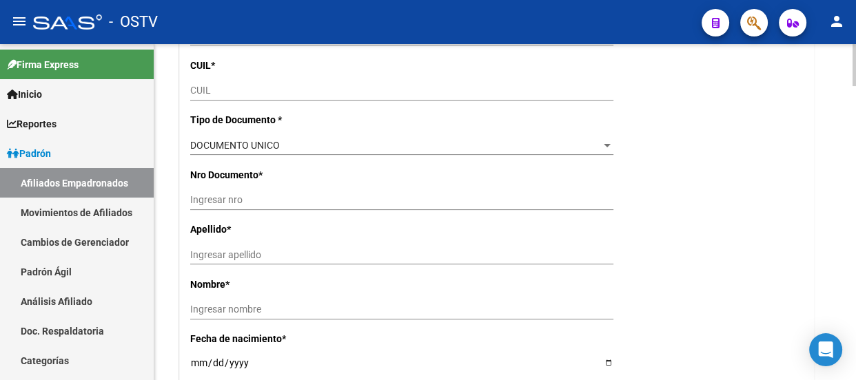
scroll to position [125, 0]
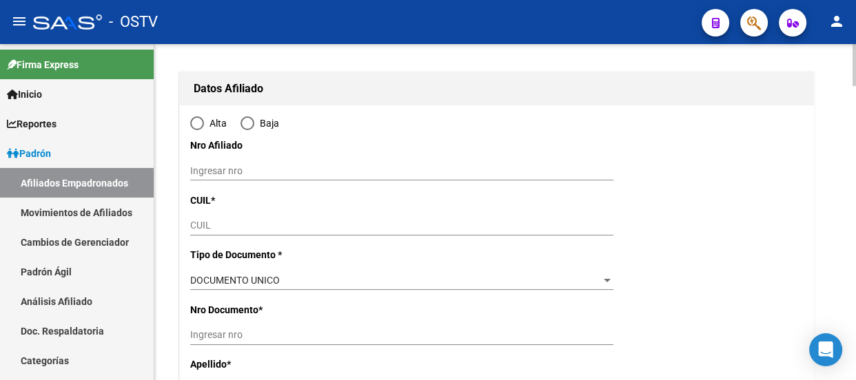
radio input "true"
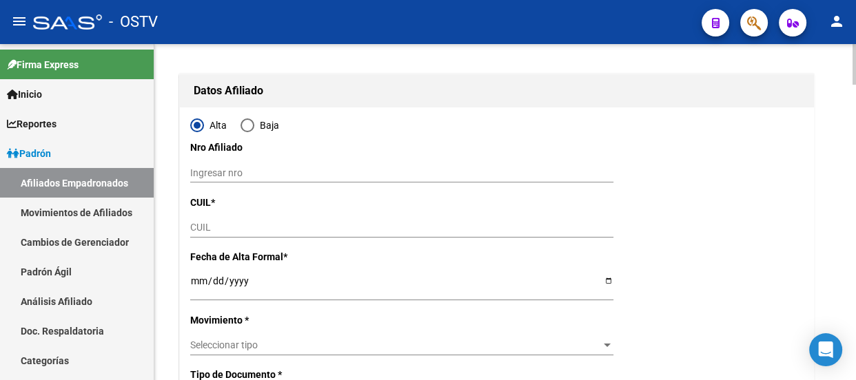
type input "23-22442835-9"
click at [238, 222] on input "CUIL" at bounding box center [401, 228] width 423 height 12
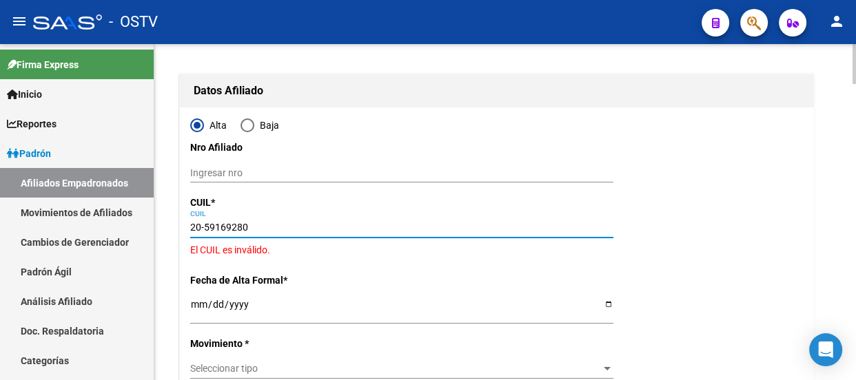
type input "20-59169280-2"
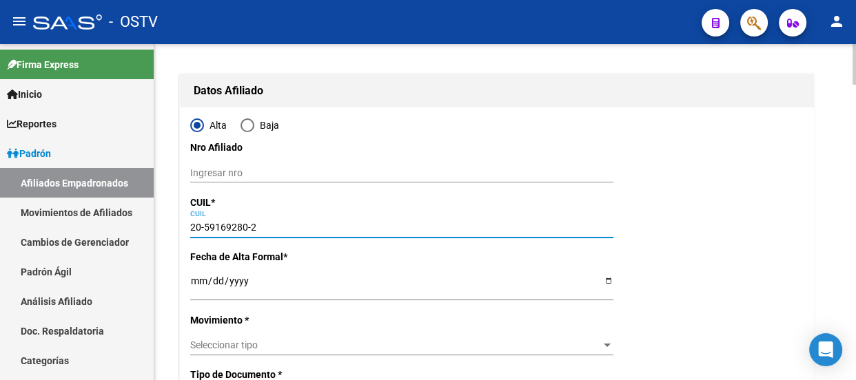
type input "59169280"
type input "CRUZ"
type input "MIA SCARLETT"
type input "2022-04-16"
type input "VILLA LUZURIAGA"
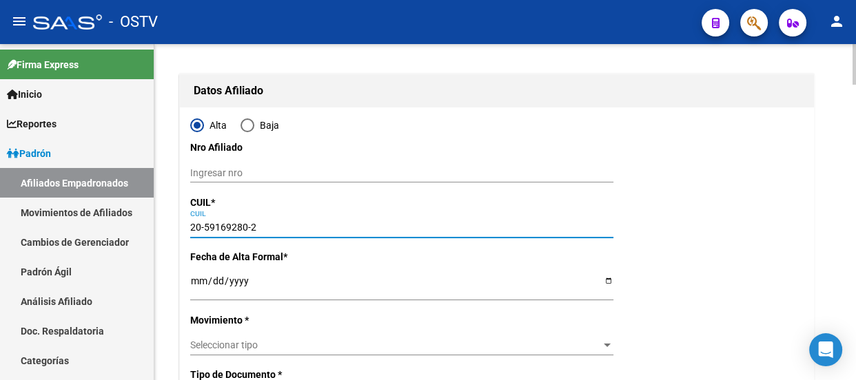
type input "1754"
type input "SANTANDER"
type input "5533"
type input "20-59169280-2"
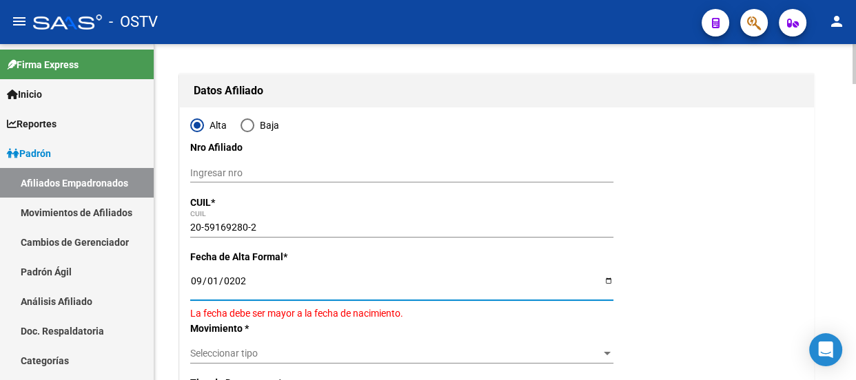
type input "2025-09-01"
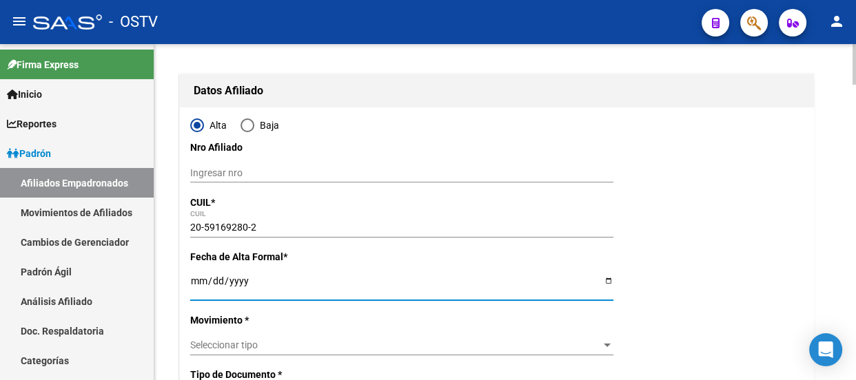
type input "2025-08-01"
click at [271, 337] on div "Seleccionar tipo Seleccionar tipo" at bounding box center [401, 345] width 423 height 19
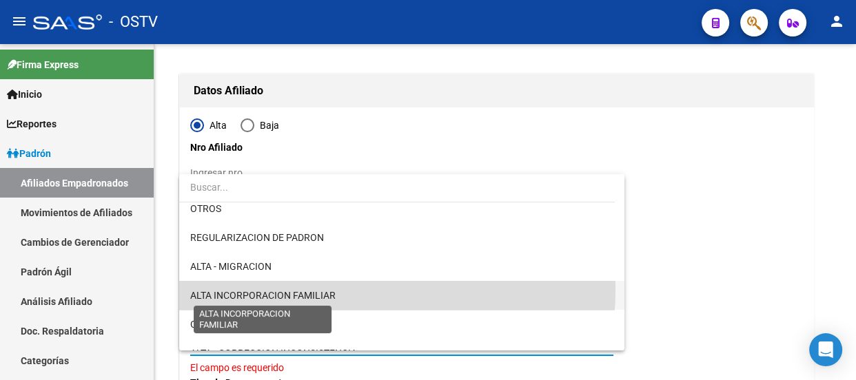
click at [321, 290] on span "ALTA INCORPORACION FAMILIAR" at bounding box center [262, 295] width 145 height 11
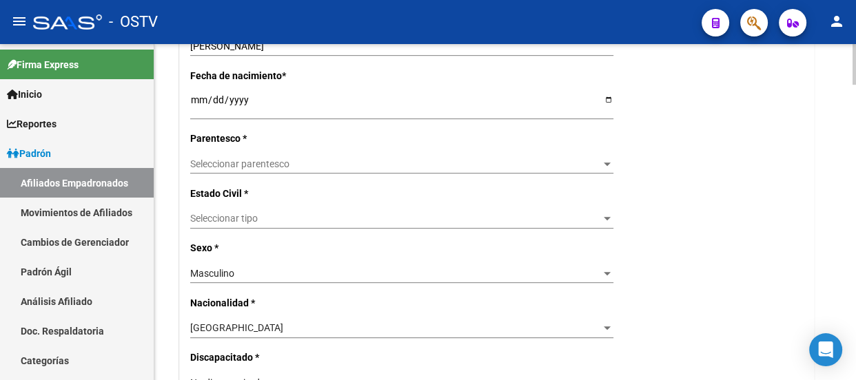
scroll to position [626, 0]
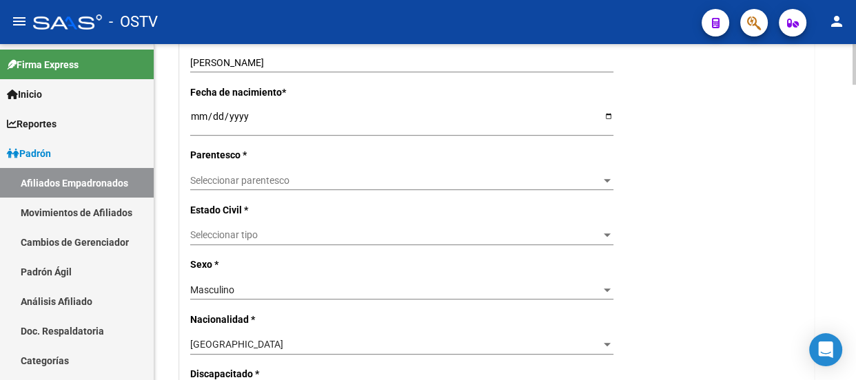
click at [267, 176] on span "Seleccionar parentesco" at bounding box center [395, 181] width 411 height 12
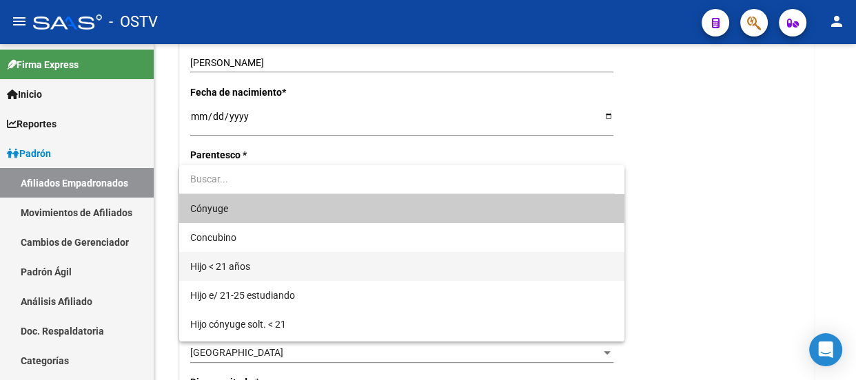
click at [261, 262] on span "Hijo < 21 años" at bounding box center [401, 266] width 423 height 29
click at [261, 265] on p "Sexo *" at bounding box center [282, 272] width 184 height 15
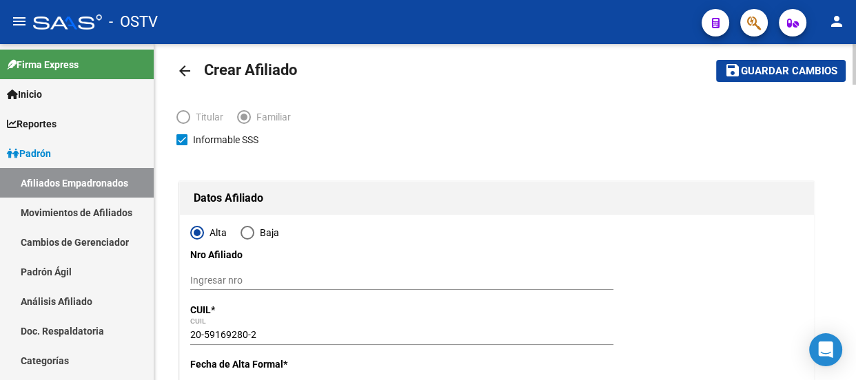
scroll to position [0, 0]
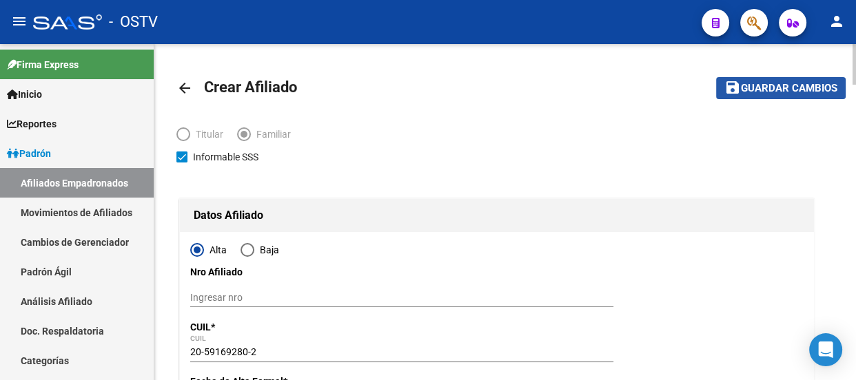
click at [796, 93] on span "Guardar cambios" at bounding box center [789, 89] width 96 height 12
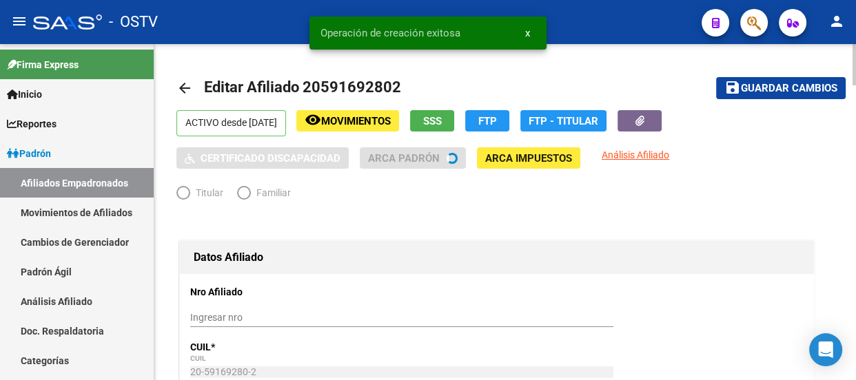
radio input "true"
type input "23-22442835-9"
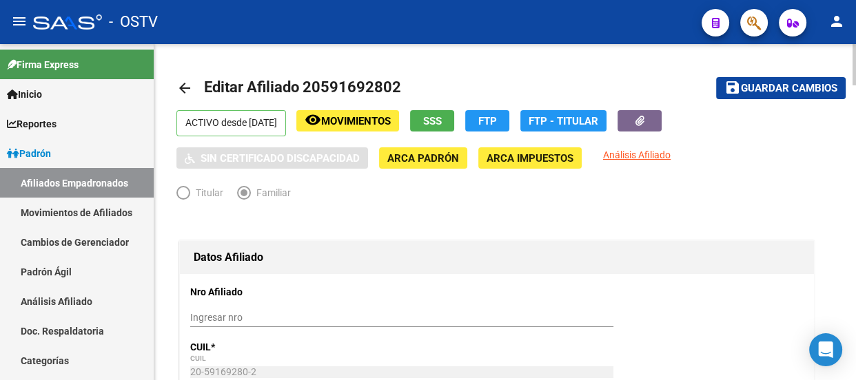
click at [757, 12] on span "button" at bounding box center [754, 23] width 14 height 28
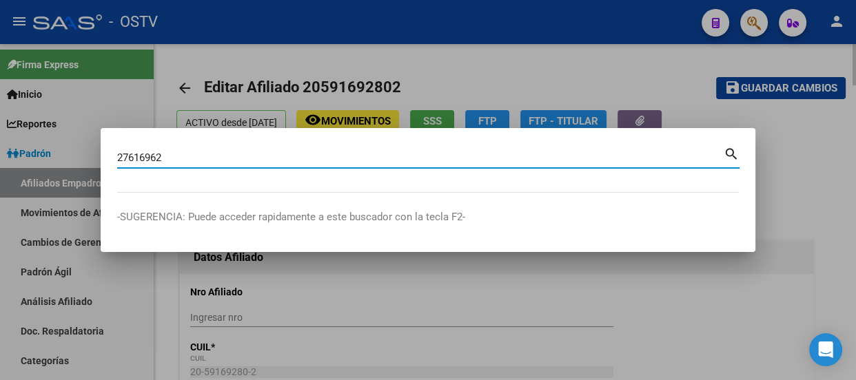
type input "27616962"
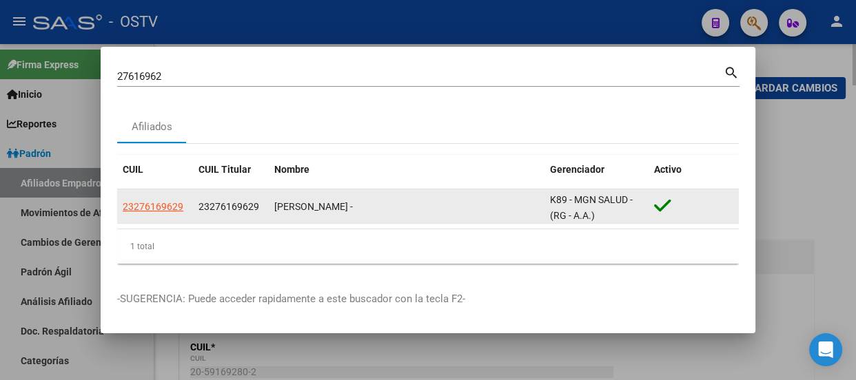
click at [159, 200] on app-link-go-to "23276169629" at bounding box center [153, 207] width 61 height 16
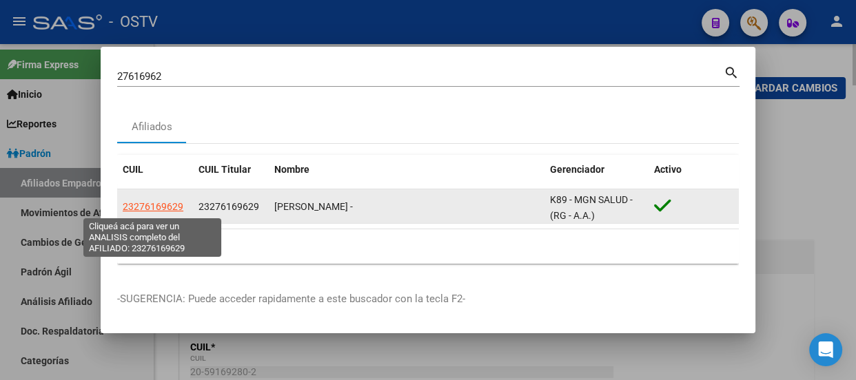
click at [159, 205] on span "23276169629" at bounding box center [153, 206] width 61 height 11
type textarea "23276169629"
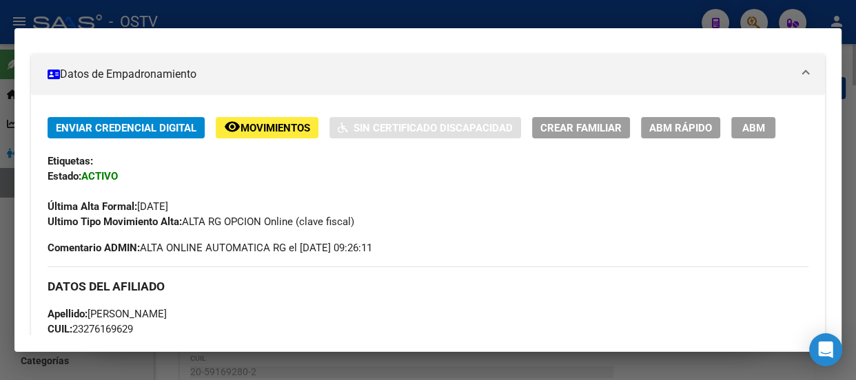
scroll to position [113, 0]
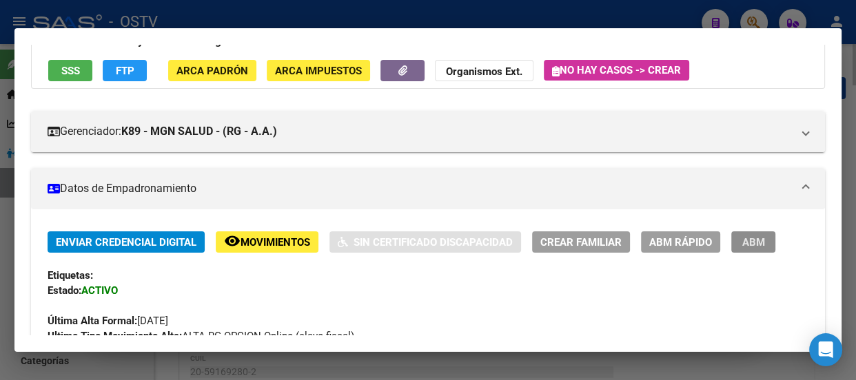
click at [760, 242] on span "ABM" at bounding box center [753, 242] width 23 height 12
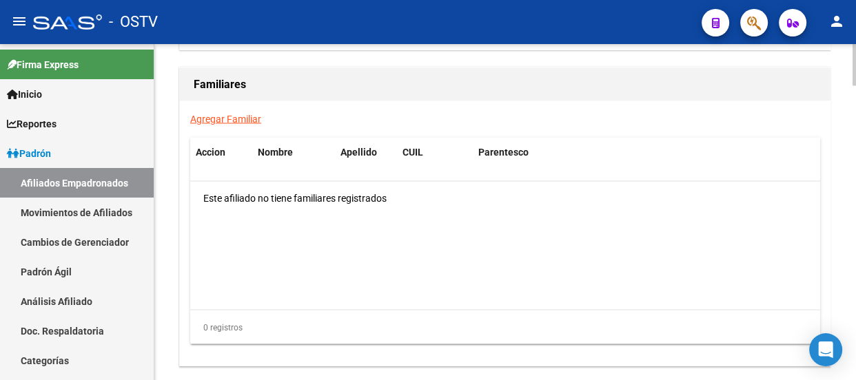
scroll to position [2318, 0]
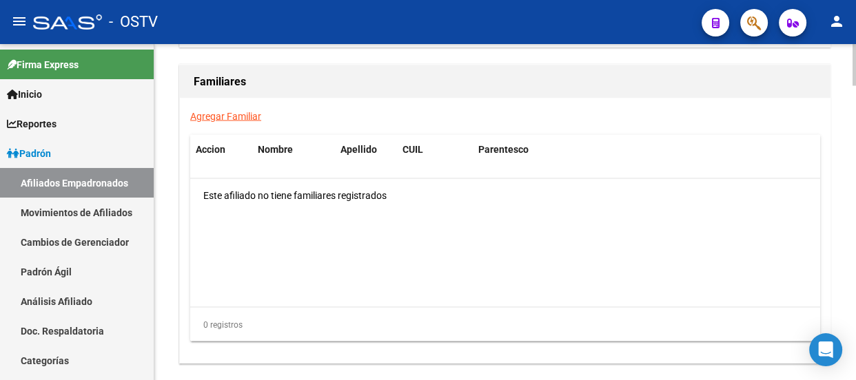
click at [221, 114] on link "Agregar Familiar" at bounding box center [225, 115] width 71 height 11
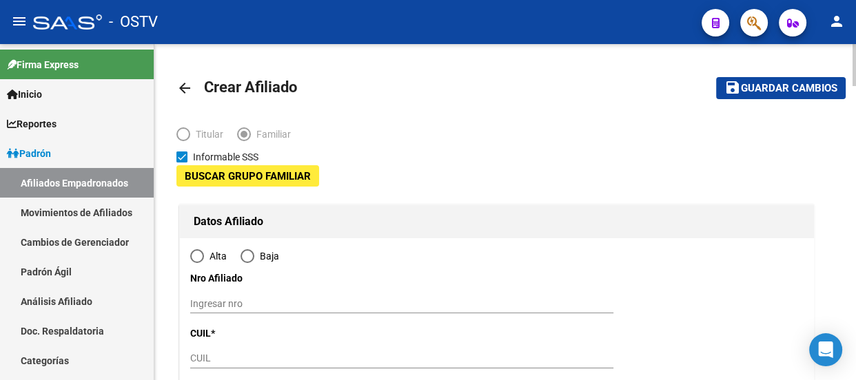
type input "30-71581420-6"
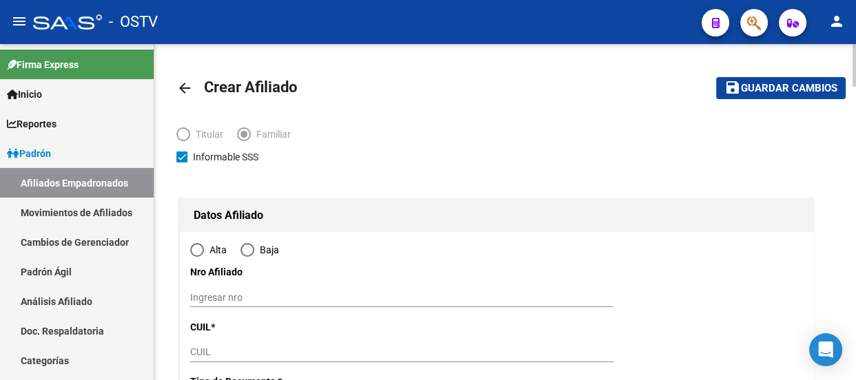
type input "CASTELAR"
type input "1712"
type input "CALLE 47 218 Piso:99"
type input "pto:9"
type input "9"
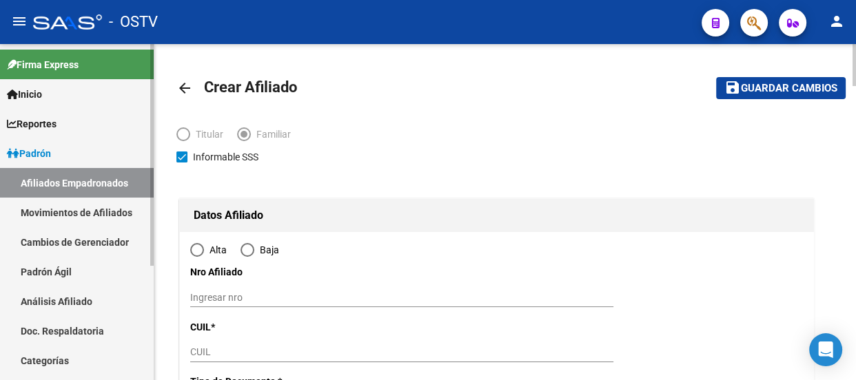
radio input "true"
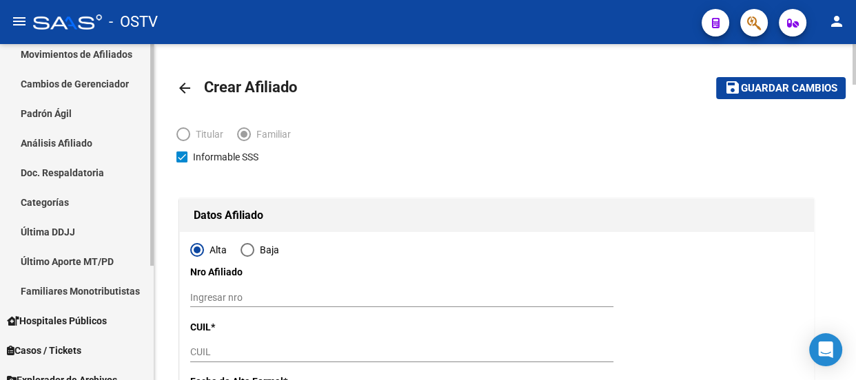
scroll to position [172, 0]
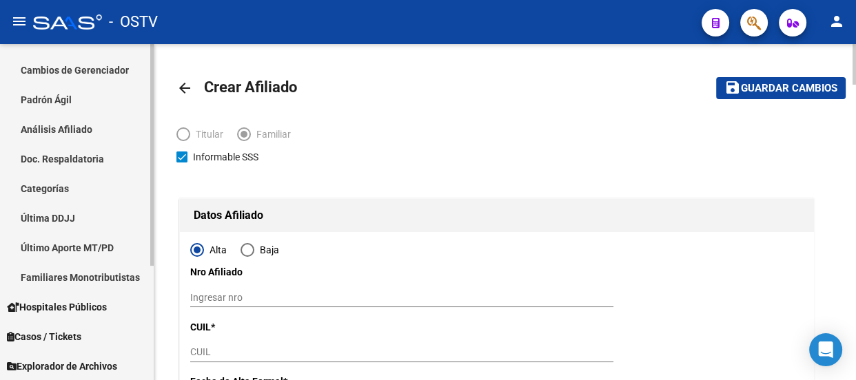
type input "30-71581420-6"
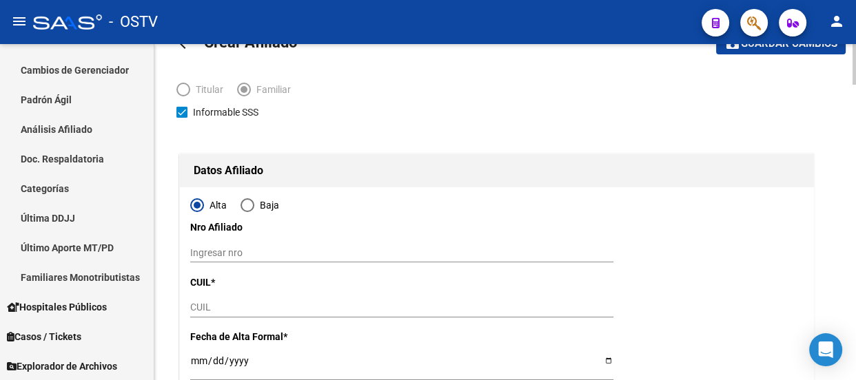
scroll to position [62, 0]
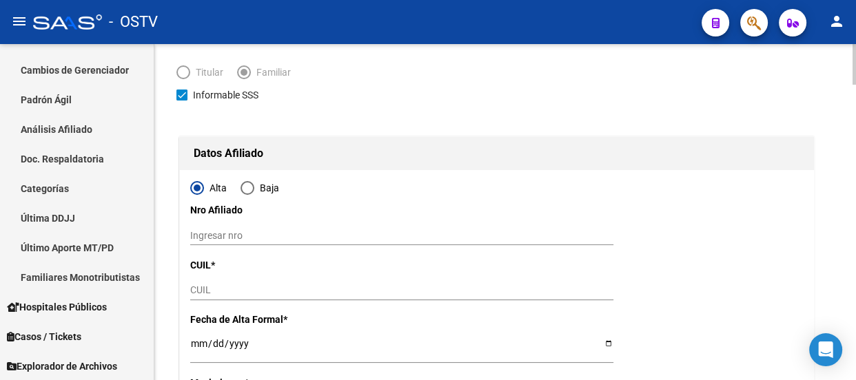
click at [232, 285] on input "CUIL" at bounding box center [401, 291] width 423 height 12
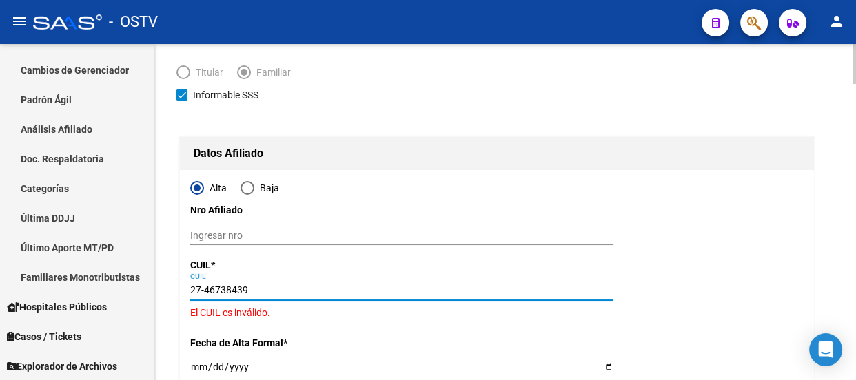
type input "27-46738439-8"
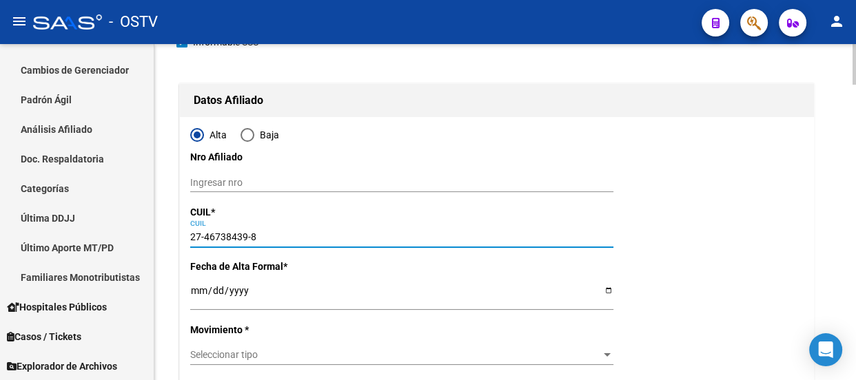
type input "46738439"
type input "BENAVIDEZ"
type input "BRENDA ARIADNA"
type input "2005-07-14"
type input "LA PLATA"
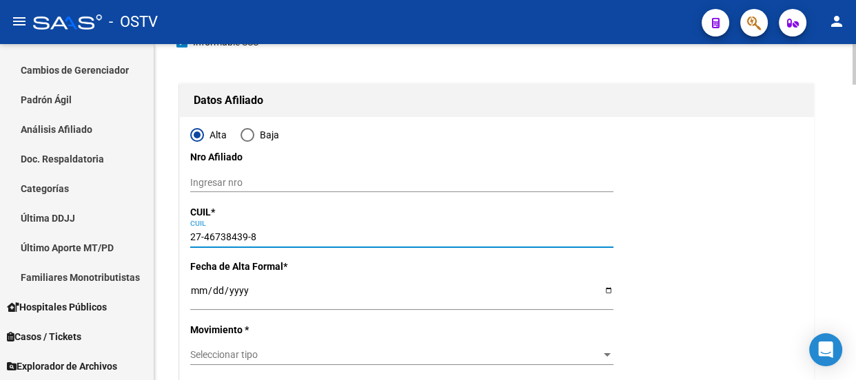
type input "1900"
type input "47 Y 117"
type input "218"
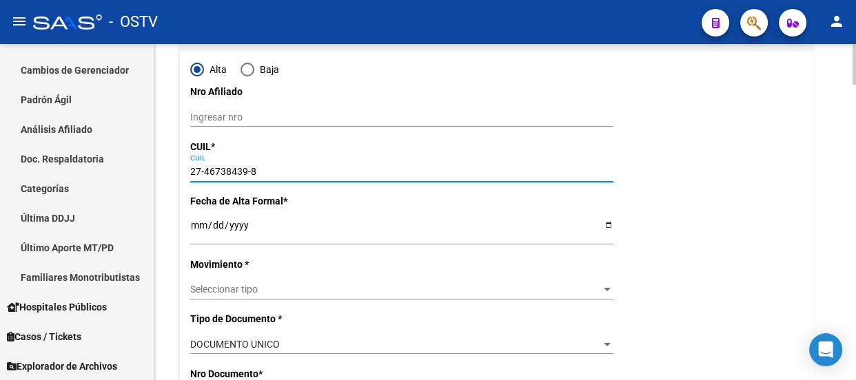
scroll to position [187, 0]
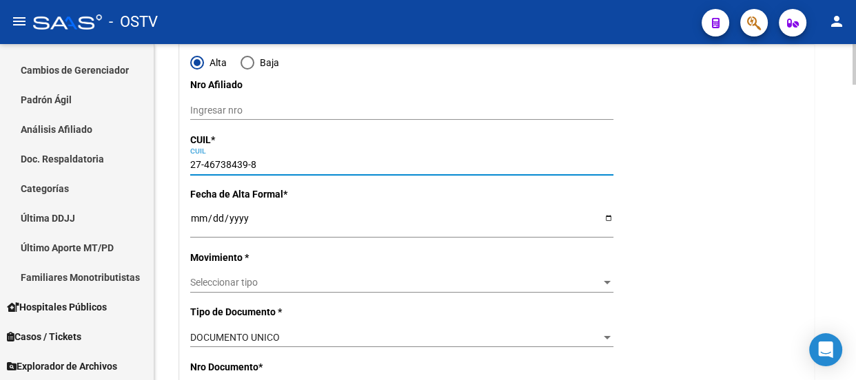
type input "27-46738439-8"
click at [198, 214] on input "Ingresar fecha" at bounding box center [401, 223] width 423 height 21
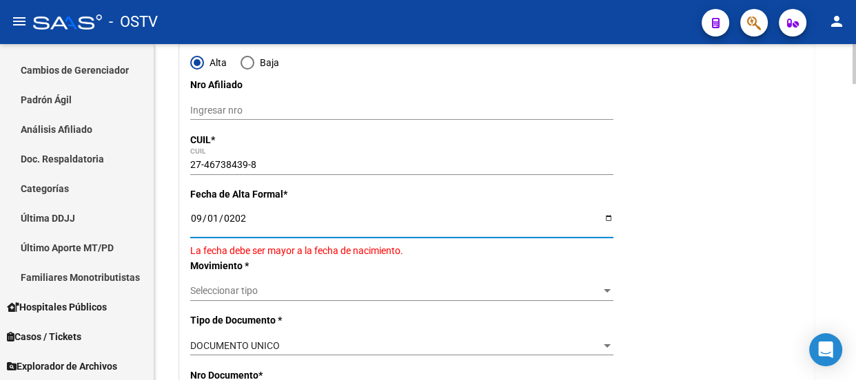
type input "2025-09-01"
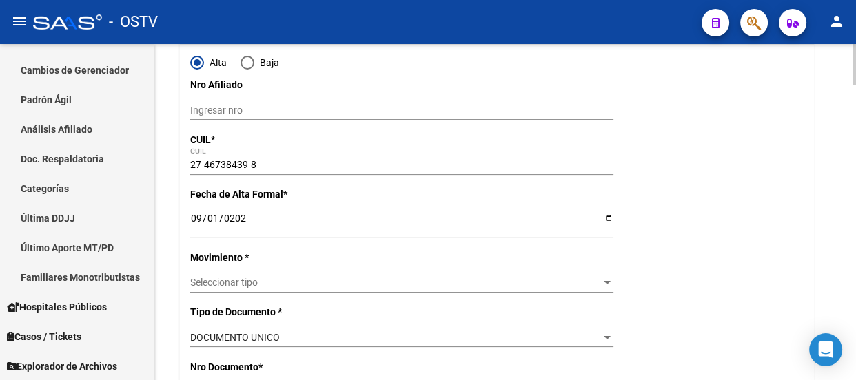
click at [214, 274] on div "Seleccionar tipo Seleccionar tipo" at bounding box center [401, 283] width 423 height 19
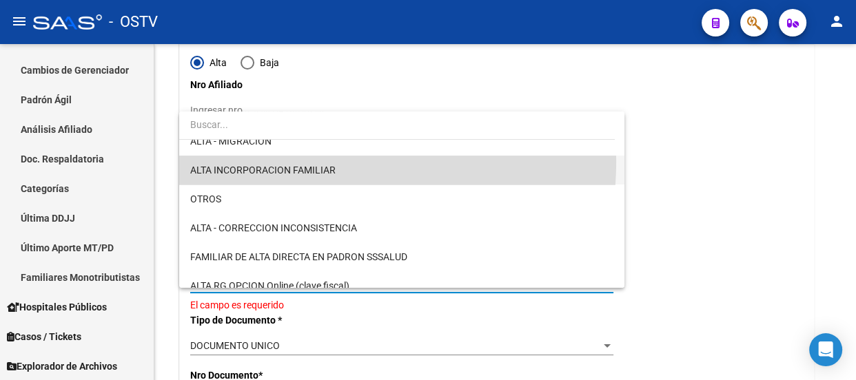
click at [278, 160] on span "ALTA INCORPORACION FAMILIAR" at bounding box center [401, 170] width 423 height 29
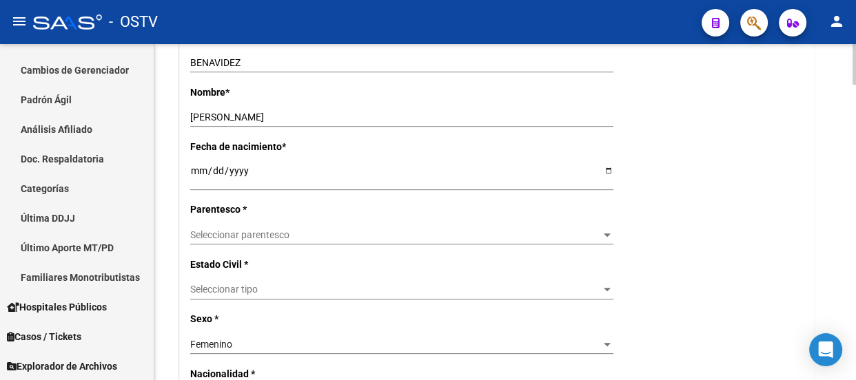
scroll to position [626, 0]
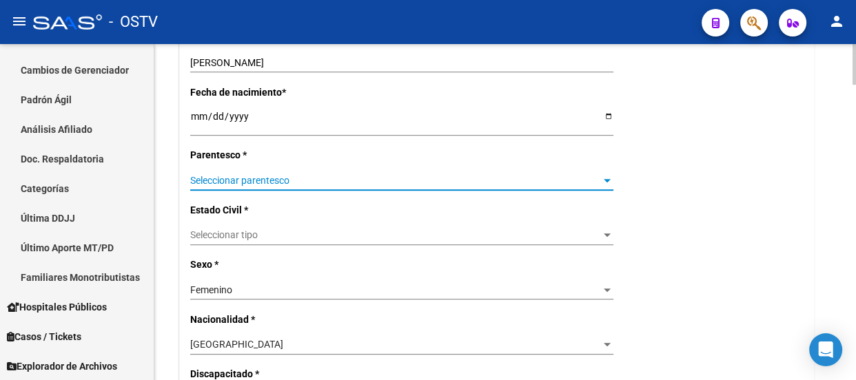
click at [218, 178] on span "Seleccionar parentesco" at bounding box center [395, 181] width 411 height 12
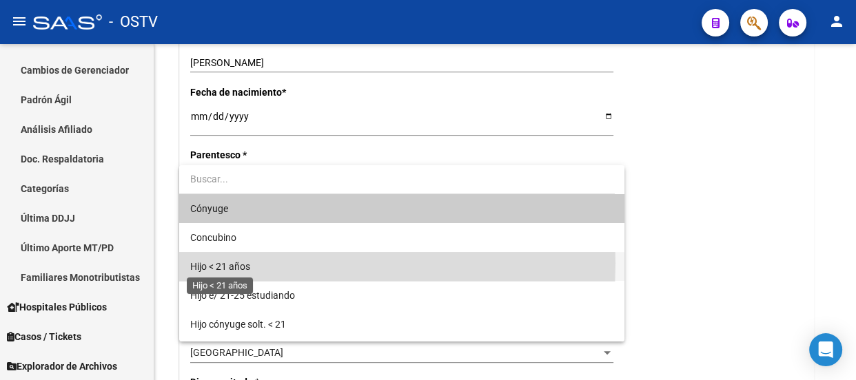
click at [227, 263] on span "Hijo < 21 años" at bounding box center [220, 266] width 60 height 11
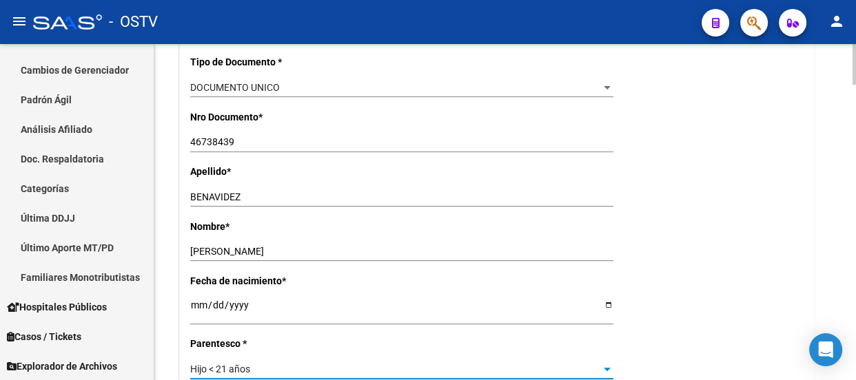
scroll to position [0, 0]
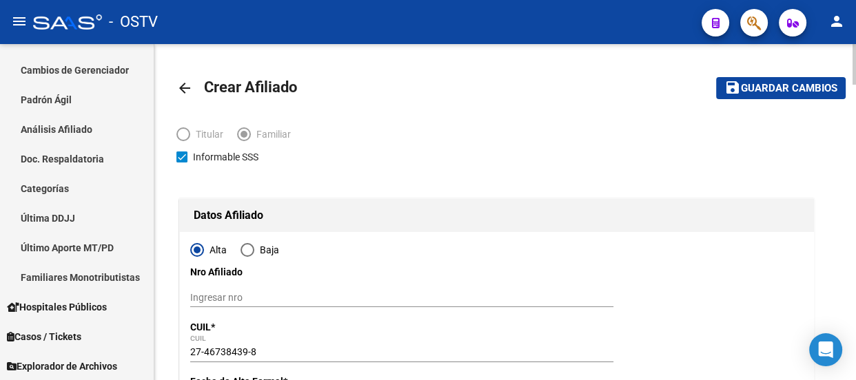
click at [800, 92] on span "Guardar cambios" at bounding box center [789, 89] width 96 height 12
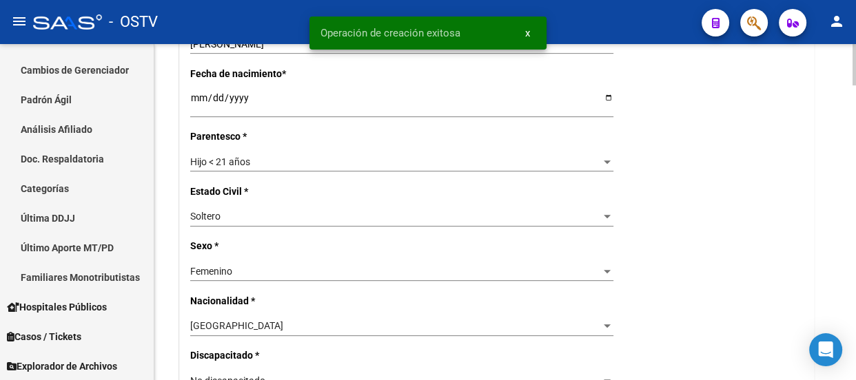
radio input "true"
type input "30-71581420-6"
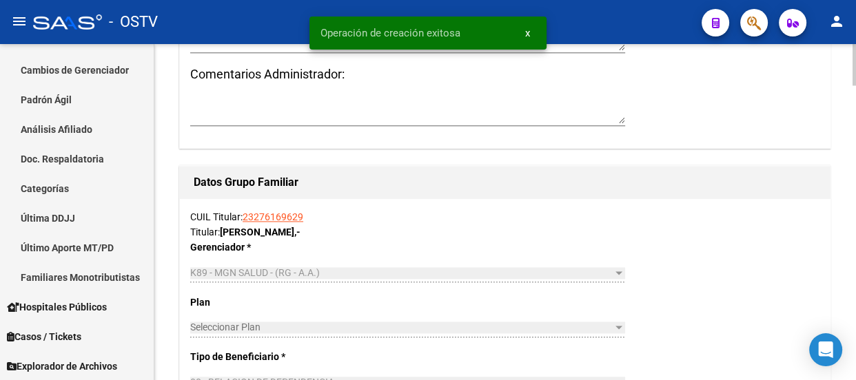
scroll to position [2380, 0]
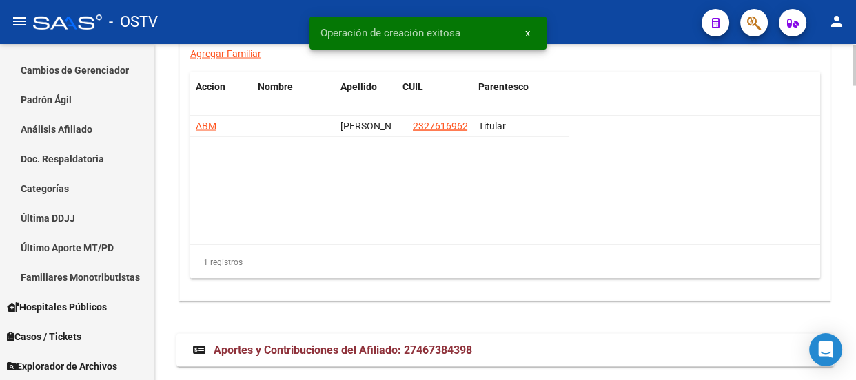
click at [216, 57] on link "Agregar Familiar" at bounding box center [225, 53] width 71 height 11
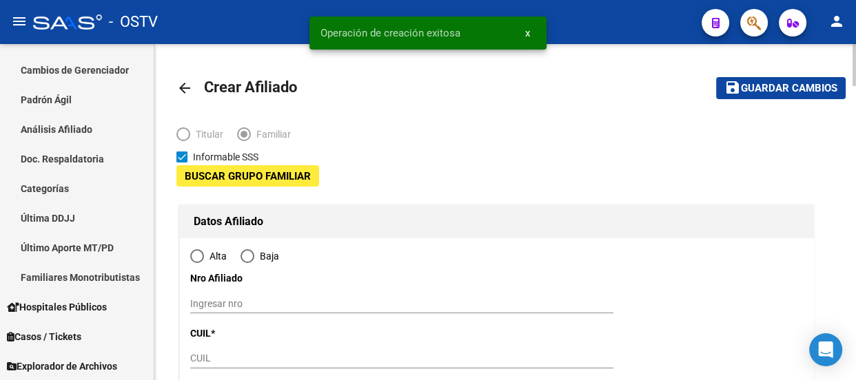
type input "30-71581420-6"
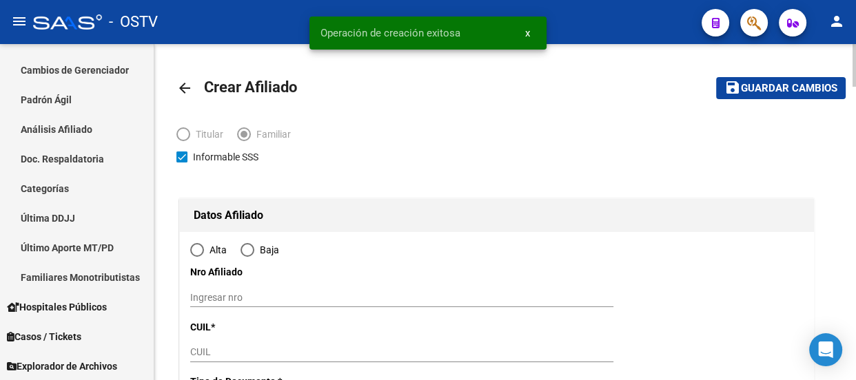
type input "CASTELAR"
type input "1712"
type input "CALLE 47 218 Piso:99"
type input "pto:9"
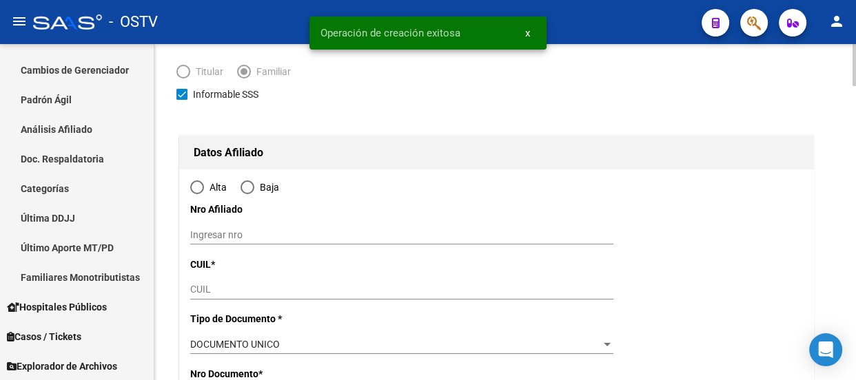
scroll to position [187, 0]
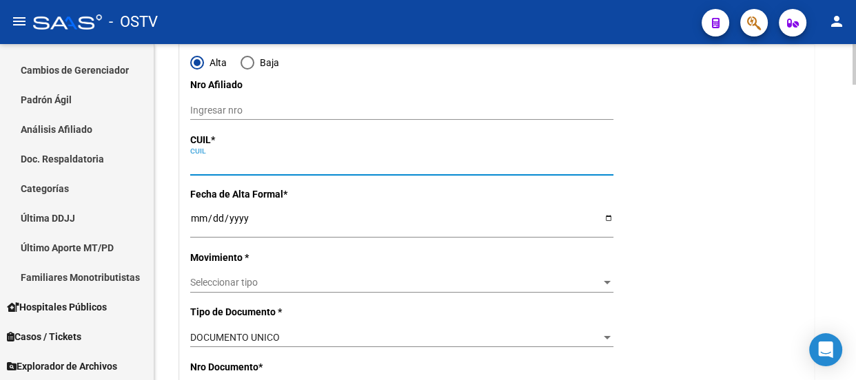
click at [225, 161] on input "CUIL" at bounding box center [401, 165] width 423 height 12
click at [201, 220] on input "Ingresar fecha" at bounding box center [401, 223] width 423 height 21
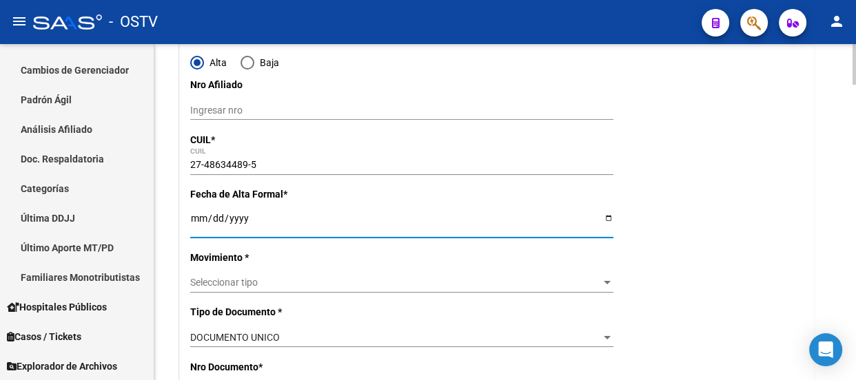
click at [247, 277] on span "Seleccionar tipo" at bounding box center [395, 283] width 411 height 12
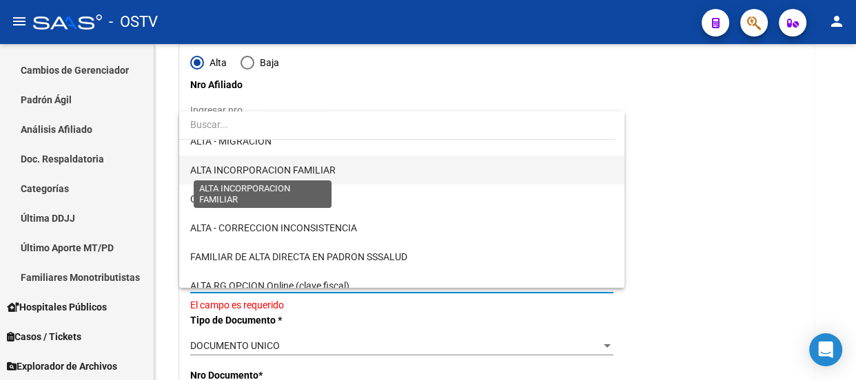
click at [299, 167] on span "ALTA INCORPORACION FAMILIAR" at bounding box center [262, 170] width 145 height 11
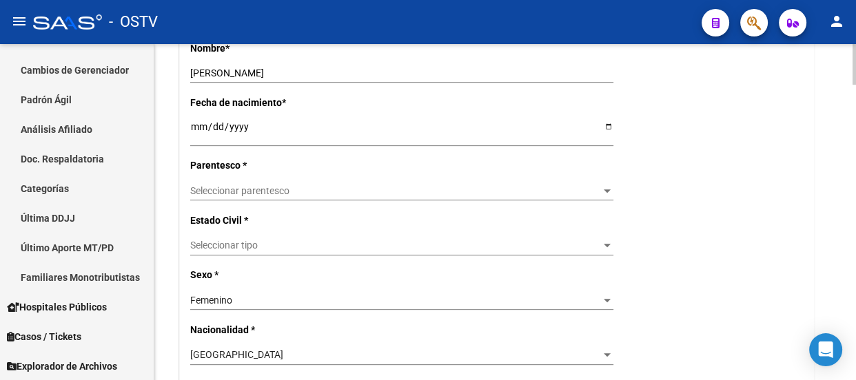
scroll to position [626, 0]
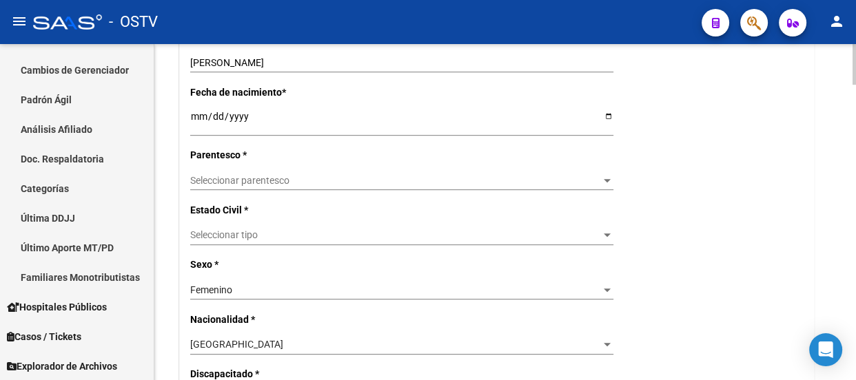
click at [221, 181] on span "Seleccionar parentesco" at bounding box center [395, 181] width 411 height 12
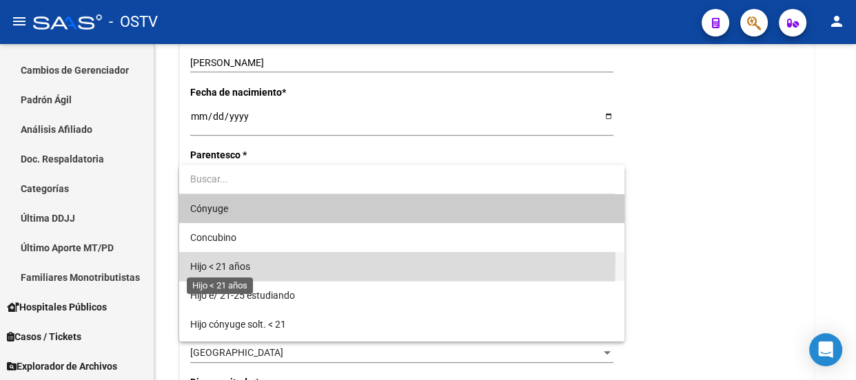
click at [245, 261] on span "Hijo < 21 años" at bounding box center [220, 266] width 60 height 11
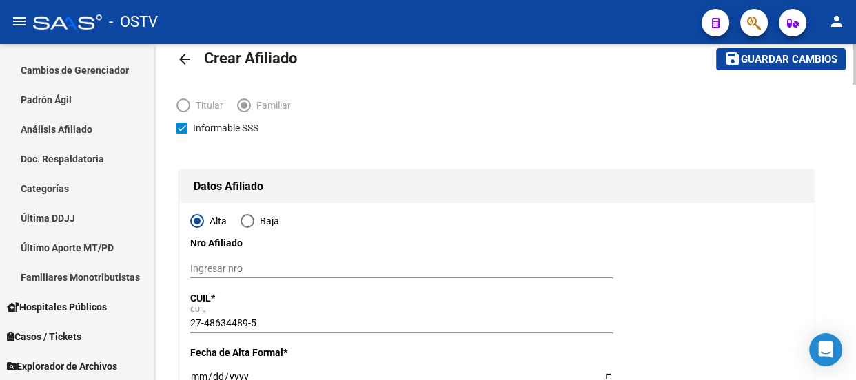
scroll to position [0, 0]
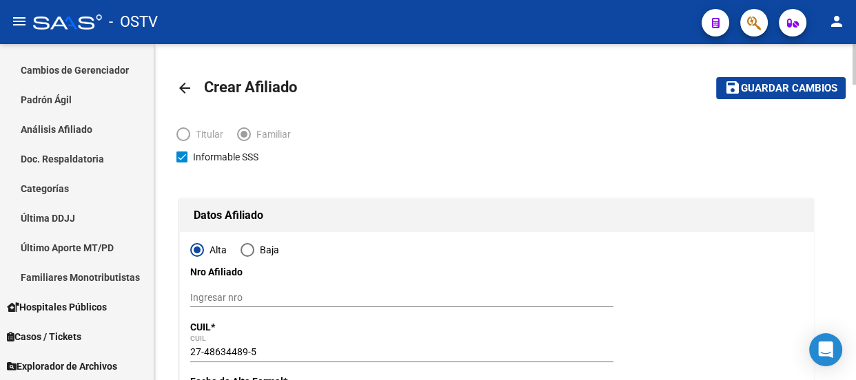
click at [772, 92] on span "Guardar cambios" at bounding box center [789, 89] width 96 height 12
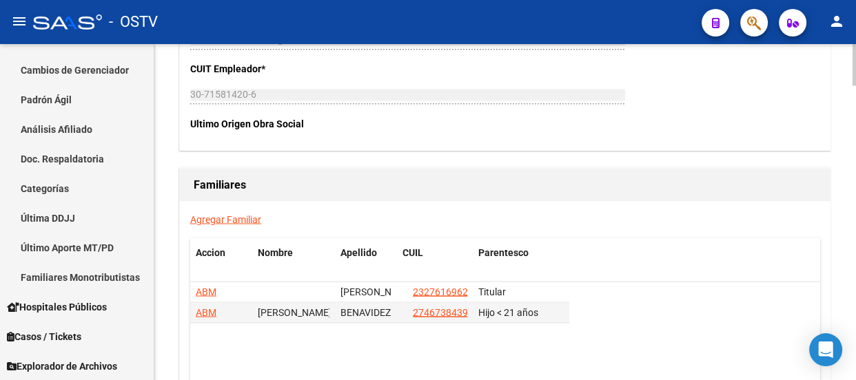
scroll to position [2192, 0]
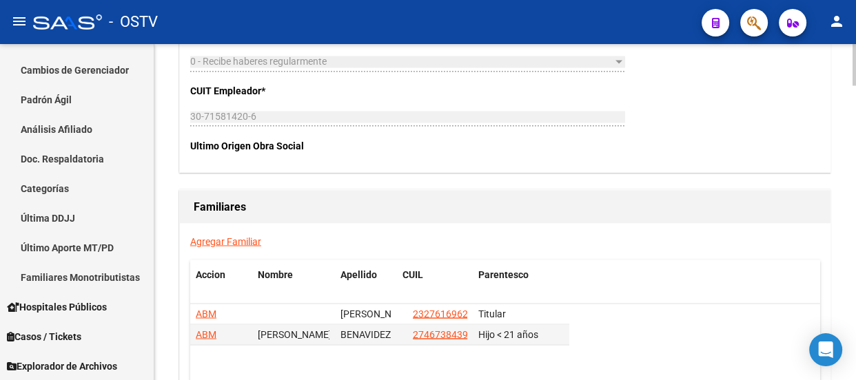
click at [234, 239] on link "Agregar Familiar" at bounding box center [225, 241] width 71 height 11
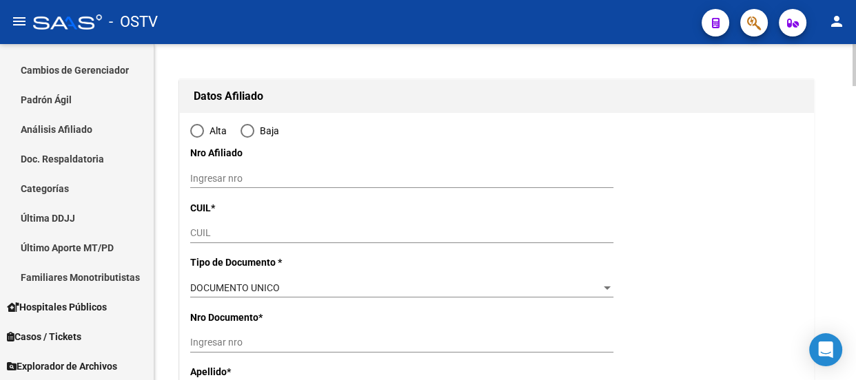
scroll to position [125, 0]
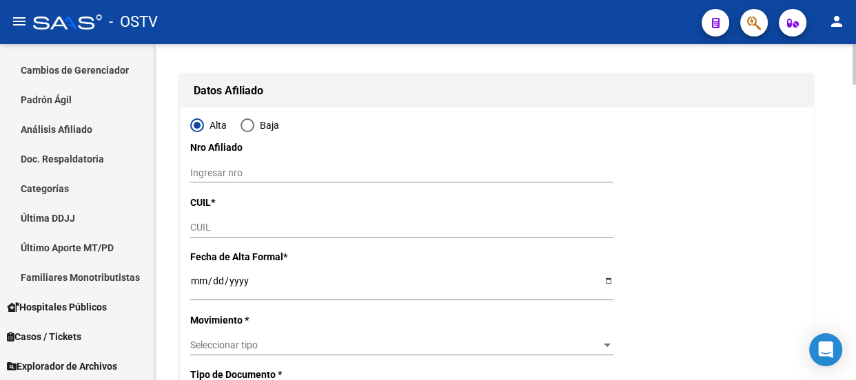
click at [212, 227] on input "CUIL" at bounding box center [401, 228] width 423 height 12
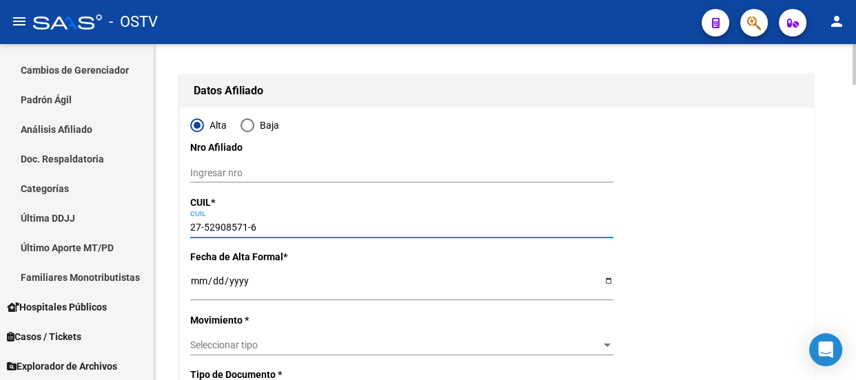
click at [194, 282] on input "Ingresar fecha" at bounding box center [401, 286] width 423 height 21
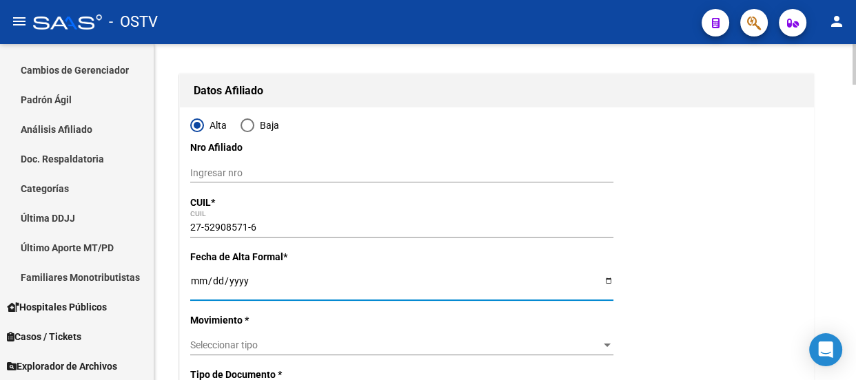
click at [227, 340] on span "Seleccionar tipo" at bounding box center [395, 346] width 411 height 12
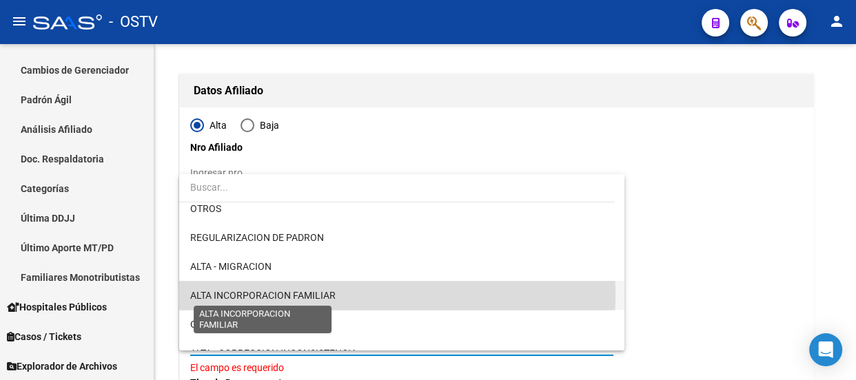
click at [268, 294] on span "ALTA INCORPORACION FAMILIAR" at bounding box center [262, 295] width 145 height 11
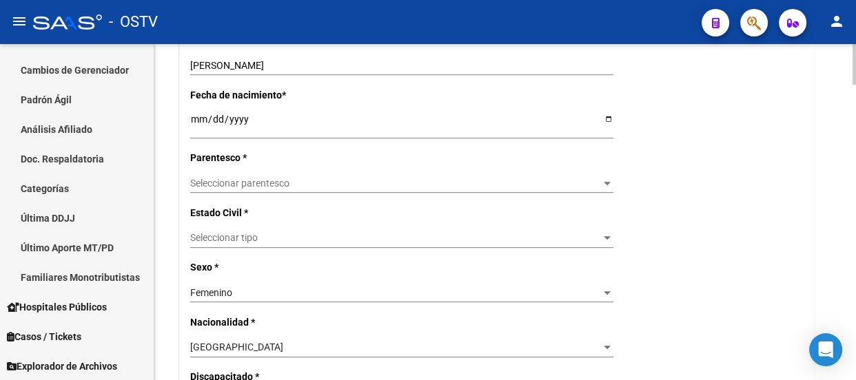
scroll to position [626, 0]
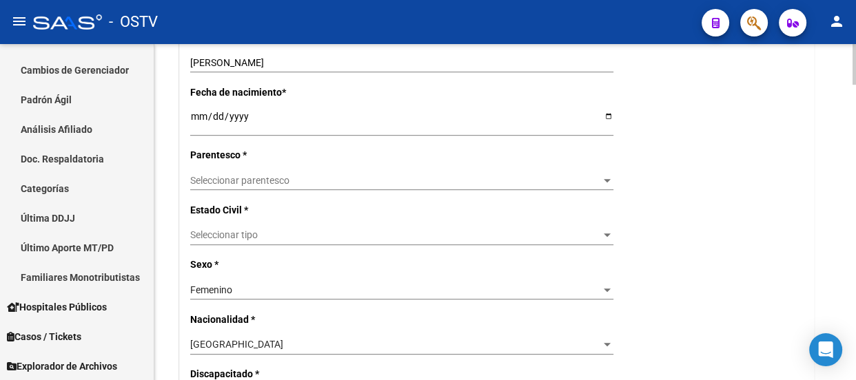
click at [235, 187] on div "Seleccionar parentesco Seleccionar parentesco" at bounding box center [401, 180] width 423 height 19
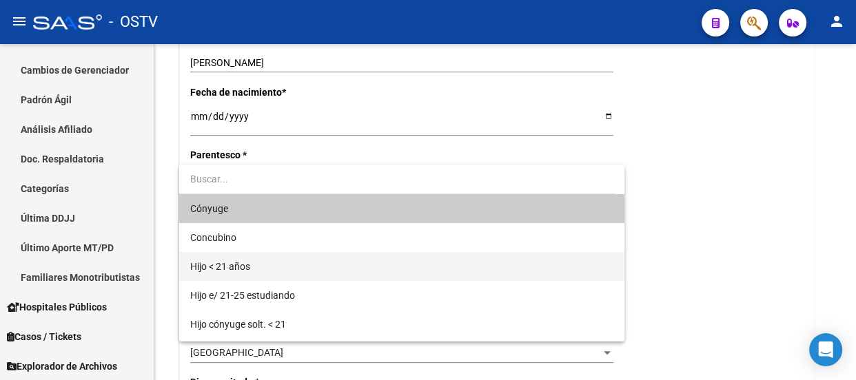
click at [253, 269] on span "Hijo < 21 años" at bounding box center [401, 266] width 423 height 29
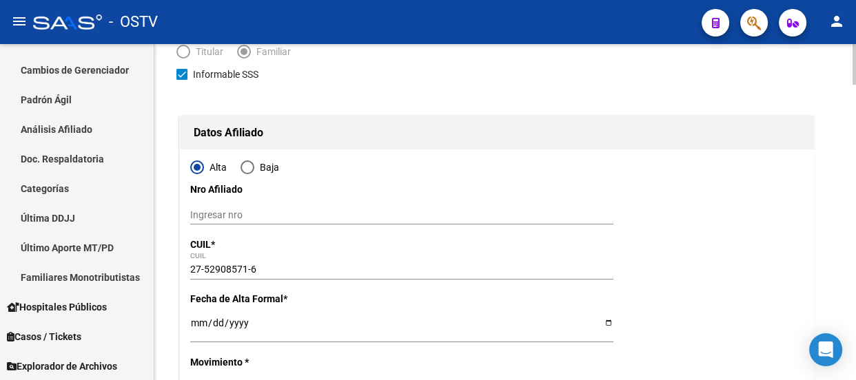
scroll to position [0, 0]
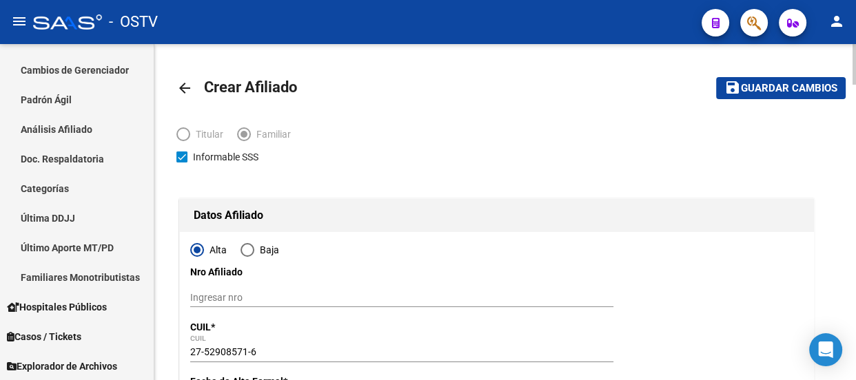
click at [775, 87] on span "Guardar cambios" at bounding box center [789, 89] width 96 height 12
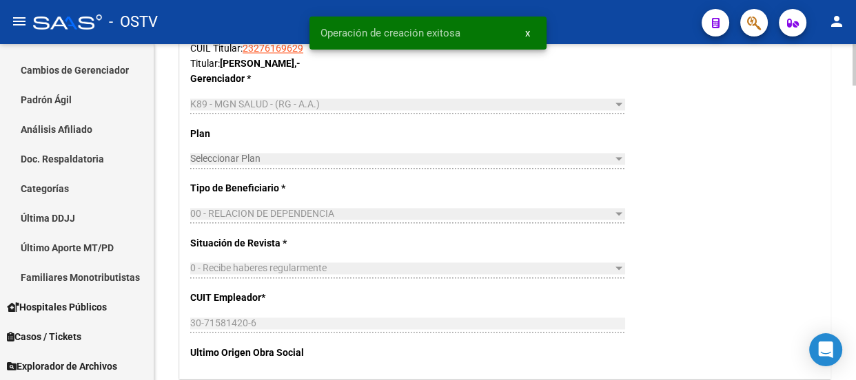
scroll to position [2192, 0]
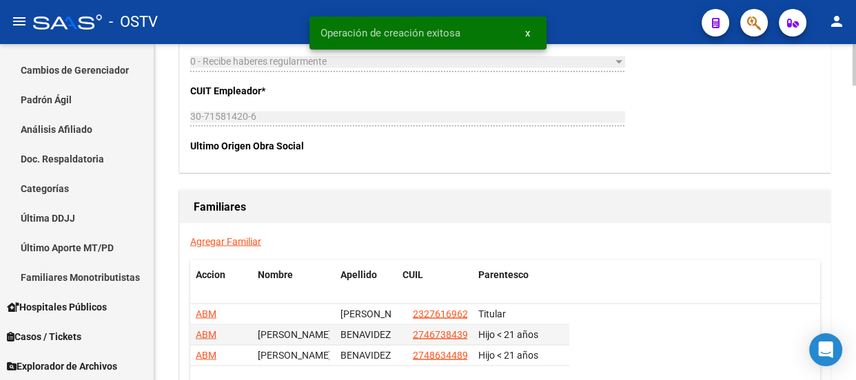
click at [227, 243] on link "Agregar Familiar" at bounding box center [225, 241] width 71 height 11
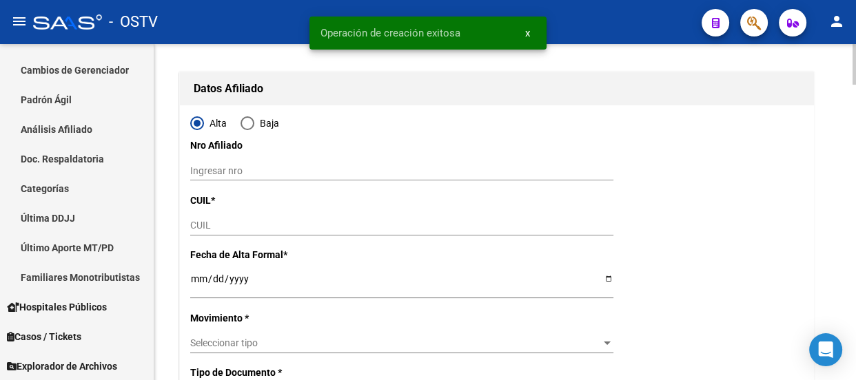
scroll to position [125, 0]
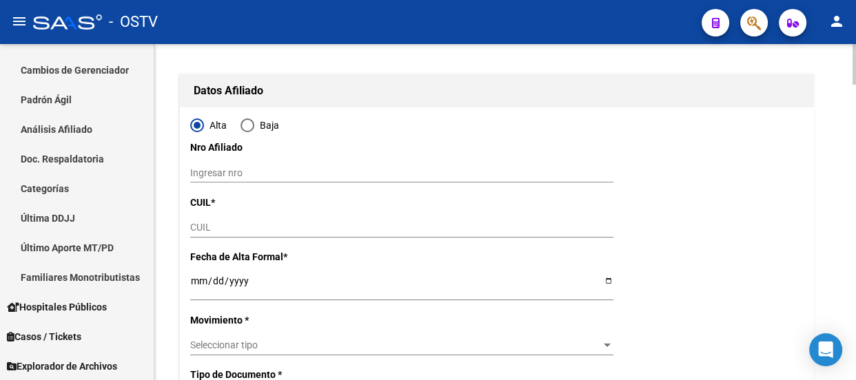
click at [225, 225] on input "CUIL" at bounding box center [401, 228] width 423 height 12
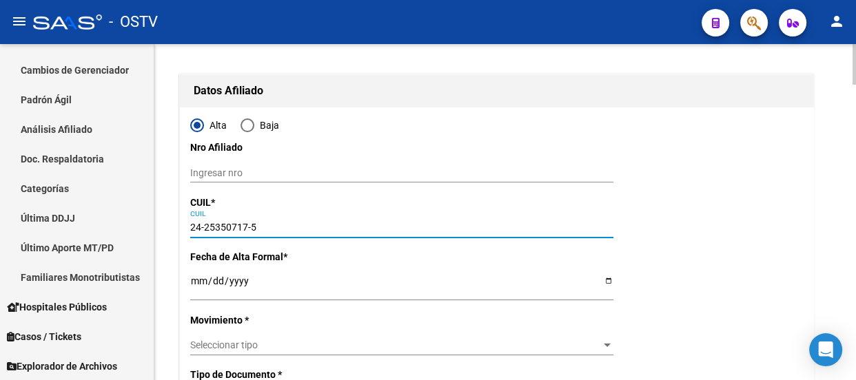
click at [201, 280] on input "Ingresar fecha" at bounding box center [401, 286] width 423 height 21
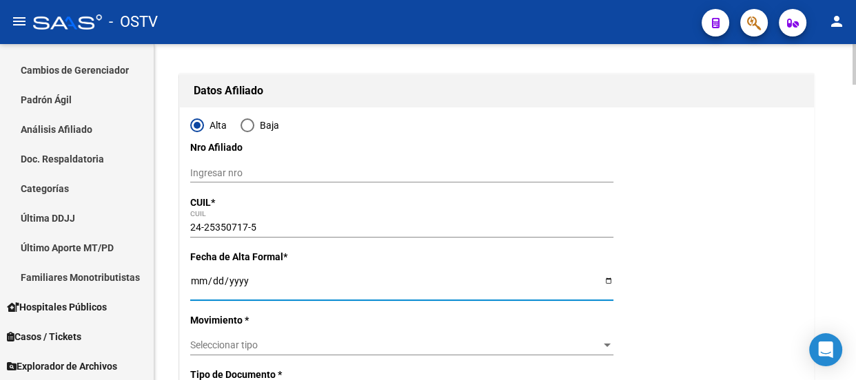
click at [230, 336] on div "Seleccionar tipo Seleccionar tipo" at bounding box center [401, 345] width 423 height 19
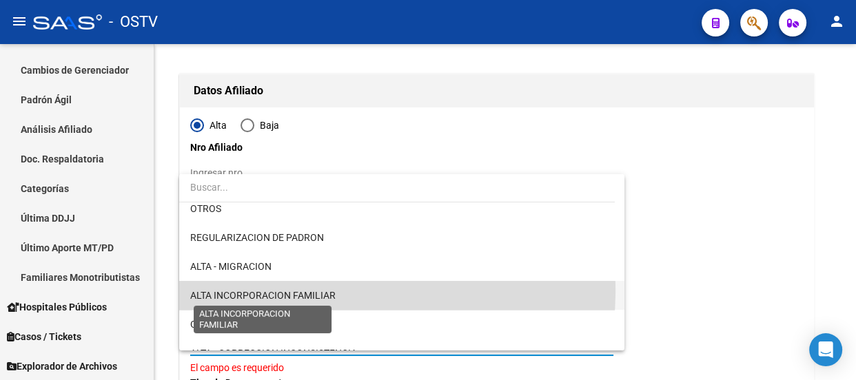
click at [270, 290] on span "ALTA INCORPORACION FAMILIAR" at bounding box center [262, 295] width 145 height 11
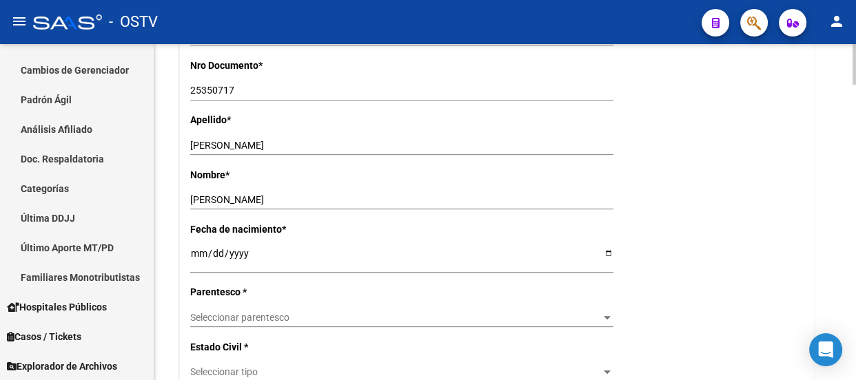
scroll to position [501, 0]
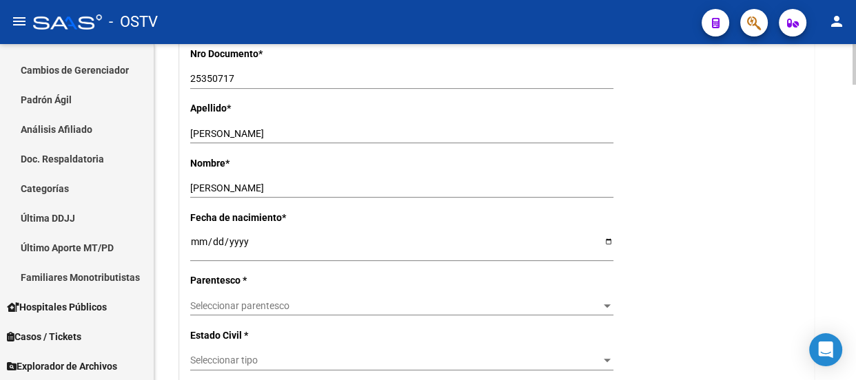
click at [223, 307] on span "Seleccionar parentesco" at bounding box center [395, 306] width 411 height 12
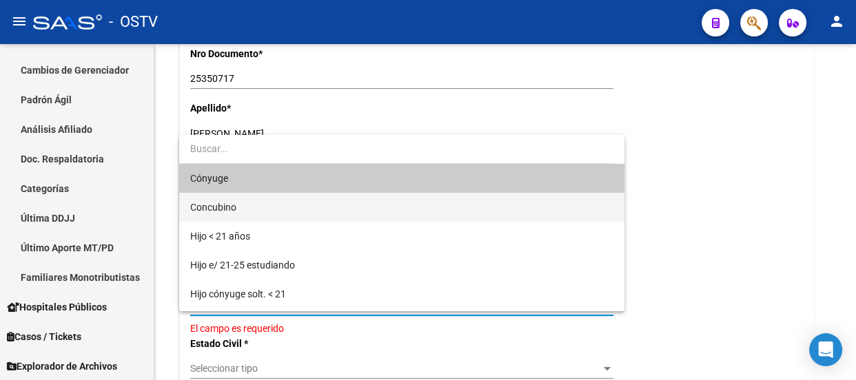
click at [247, 206] on span "Concubino" at bounding box center [401, 207] width 423 height 29
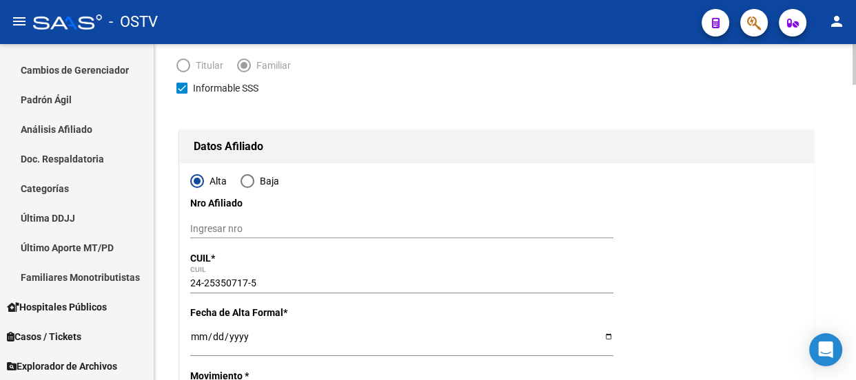
scroll to position [0, 0]
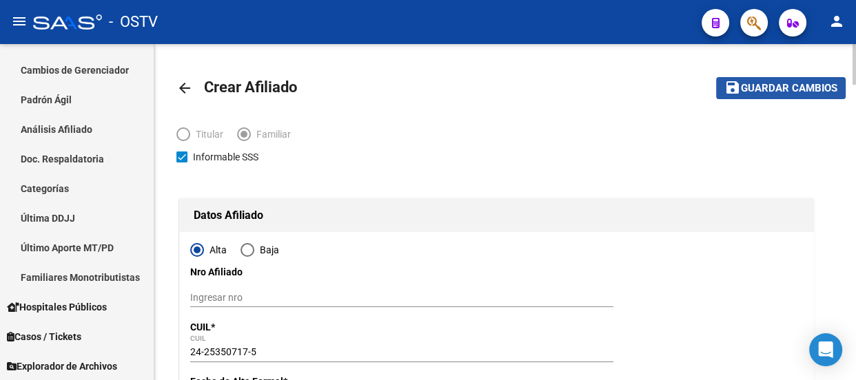
click at [794, 92] on span "Guardar cambios" at bounding box center [789, 89] width 96 height 12
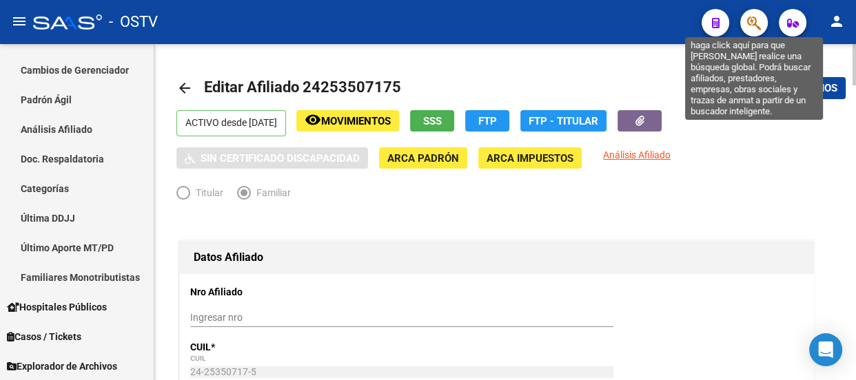
click at [745, 31] on button "button" at bounding box center [754, 23] width 28 height 28
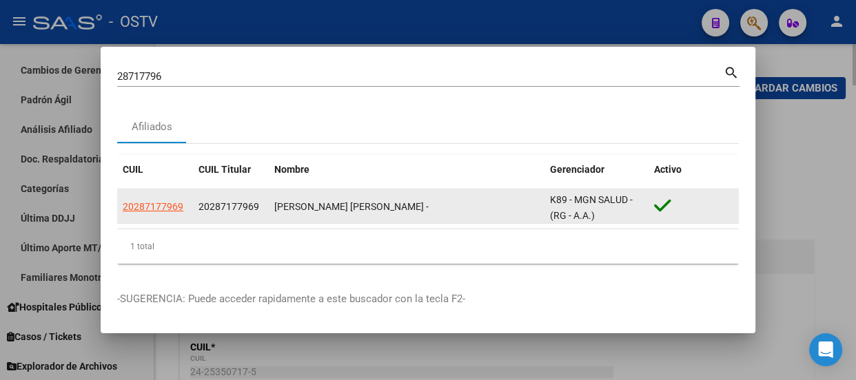
click at [174, 214] on datatable-body-cell "20287177969" at bounding box center [155, 207] width 76 height 34
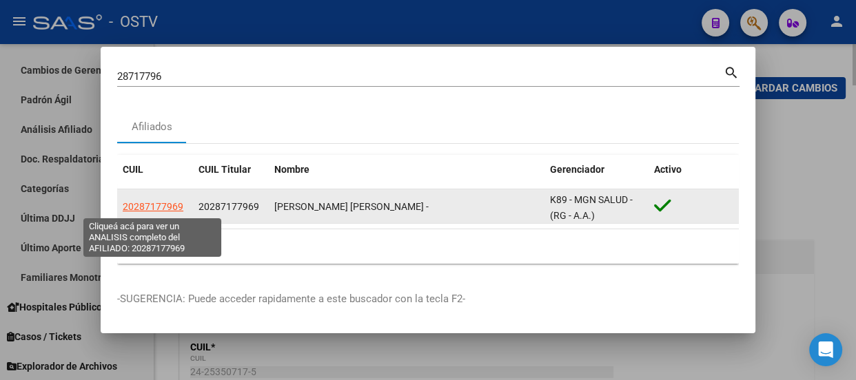
click at [179, 207] on span "20287177969" at bounding box center [153, 206] width 61 height 11
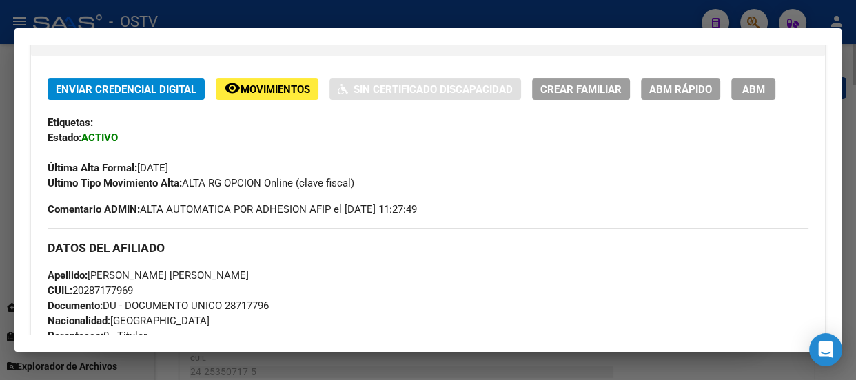
scroll to position [295, 0]
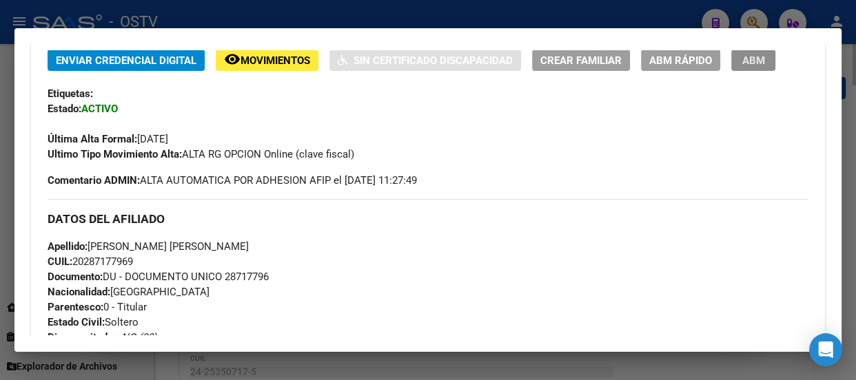
click at [737, 66] on button "ABM" at bounding box center [753, 60] width 44 height 21
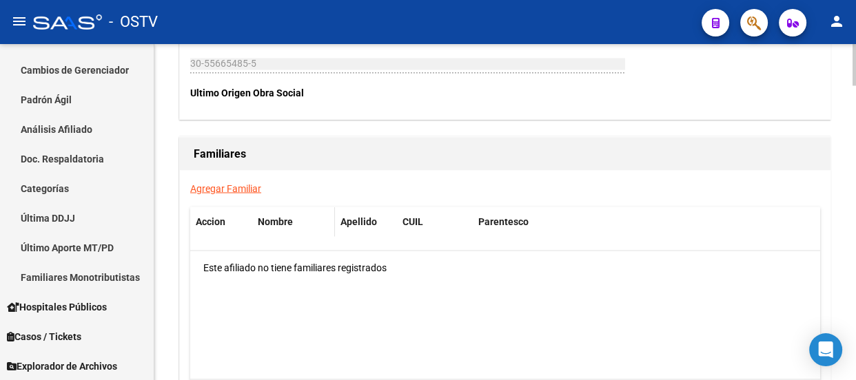
scroll to position [2227, 0]
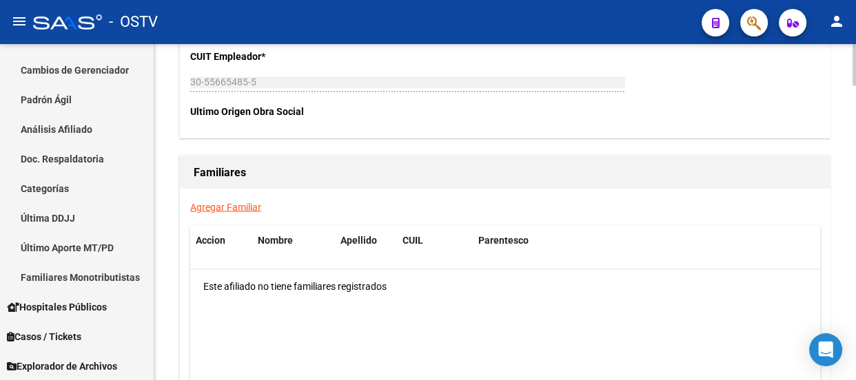
click at [243, 201] on link "Agregar Familiar" at bounding box center [225, 206] width 71 height 11
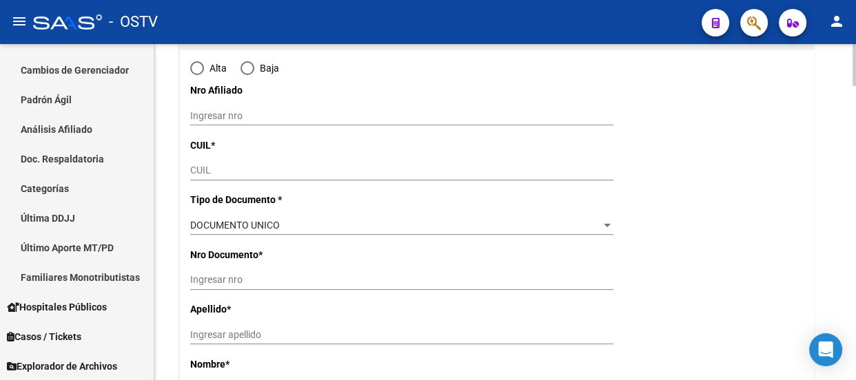
scroll to position [187, 0]
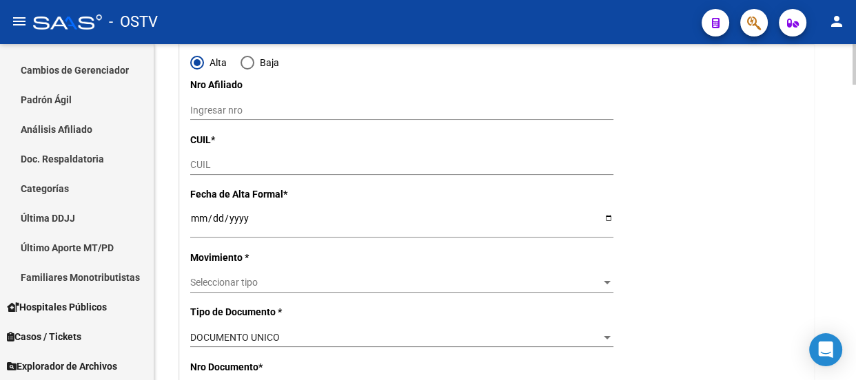
click at [238, 159] on input "CUIL" at bounding box center [401, 165] width 423 height 12
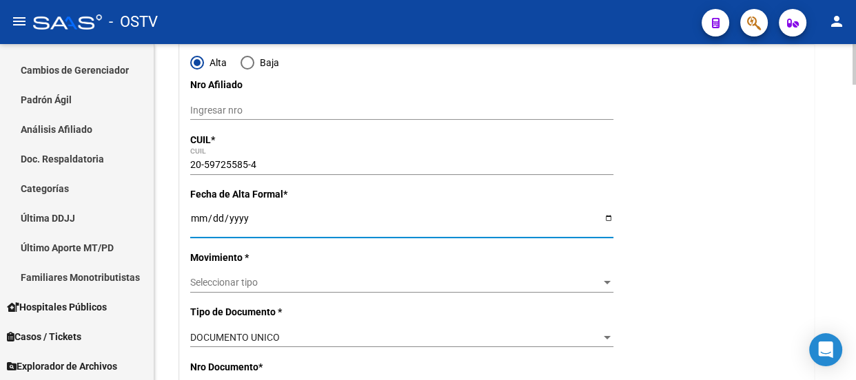
click at [198, 214] on input "Ingresar fecha" at bounding box center [401, 223] width 423 height 21
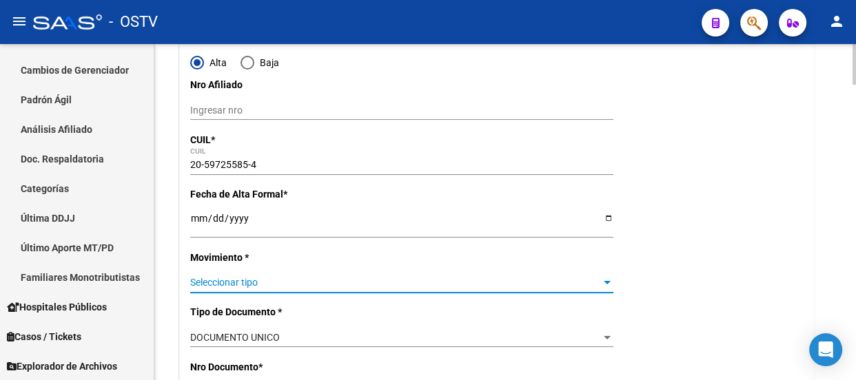
click at [241, 277] on span "Seleccionar tipo" at bounding box center [395, 283] width 411 height 12
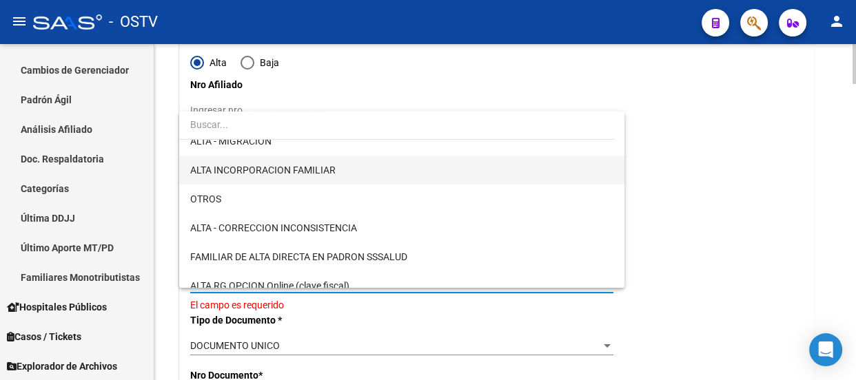
click at [268, 165] on span "ALTA INCORPORACION FAMILIAR" at bounding box center [262, 170] width 145 height 11
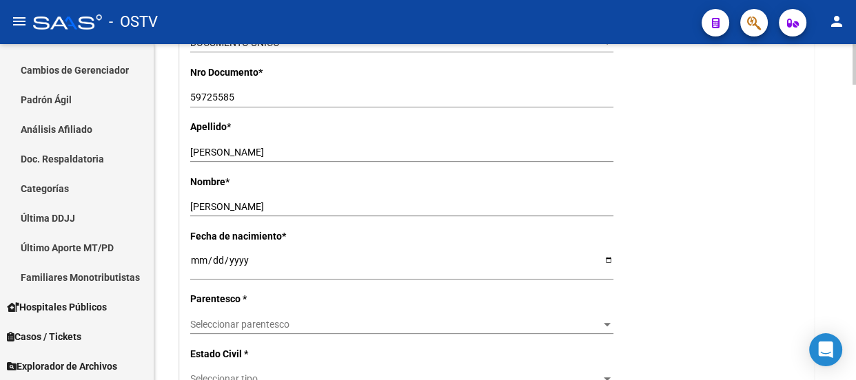
scroll to position [501, 0]
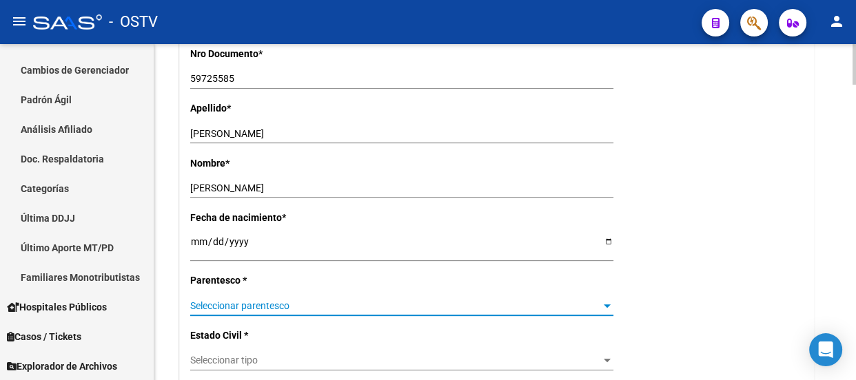
click at [309, 301] on span "Seleccionar parentesco" at bounding box center [395, 306] width 411 height 12
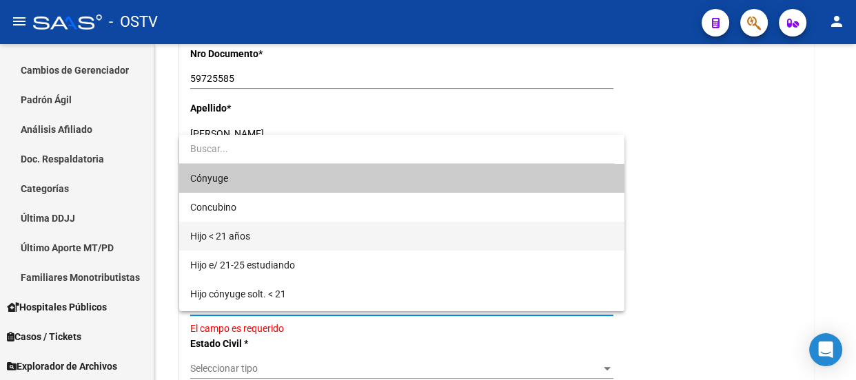
click at [269, 236] on span "Hijo < 21 años" at bounding box center [401, 236] width 423 height 29
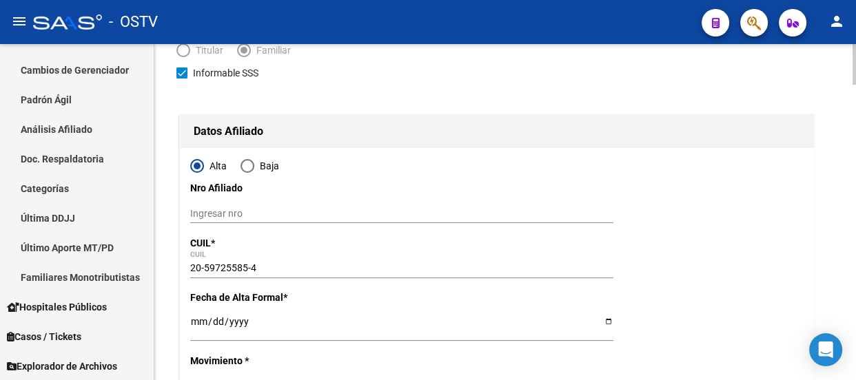
scroll to position [0, 0]
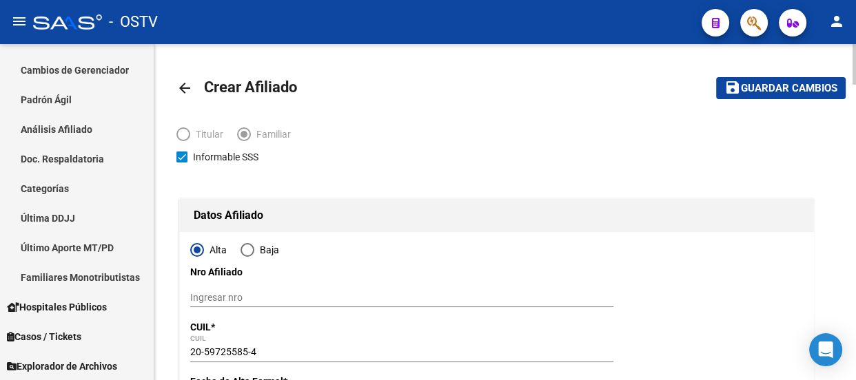
click at [759, 90] on span "Guardar cambios" at bounding box center [789, 89] width 96 height 12
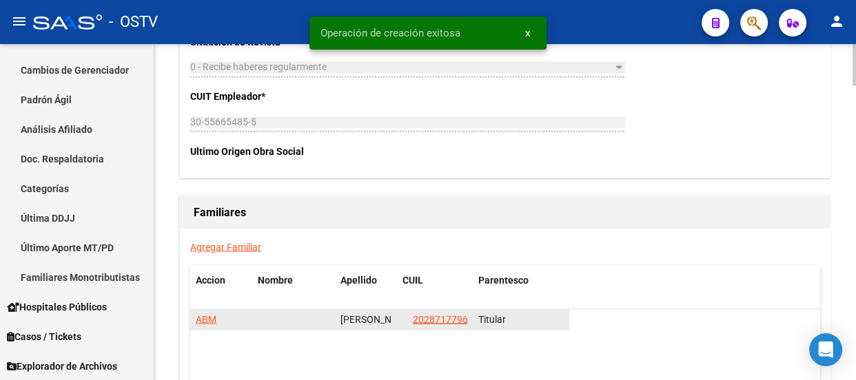
scroll to position [2255, 0]
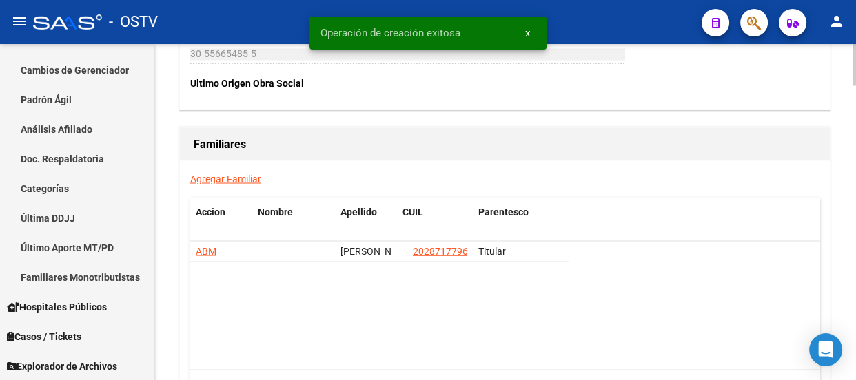
click at [214, 182] on link "Agregar Familiar" at bounding box center [225, 178] width 71 height 11
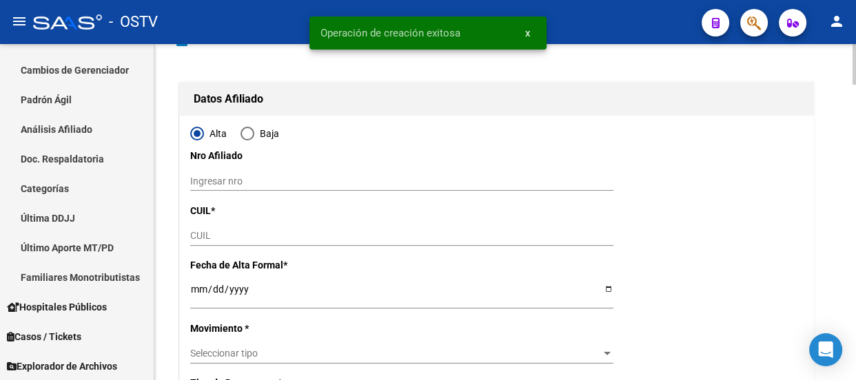
scroll to position [125, 0]
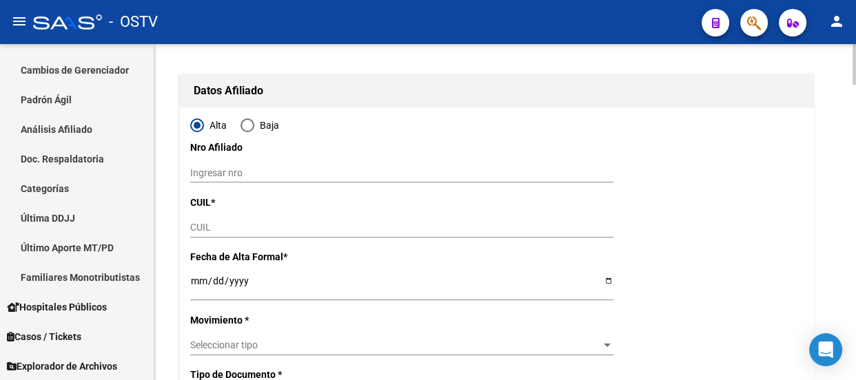
click at [217, 224] on input "CUIL" at bounding box center [401, 228] width 423 height 12
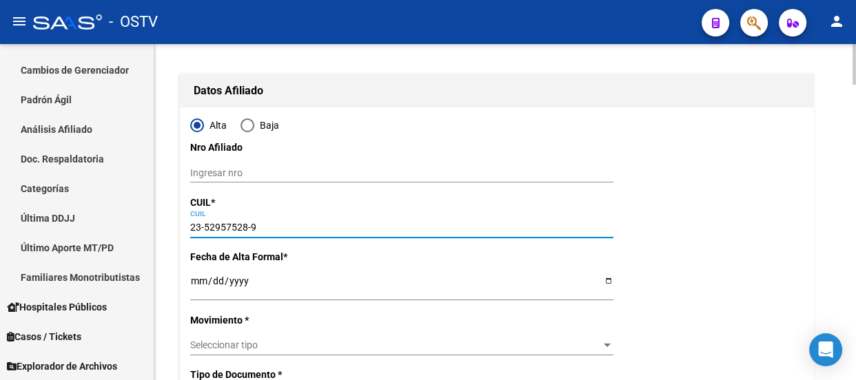
click at [201, 280] on input "Ingresar fecha" at bounding box center [401, 286] width 423 height 21
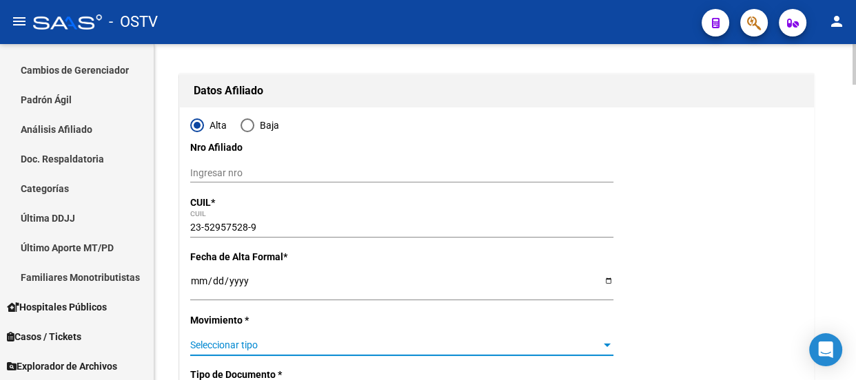
click at [250, 346] on span "Seleccionar tipo" at bounding box center [395, 346] width 411 height 12
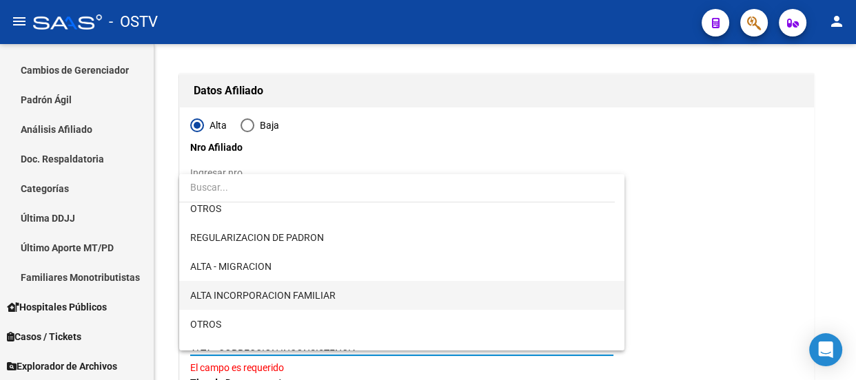
click at [291, 287] on span "ALTA INCORPORACION FAMILIAR" at bounding box center [401, 295] width 423 height 29
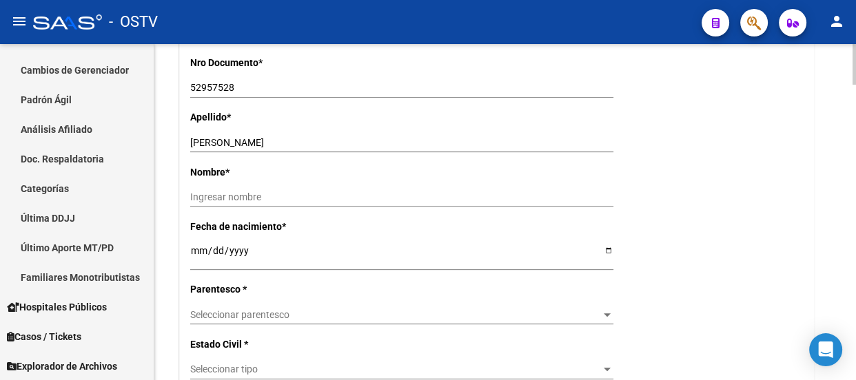
scroll to position [501, 0]
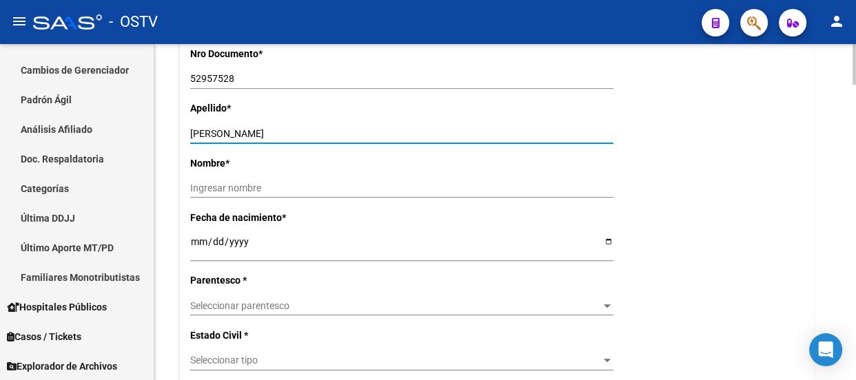
drag, startPoint x: 236, startPoint y: 134, endPoint x: 322, endPoint y: 134, distance: 86.1
click at [322, 134] on input "ACEVEDO TIAN VALENTIN" at bounding box center [401, 134] width 423 height 12
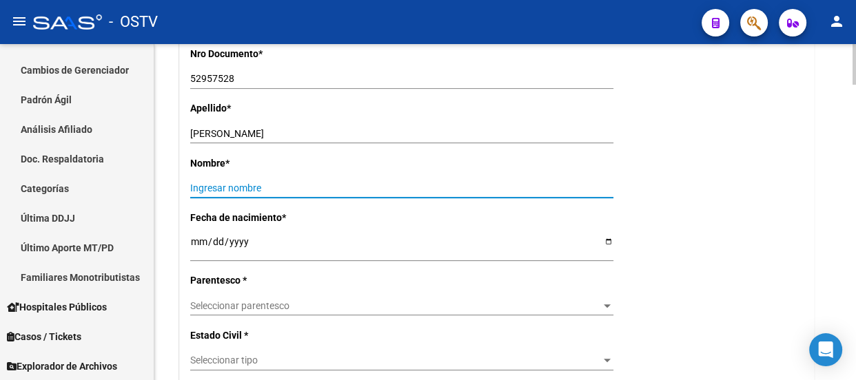
click at [255, 184] on input "Ingresar nombre" at bounding box center [401, 189] width 423 height 12
paste input "TIAN VALENTIN"
click at [244, 296] on div "Seleccionar parentesco Seleccionar parentesco" at bounding box center [401, 305] width 423 height 19
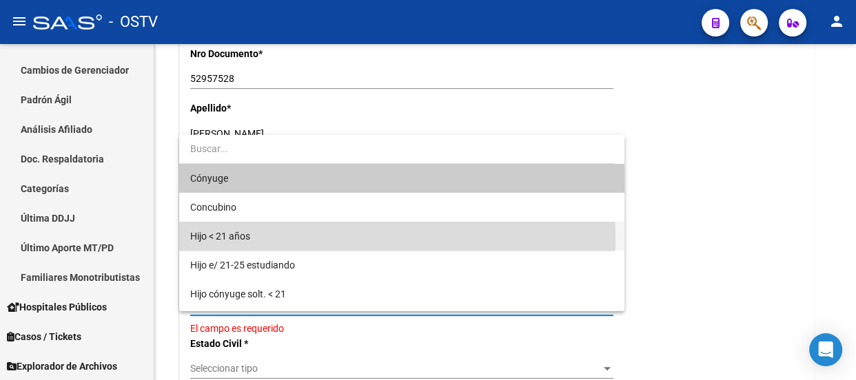
click at [256, 238] on span "Hijo < 21 años" at bounding box center [401, 236] width 423 height 29
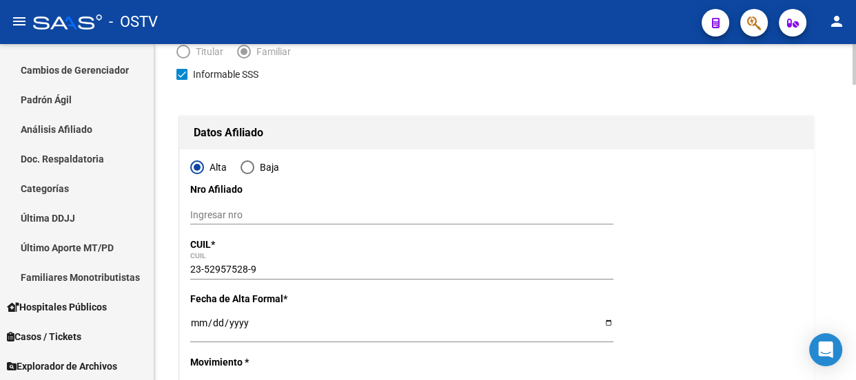
scroll to position [0, 0]
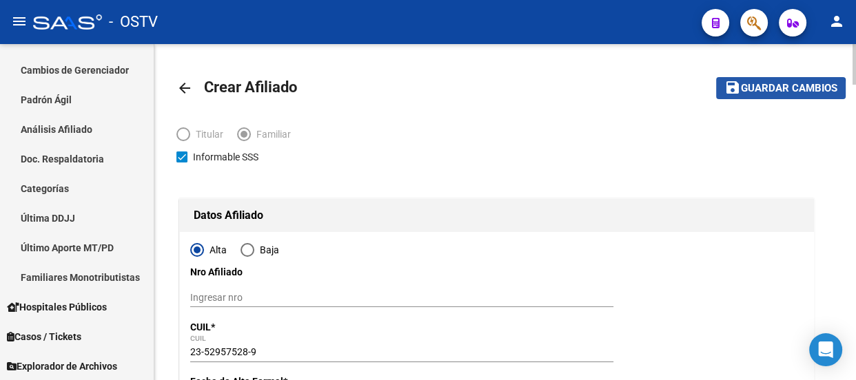
click at [755, 95] on button "save Guardar cambios" at bounding box center [781, 87] width 130 height 21
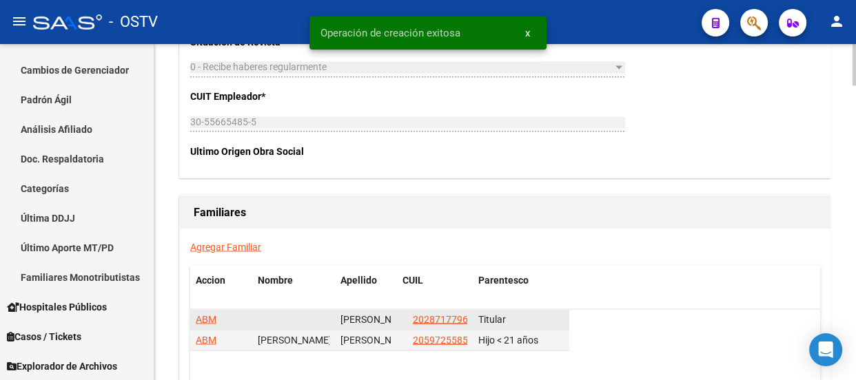
scroll to position [2255, 0]
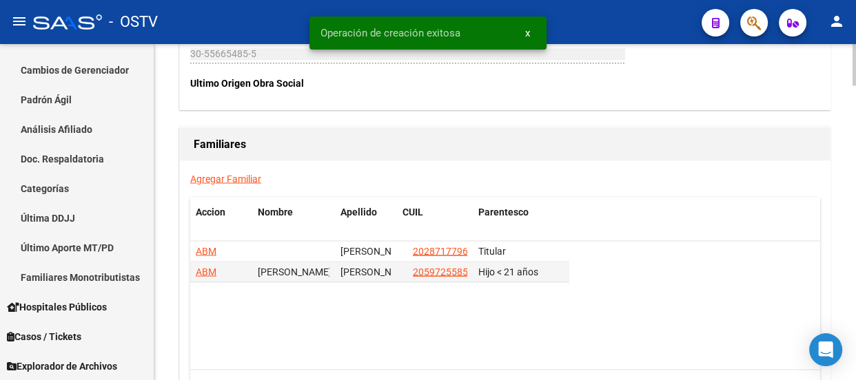
click at [234, 185] on div "Agregar Familiar Accion Nombre Apellido CUIL Parentesco ABM ACEVEDO DIEGO GUSTA…" at bounding box center [505, 293] width 651 height 265
click at [234, 180] on link "Agregar Familiar" at bounding box center [225, 178] width 71 height 11
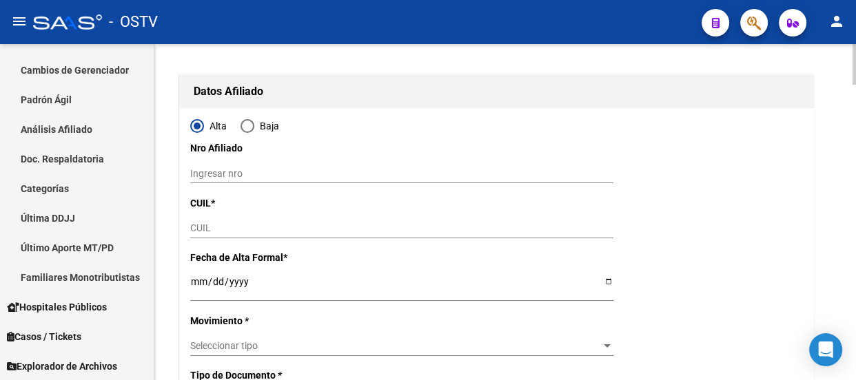
scroll to position [125, 0]
click at [214, 218] on div "CUIL" at bounding box center [401, 227] width 423 height 19
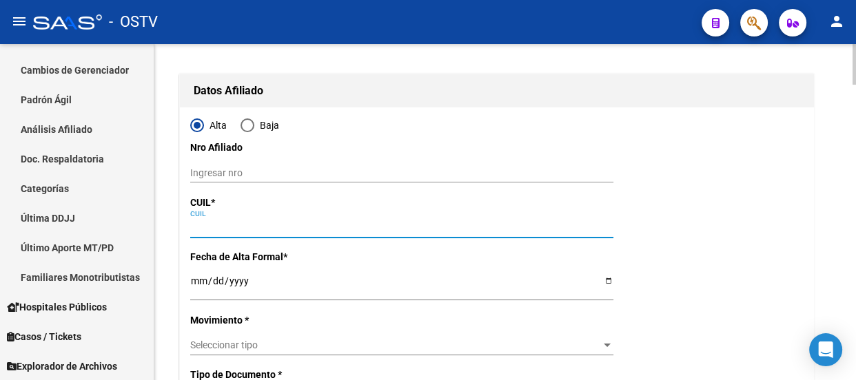
click at [217, 222] on input "CUIL" at bounding box center [401, 228] width 423 height 12
click at [197, 278] on input "Ingresar fecha" at bounding box center [401, 286] width 423 height 21
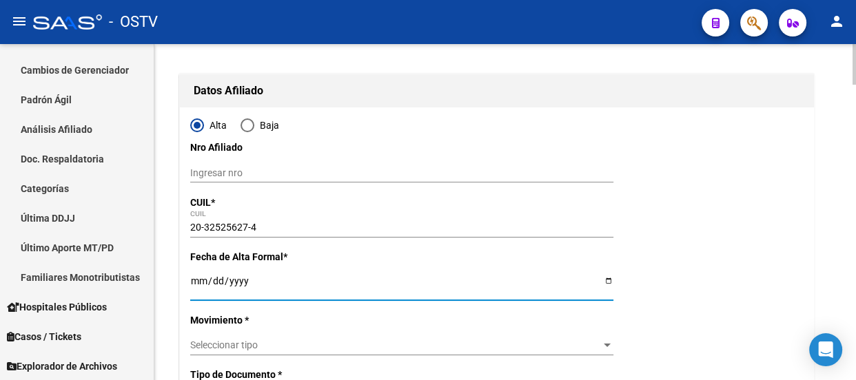
click at [249, 336] on div "Seleccionar tipo Seleccionar tipo" at bounding box center [401, 345] width 423 height 19
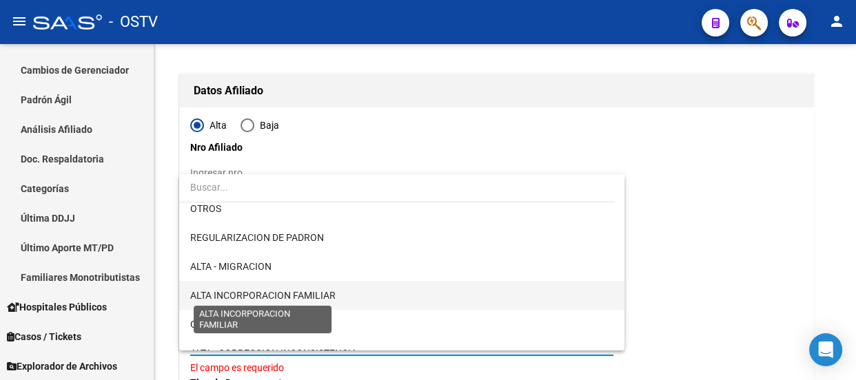
click at [294, 294] on span "ALTA INCORPORACION FAMILIAR" at bounding box center [262, 295] width 145 height 11
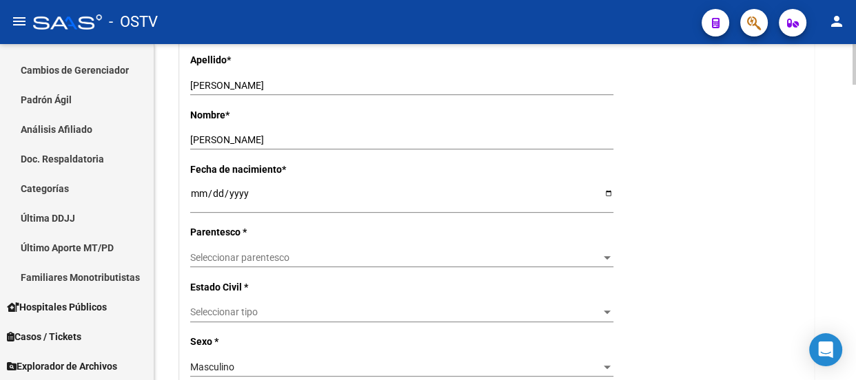
scroll to position [564, 0]
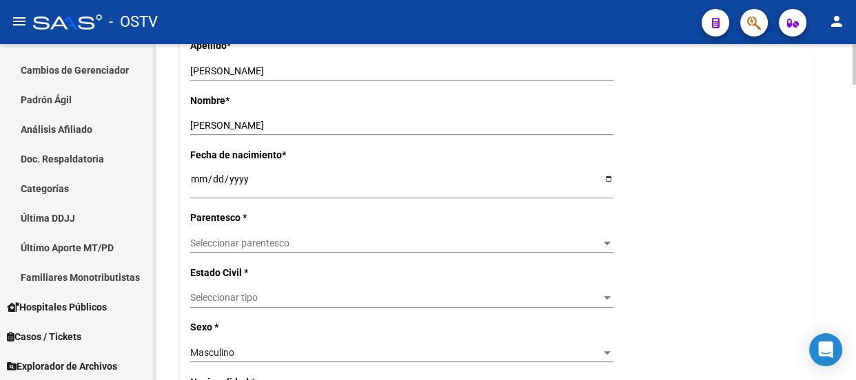
click at [236, 248] on span "Seleccionar parentesco" at bounding box center [395, 244] width 411 height 12
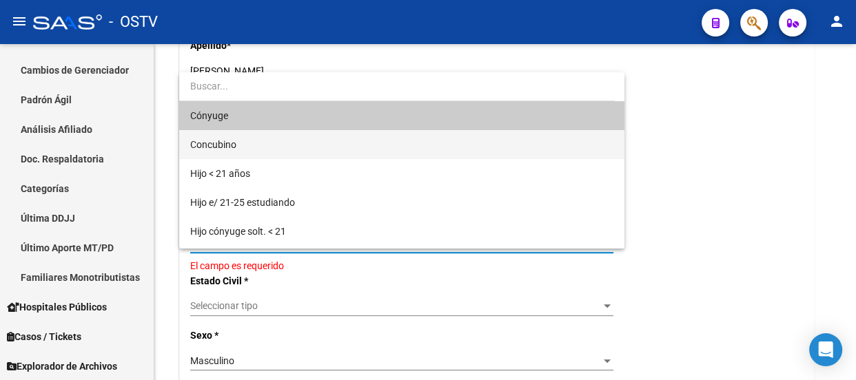
click at [246, 152] on span "Concubino" at bounding box center [401, 144] width 423 height 29
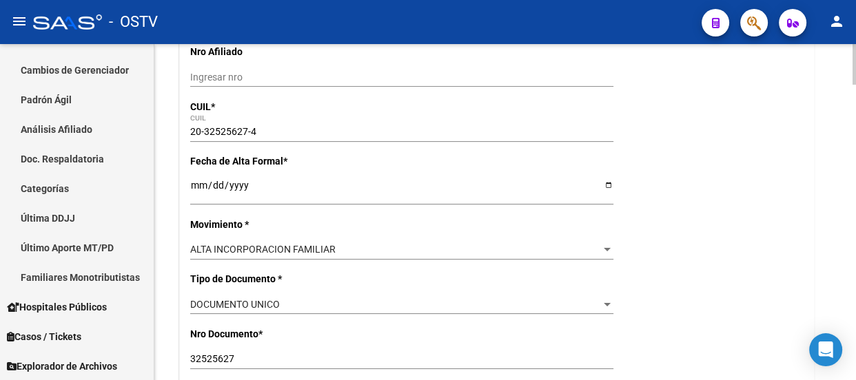
scroll to position [0, 0]
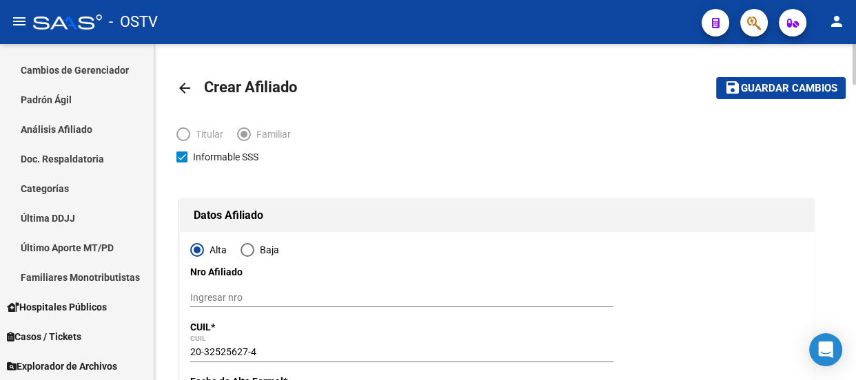
click at [792, 95] on button "save Guardar cambios" at bounding box center [781, 87] width 130 height 21
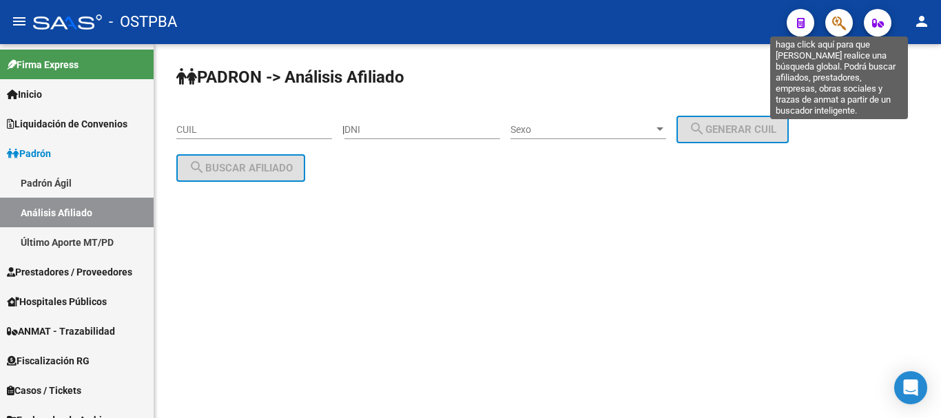
click at [833, 27] on icon "button" at bounding box center [840, 23] width 14 height 16
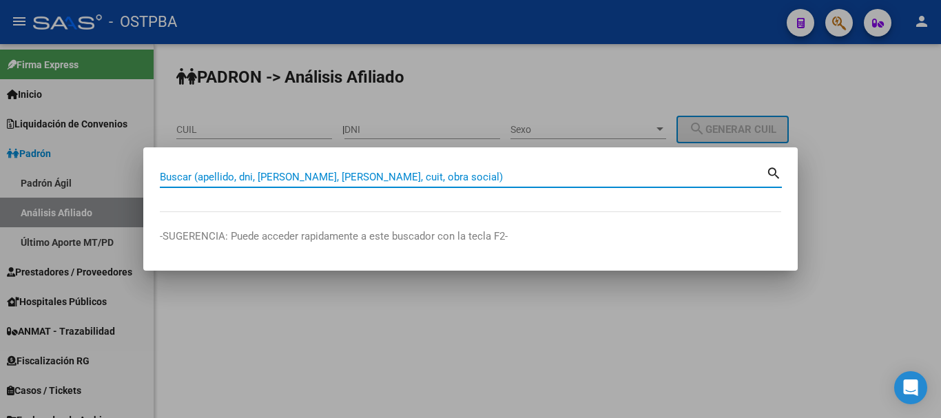
paste input "20349228182"
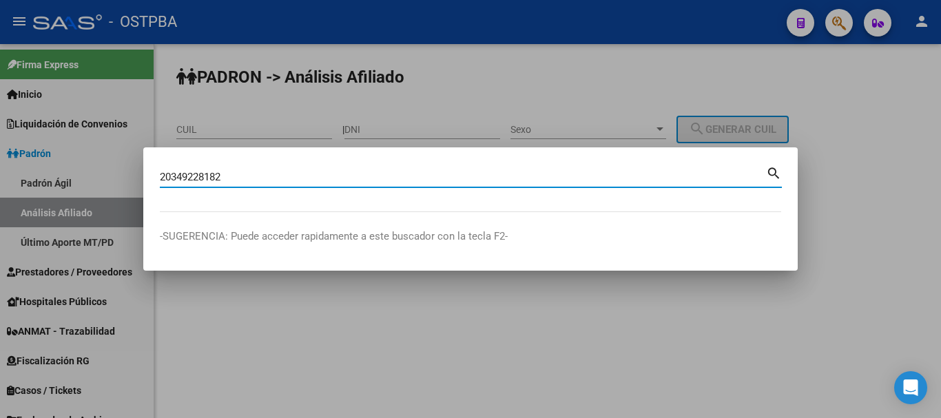
type input "20349228182"
